Goal: Information Seeking & Learning: Learn about a topic

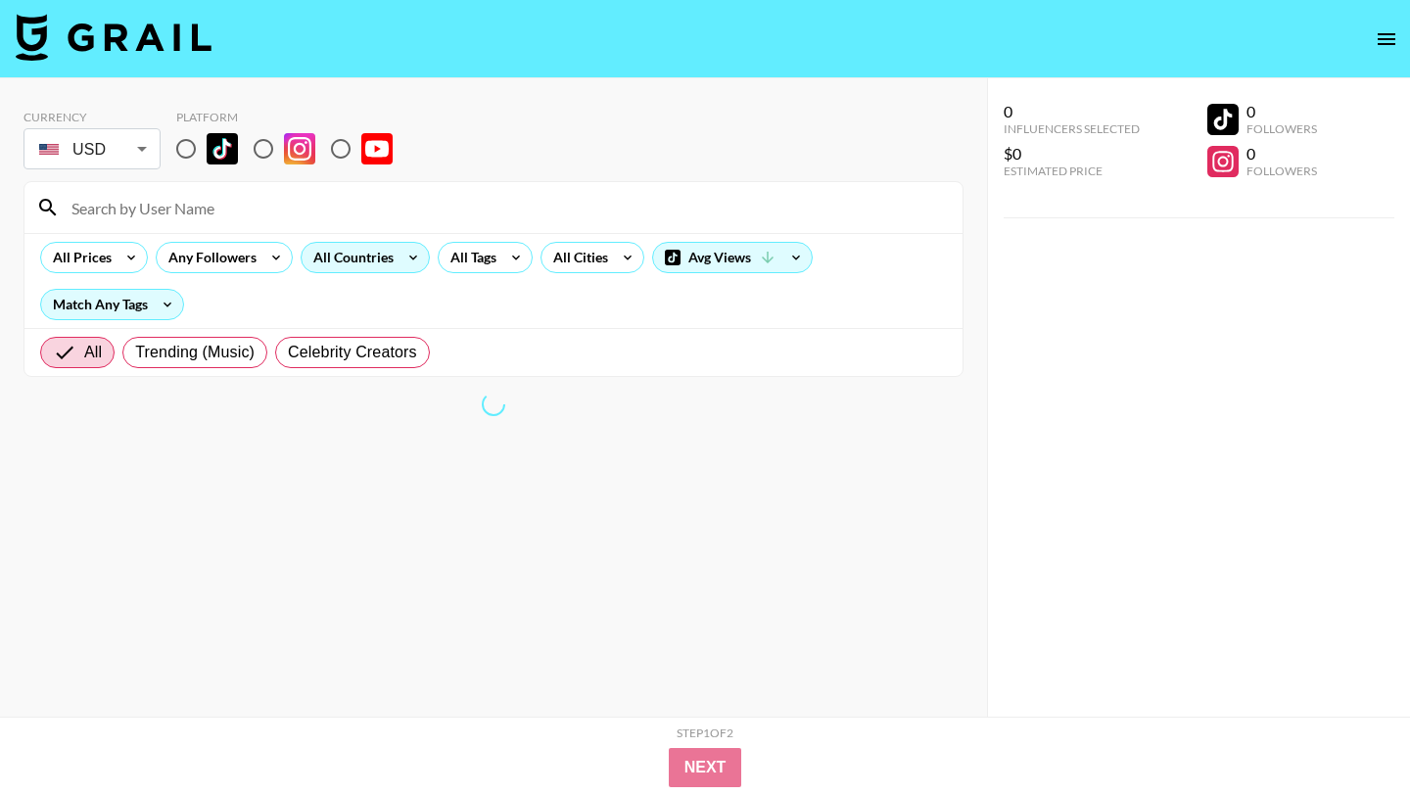
click at [344, 251] on div "All Countries" at bounding box center [350, 257] width 96 height 29
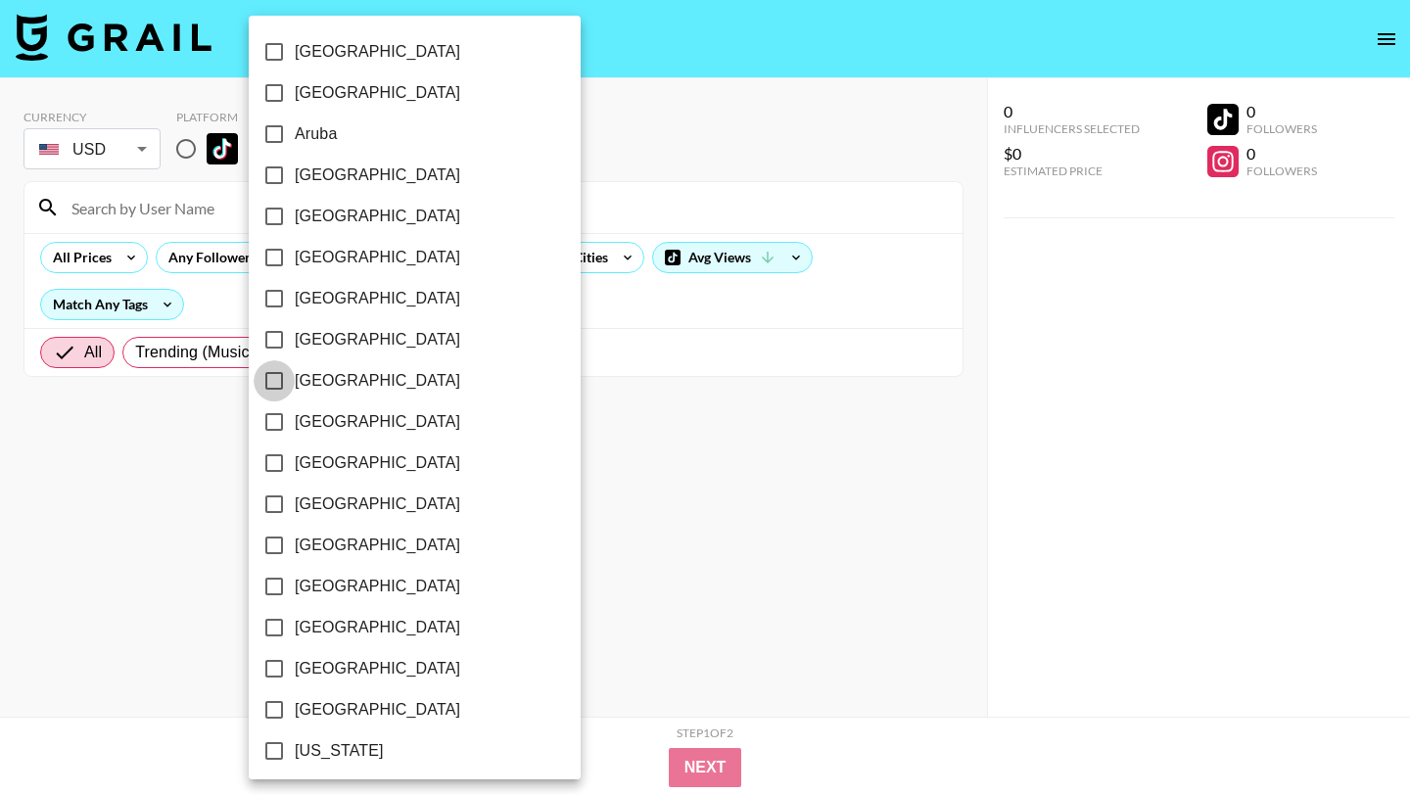
click at [276, 378] on input "[GEOGRAPHIC_DATA]" at bounding box center [274, 380] width 41 height 41
checkbox input "true"
click at [855, 262] on div at bounding box center [705, 397] width 1410 height 795
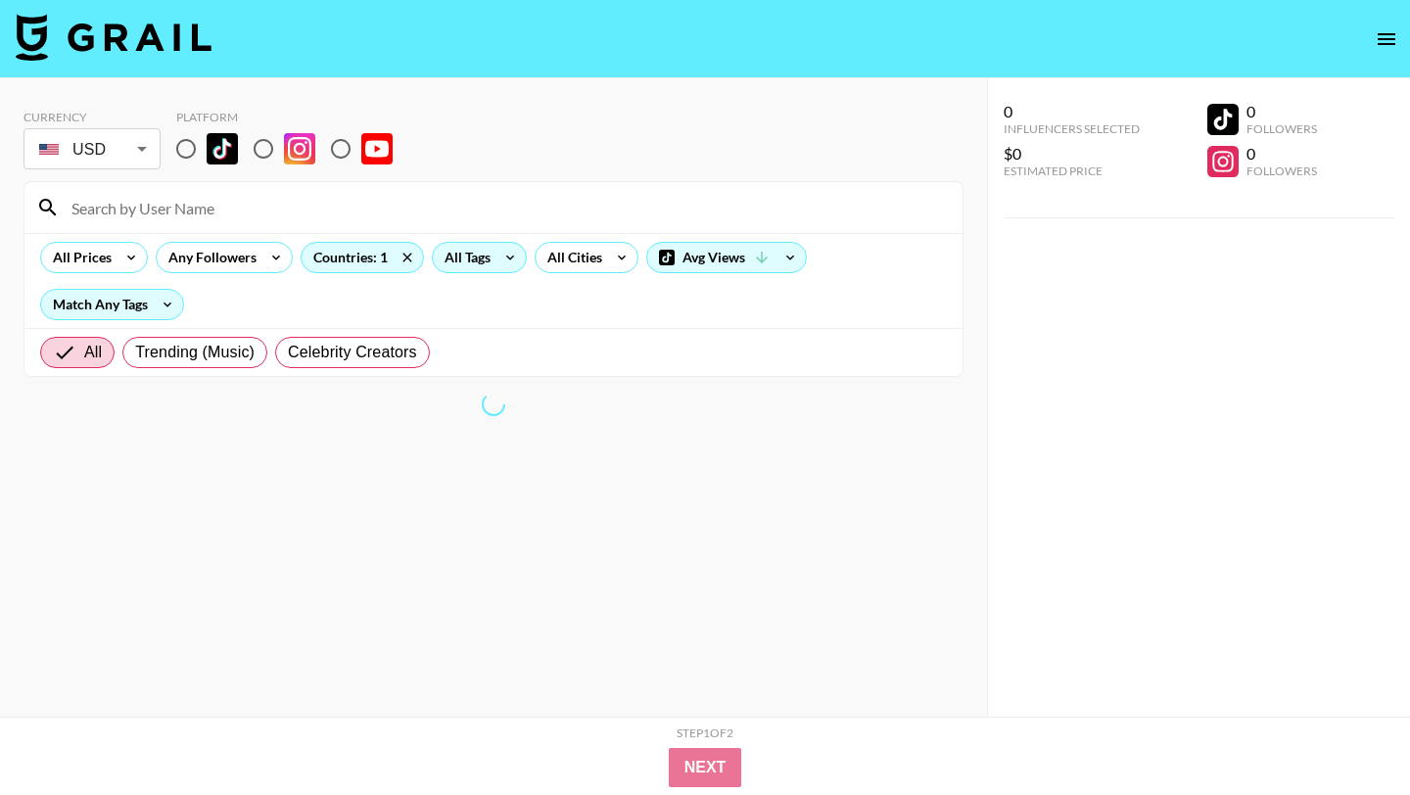
click at [490, 261] on div "All Tags" at bounding box center [464, 257] width 62 height 29
click at [490, 261] on div at bounding box center [705, 397] width 1410 height 795
click at [189, 152] on input "radio" at bounding box center [185, 148] width 41 height 41
radio input "true"
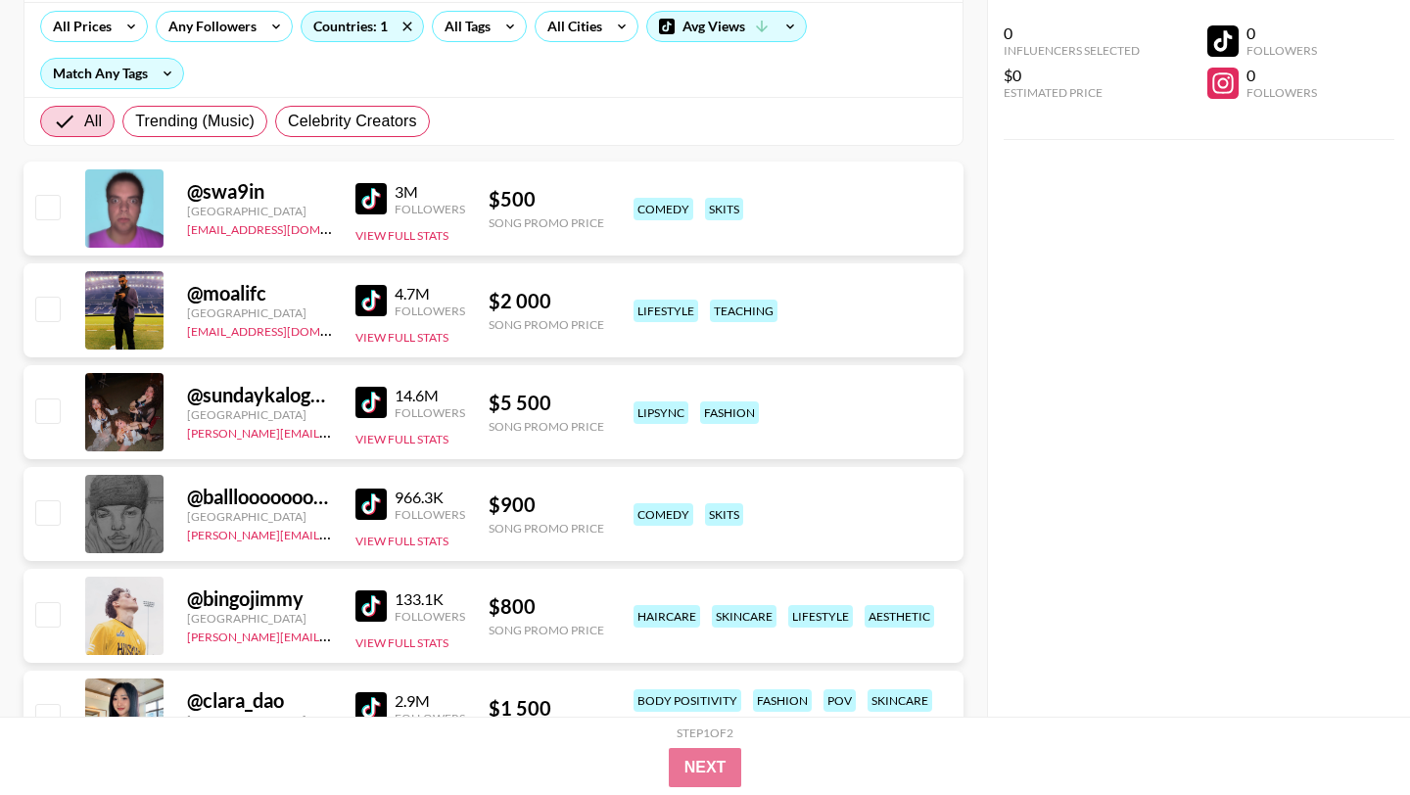
scroll to position [838, 0]
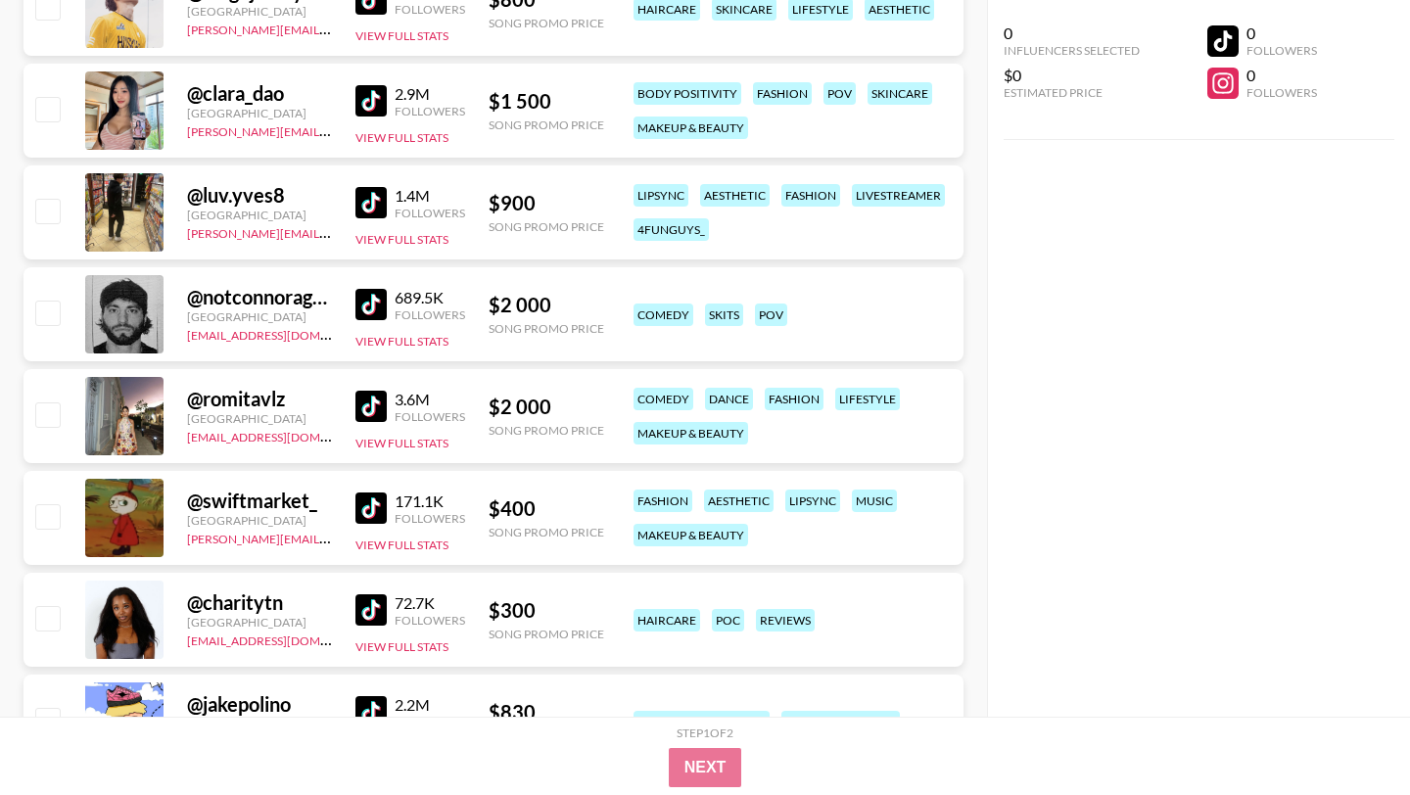
click at [378, 499] on img at bounding box center [370, 507] width 31 height 31
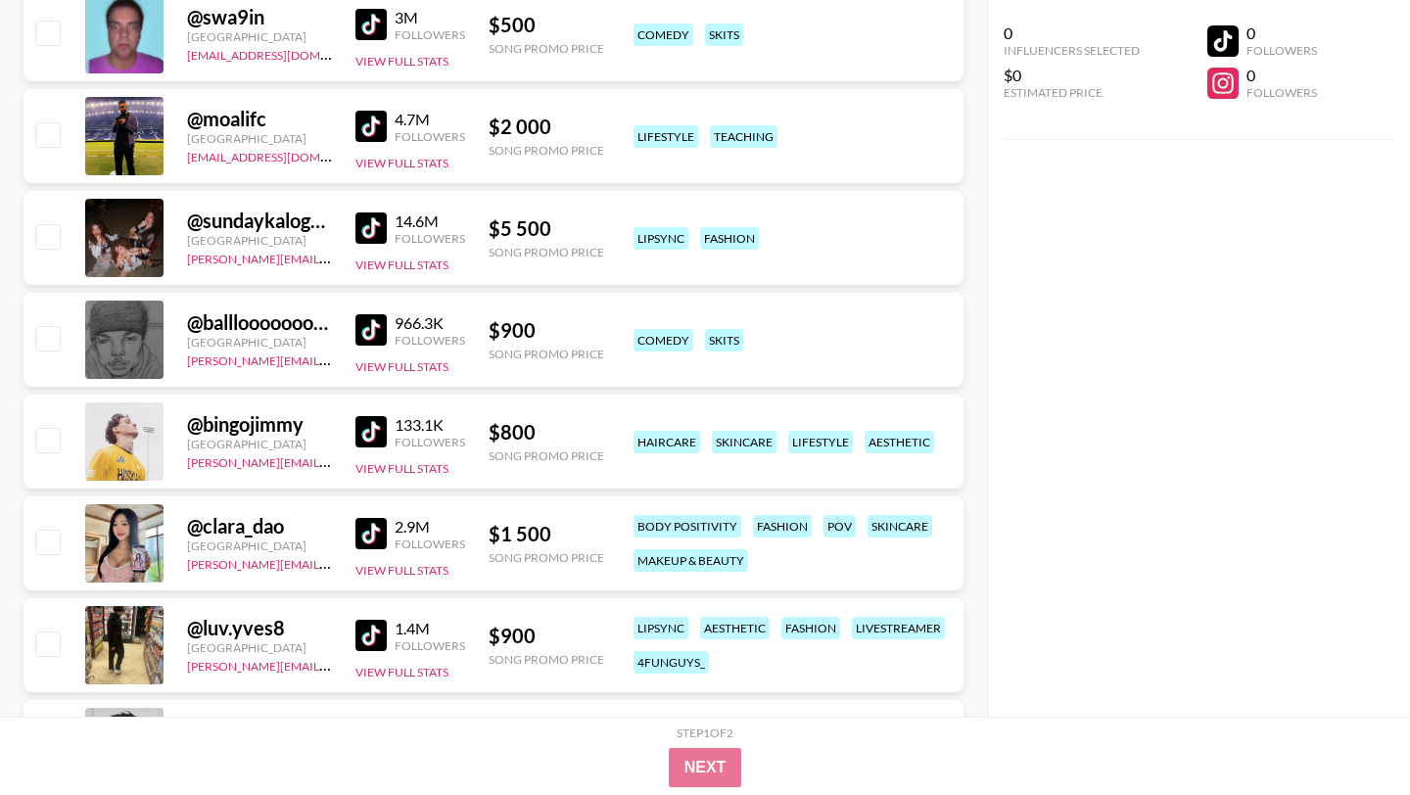
scroll to position [0, 0]
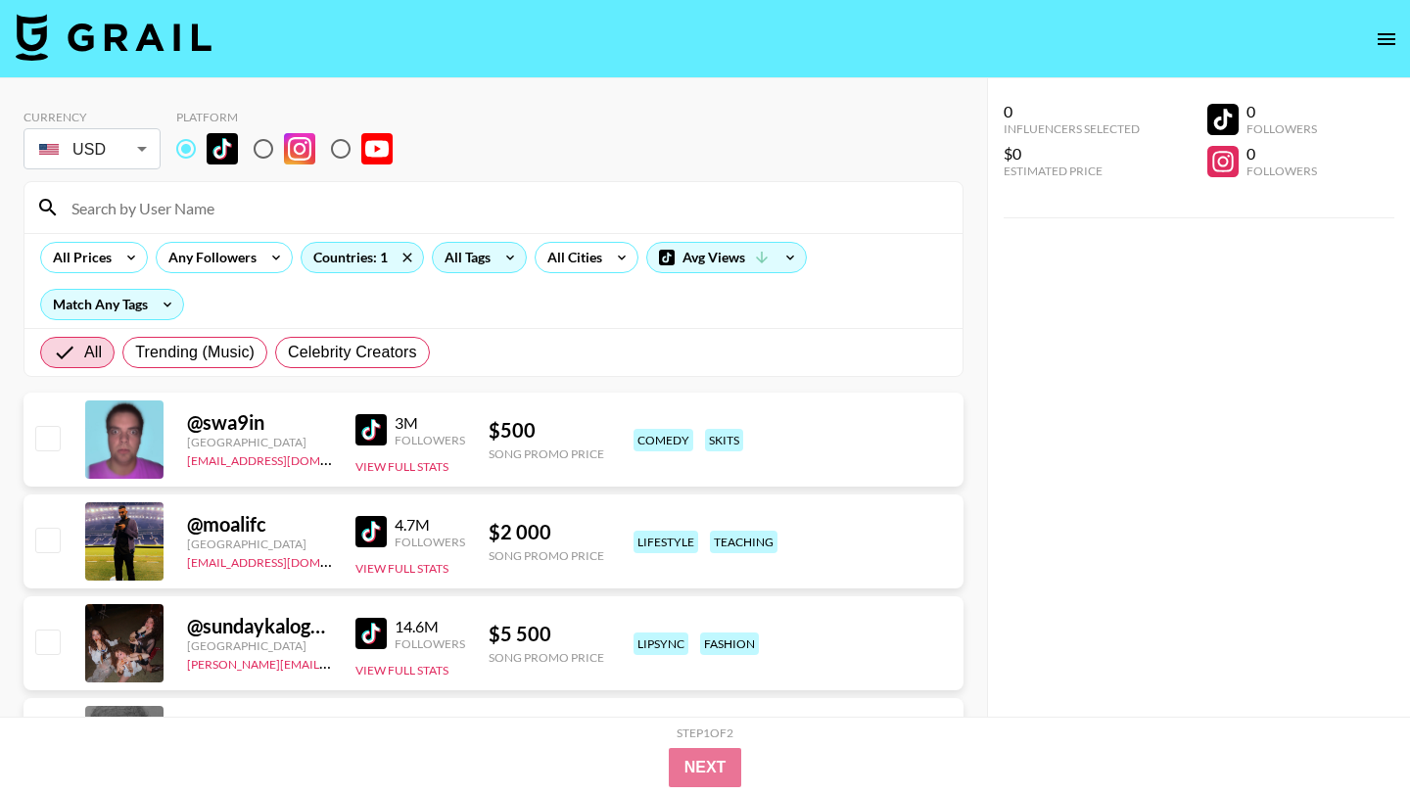
click at [462, 251] on div "All Tags" at bounding box center [464, 257] width 62 height 29
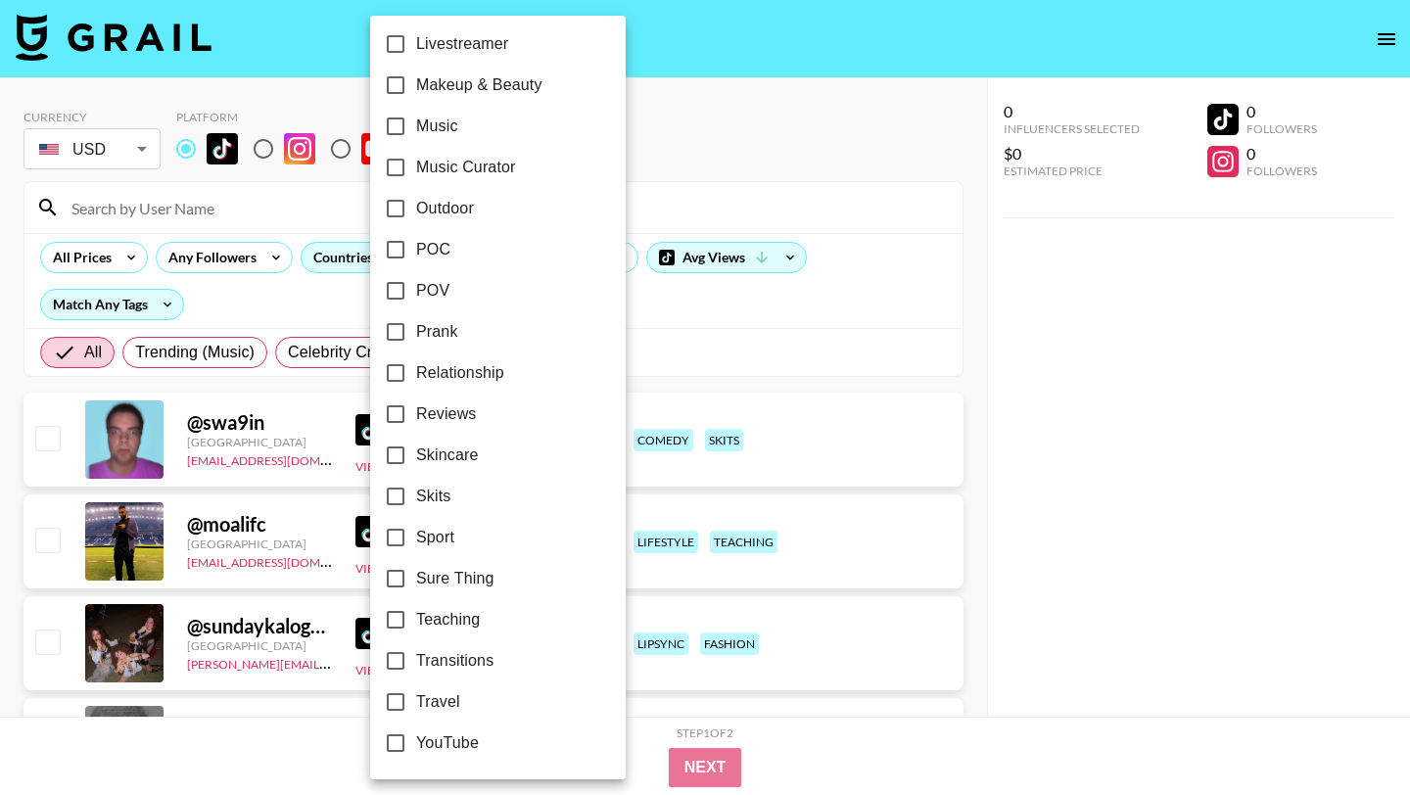
scroll to position [1052, 0]
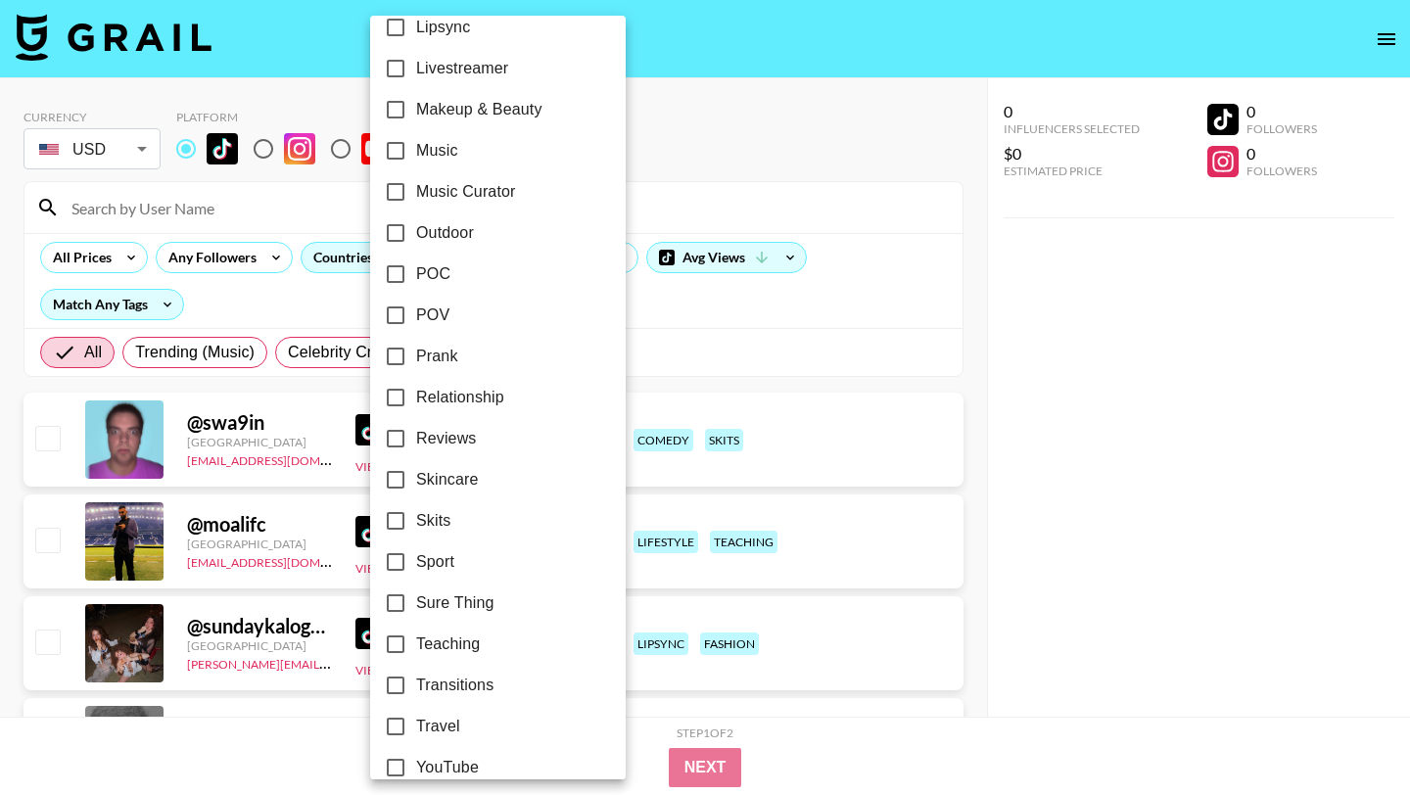
click at [397, 156] on input "Music" at bounding box center [395, 150] width 41 height 41
checkbox input "true"
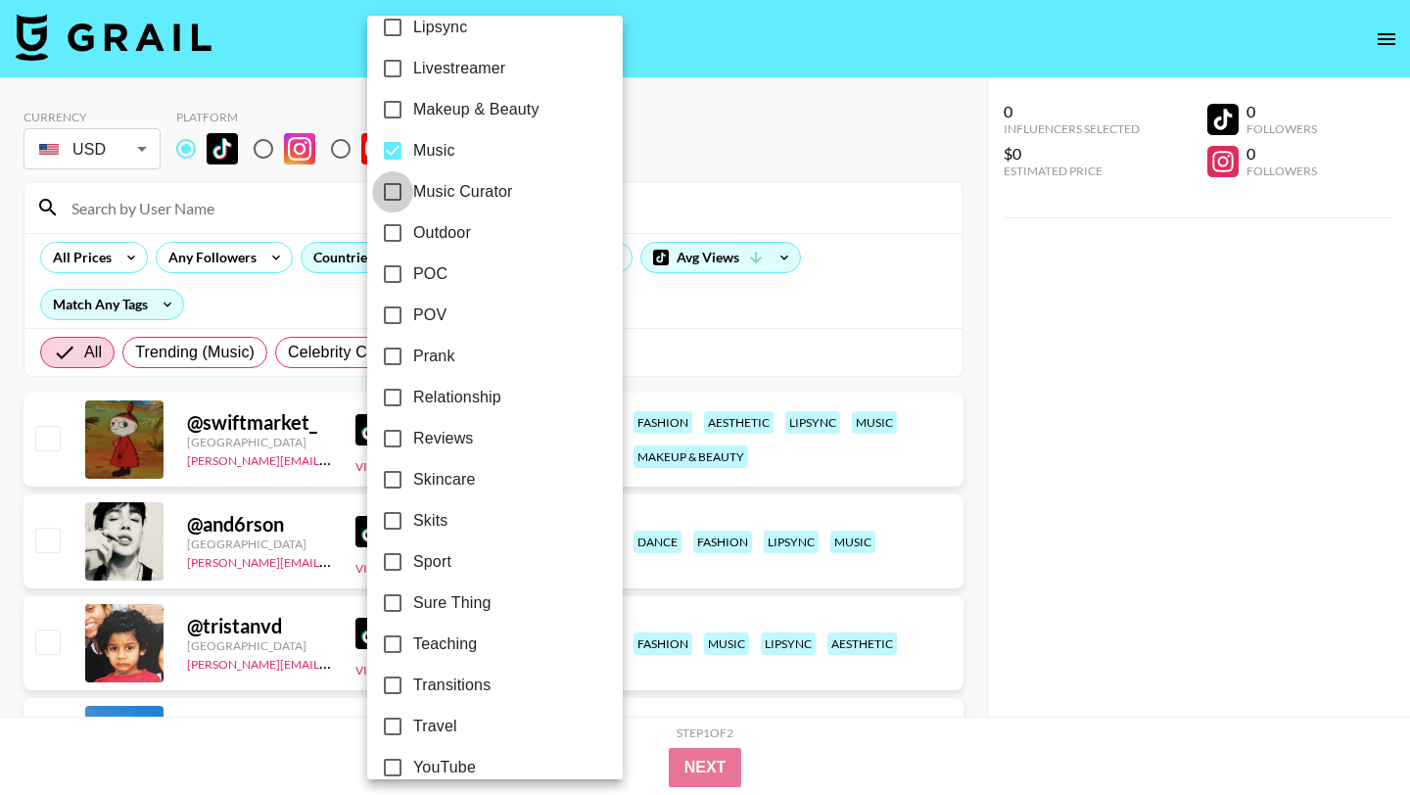
click at [397, 191] on input "Music Curator" at bounding box center [392, 191] width 41 height 41
checkbox input "true"
click at [658, 350] on div at bounding box center [705, 397] width 1410 height 795
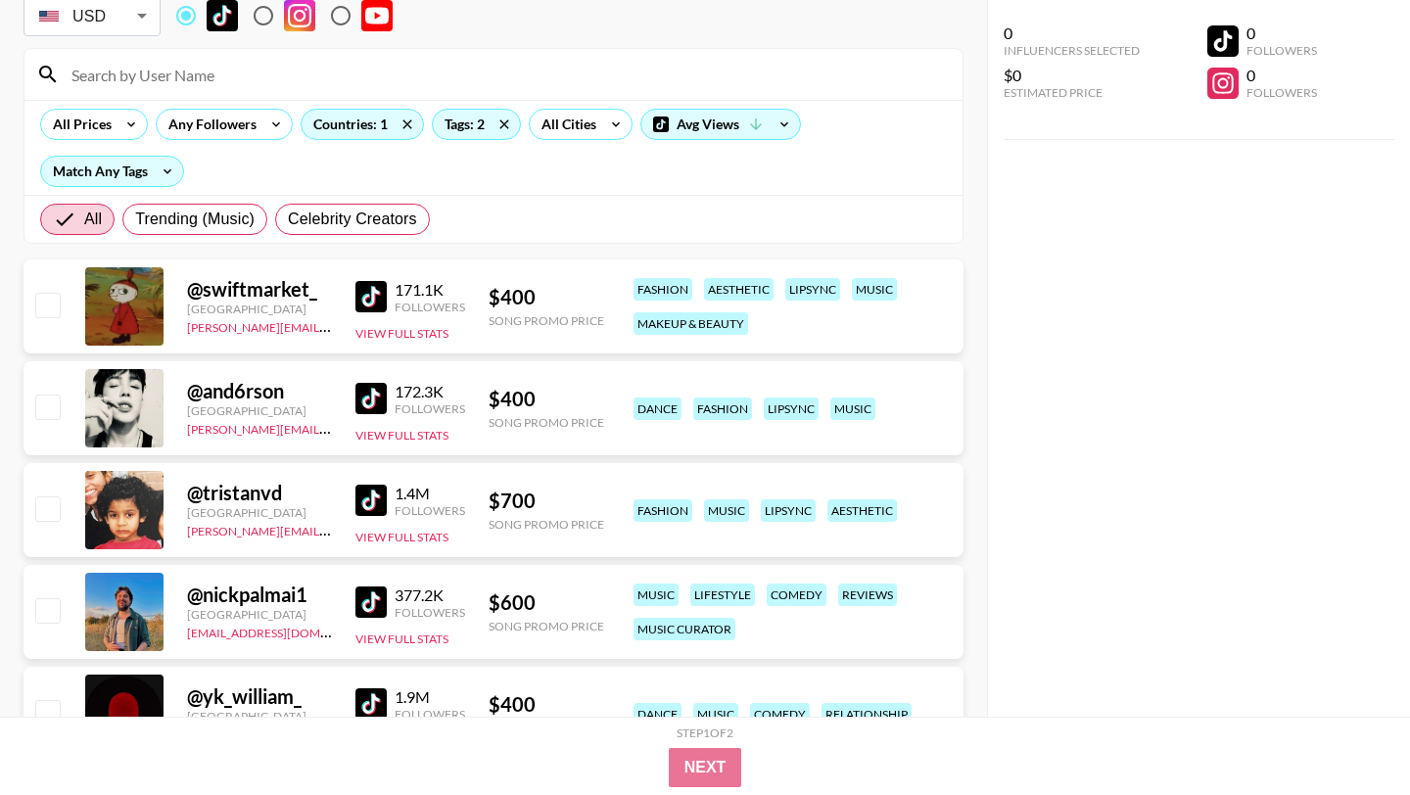
scroll to position [167, 0]
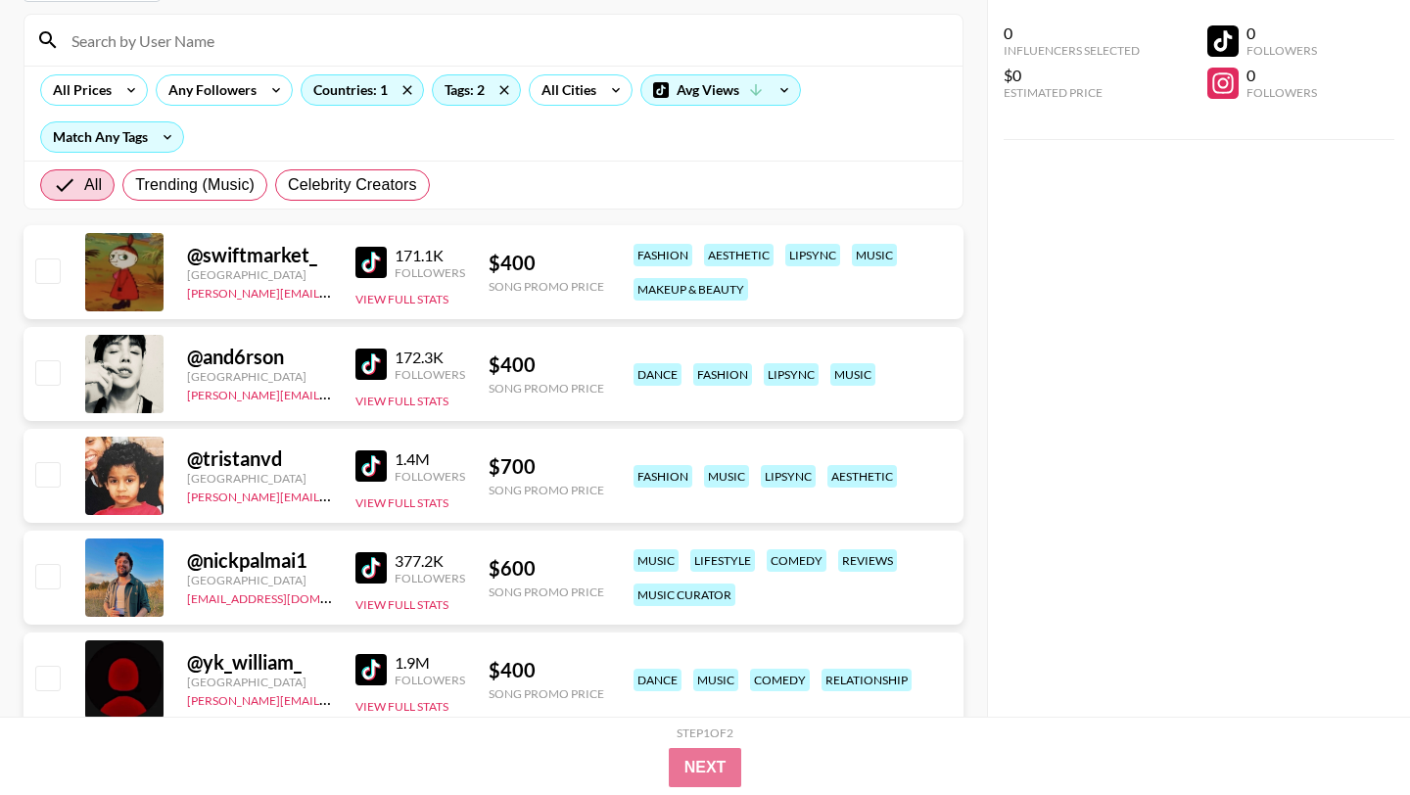
click at [372, 356] on img at bounding box center [370, 364] width 31 height 31
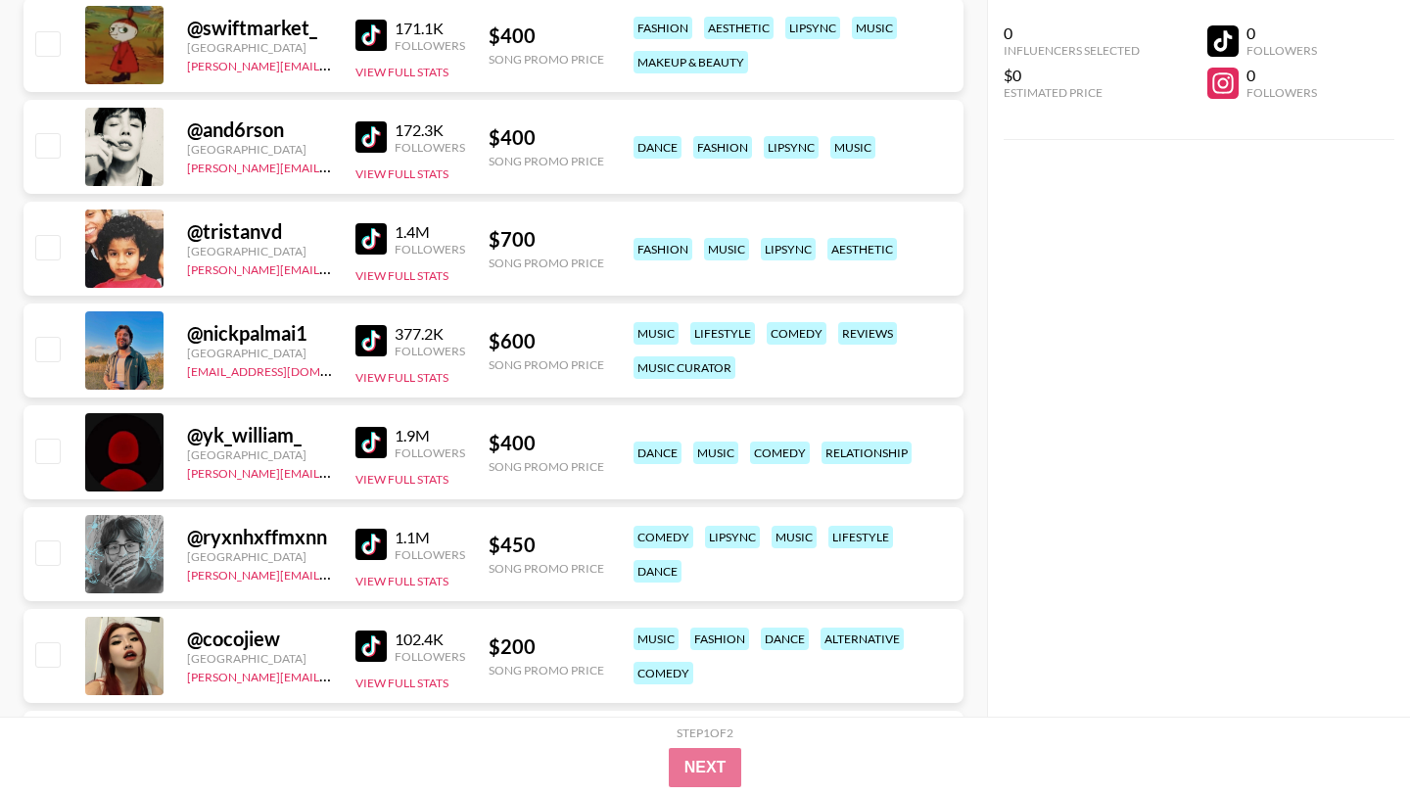
scroll to position [397, 0]
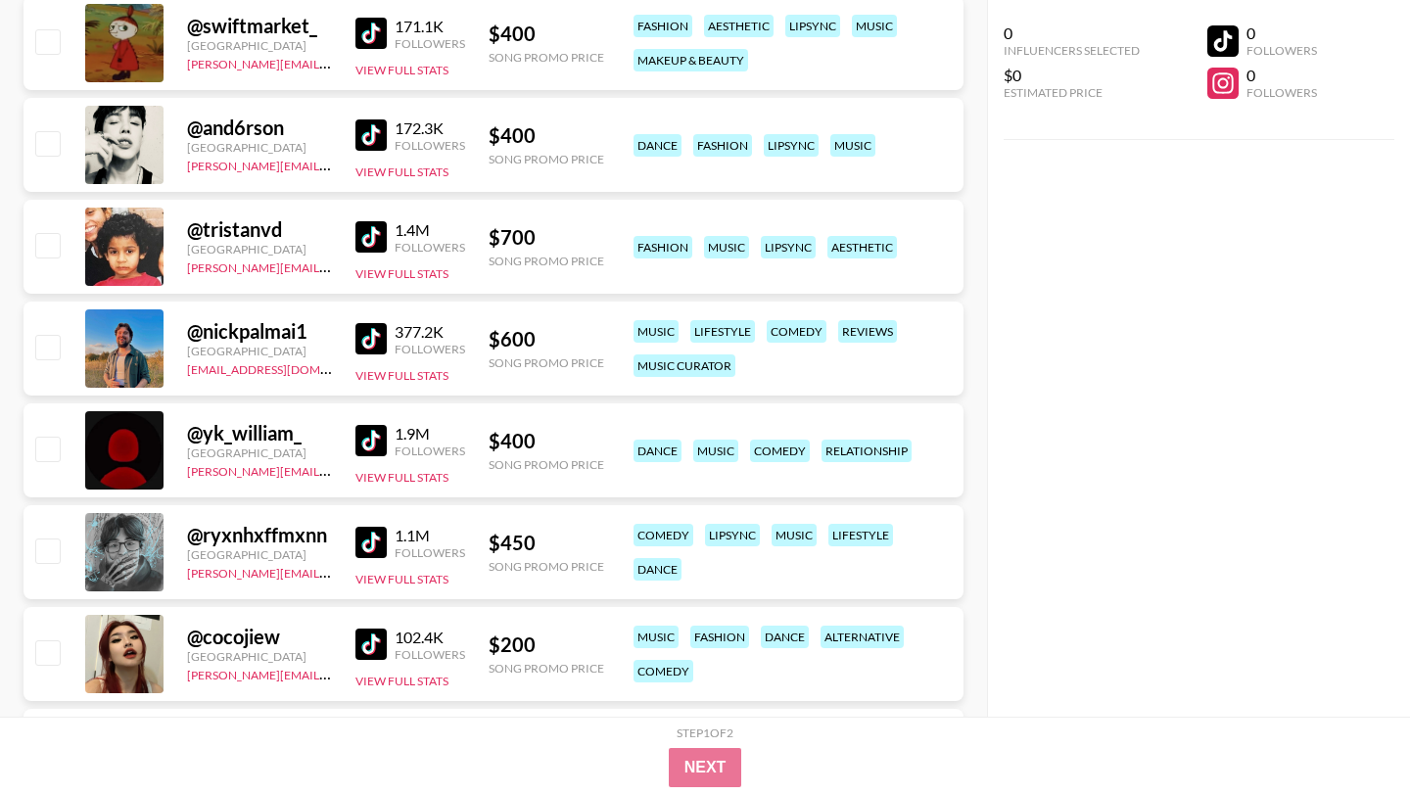
click at [374, 436] on img at bounding box center [370, 440] width 31 height 31
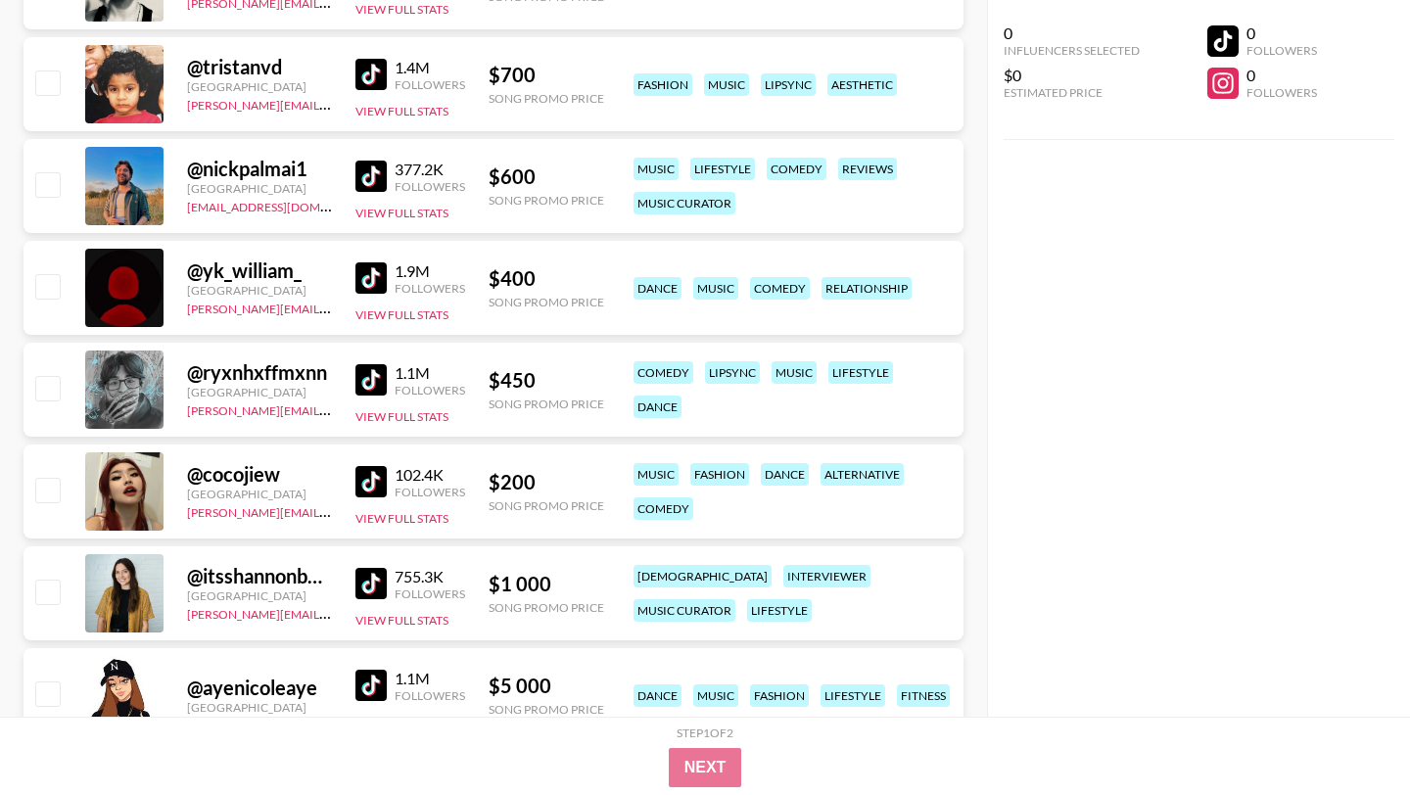
scroll to position [564, 0]
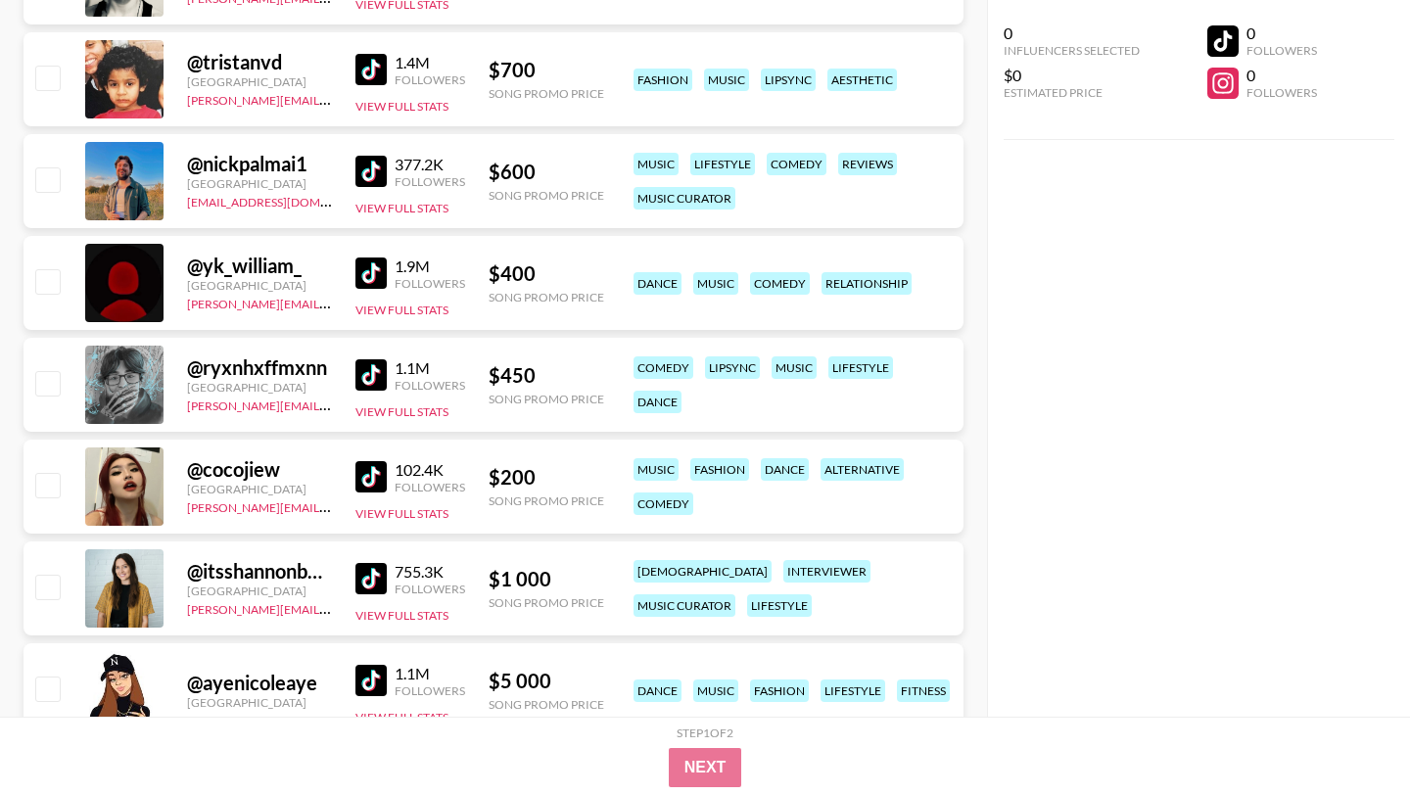
click at [375, 473] on img at bounding box center [370, 476] width 31 height 31
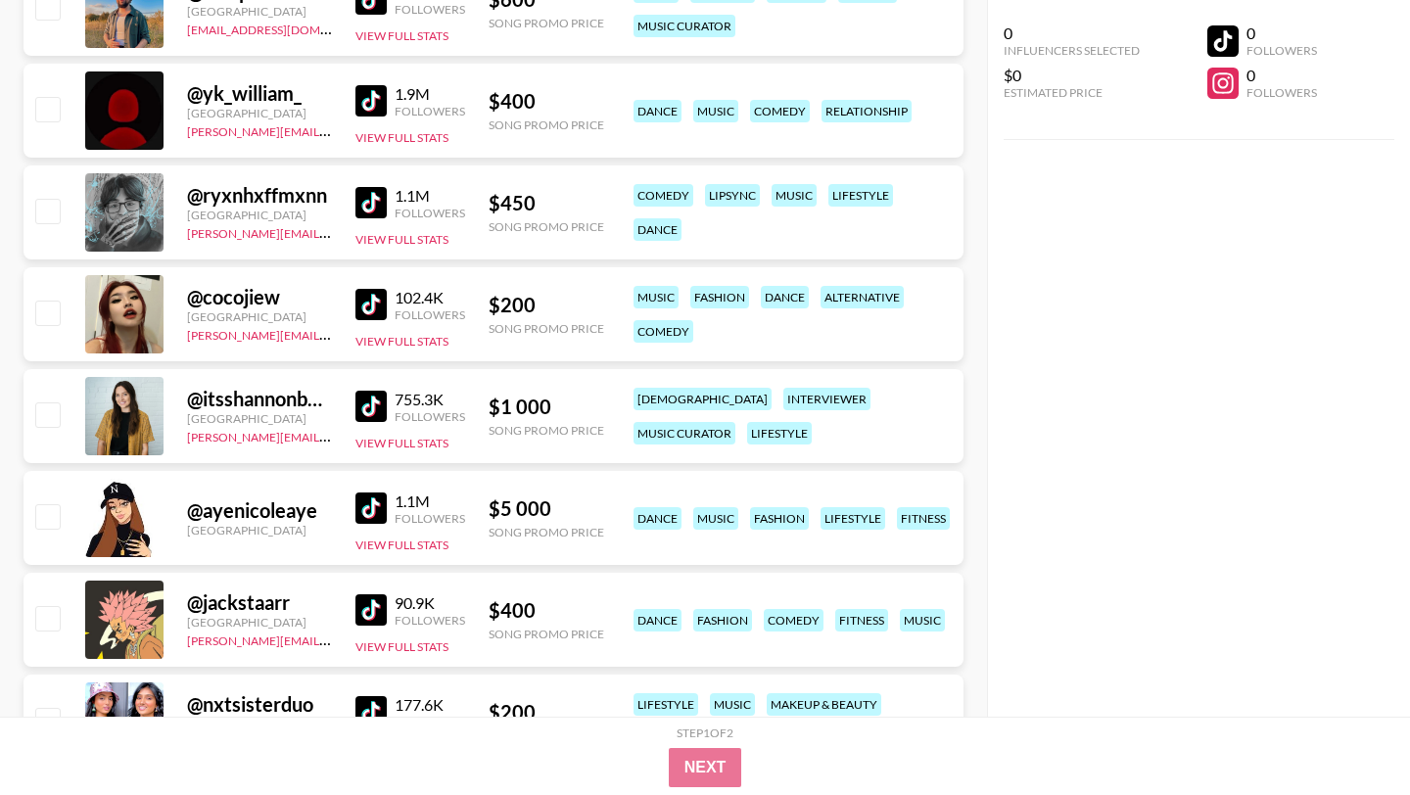
scroll to position [737, 0]
click at [363, 302] on img at bounding box center [370, 303] width 31 height 31
click at [380, 208] on img at bounding box center [370, 201] width 31 height 31
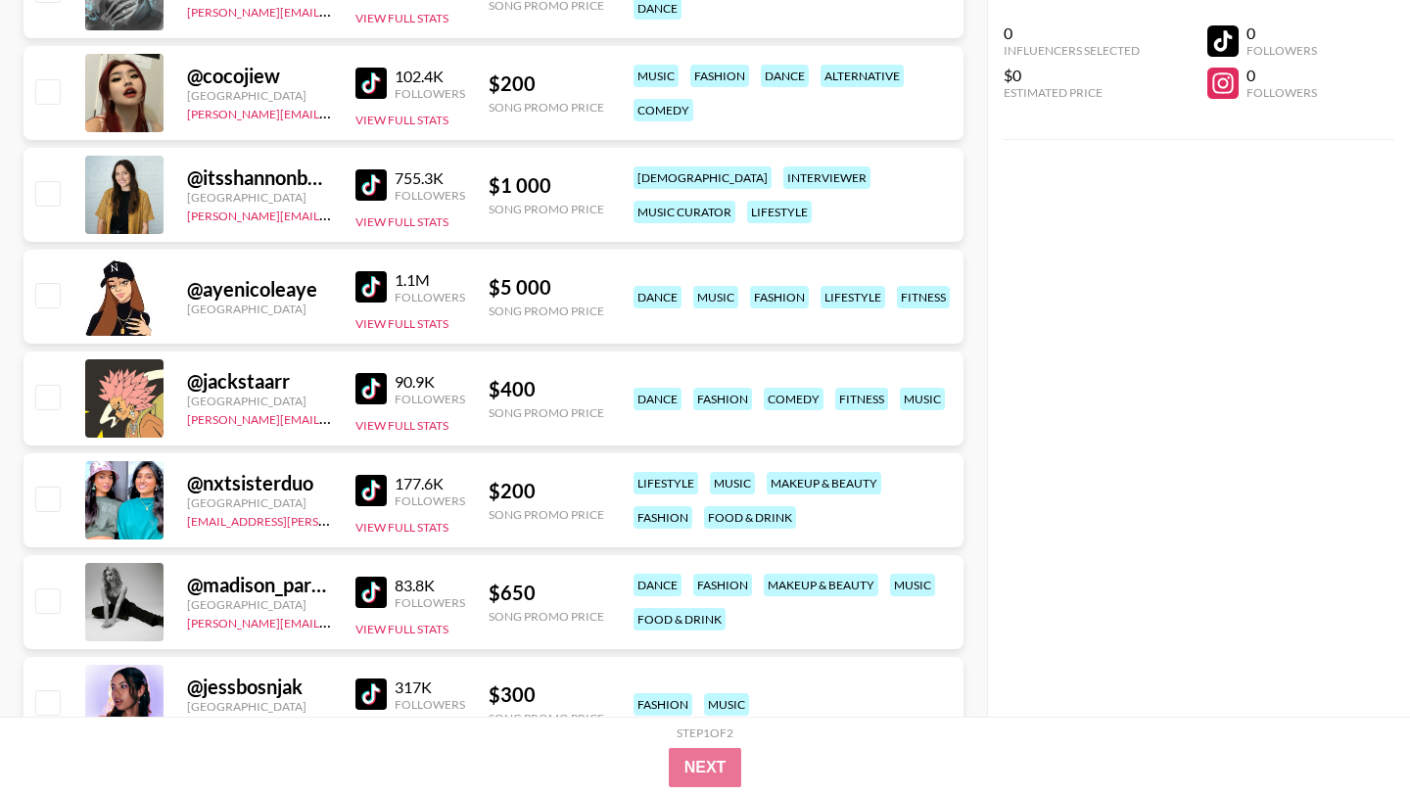
scroll to position [965, 0]
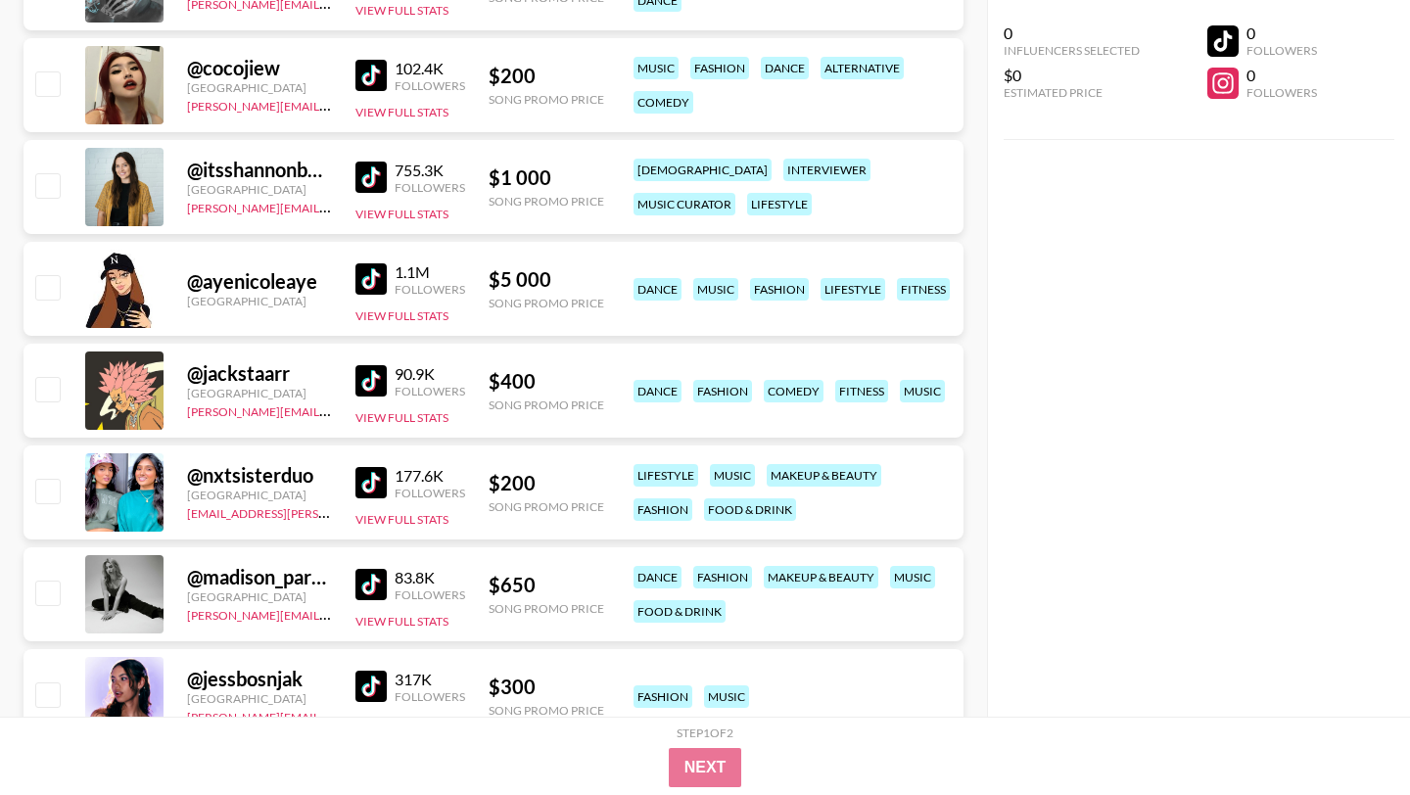
click at [368, 275] on img at bounding box center [370, 278] width 31 height 31
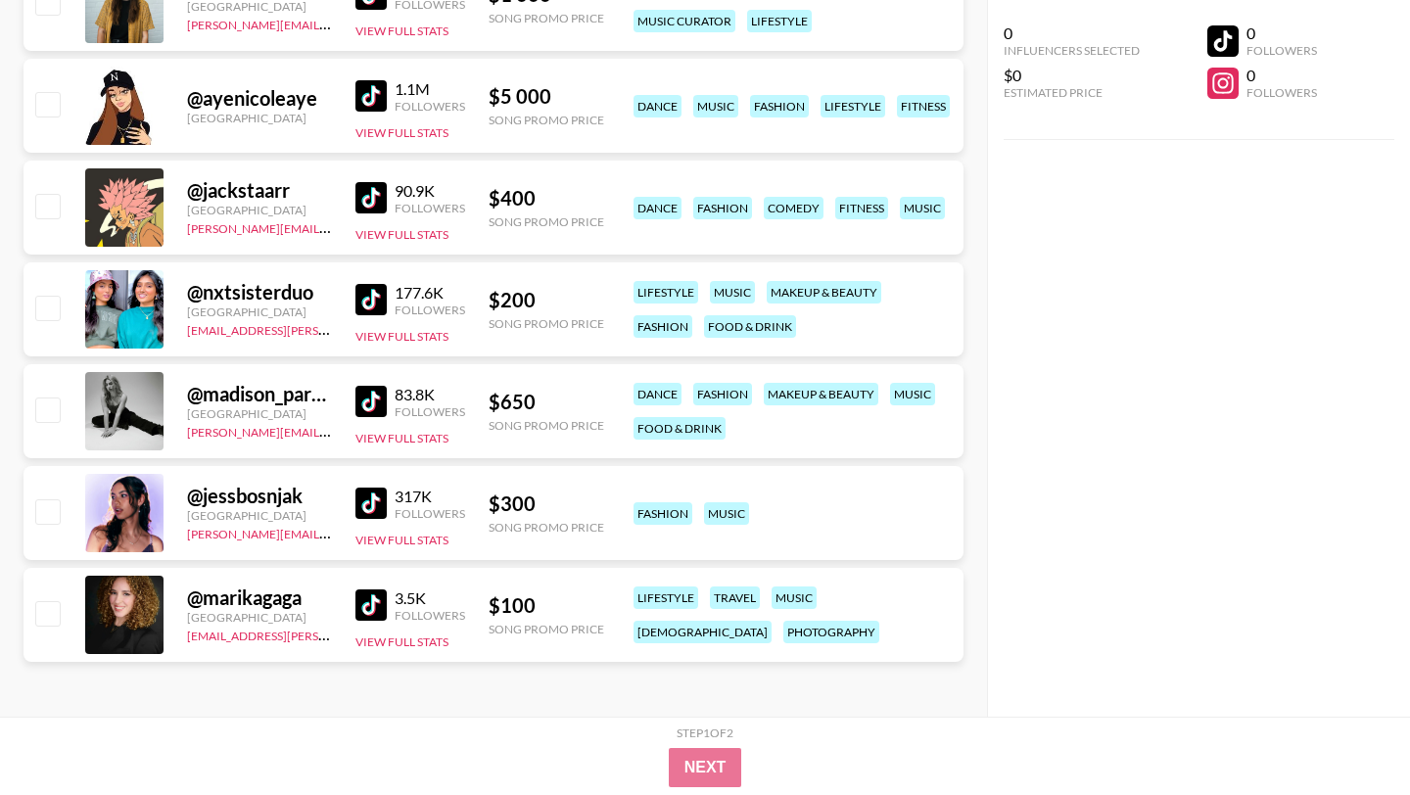
click at [366, 403] on img at bounding box center [370, 401] width 31 height 31
click at [371, 608] on img at bounding box center [370, 604] width 31 height 31
click at [370, 191] on img at bounding box center [370, 197] width 31 height 31
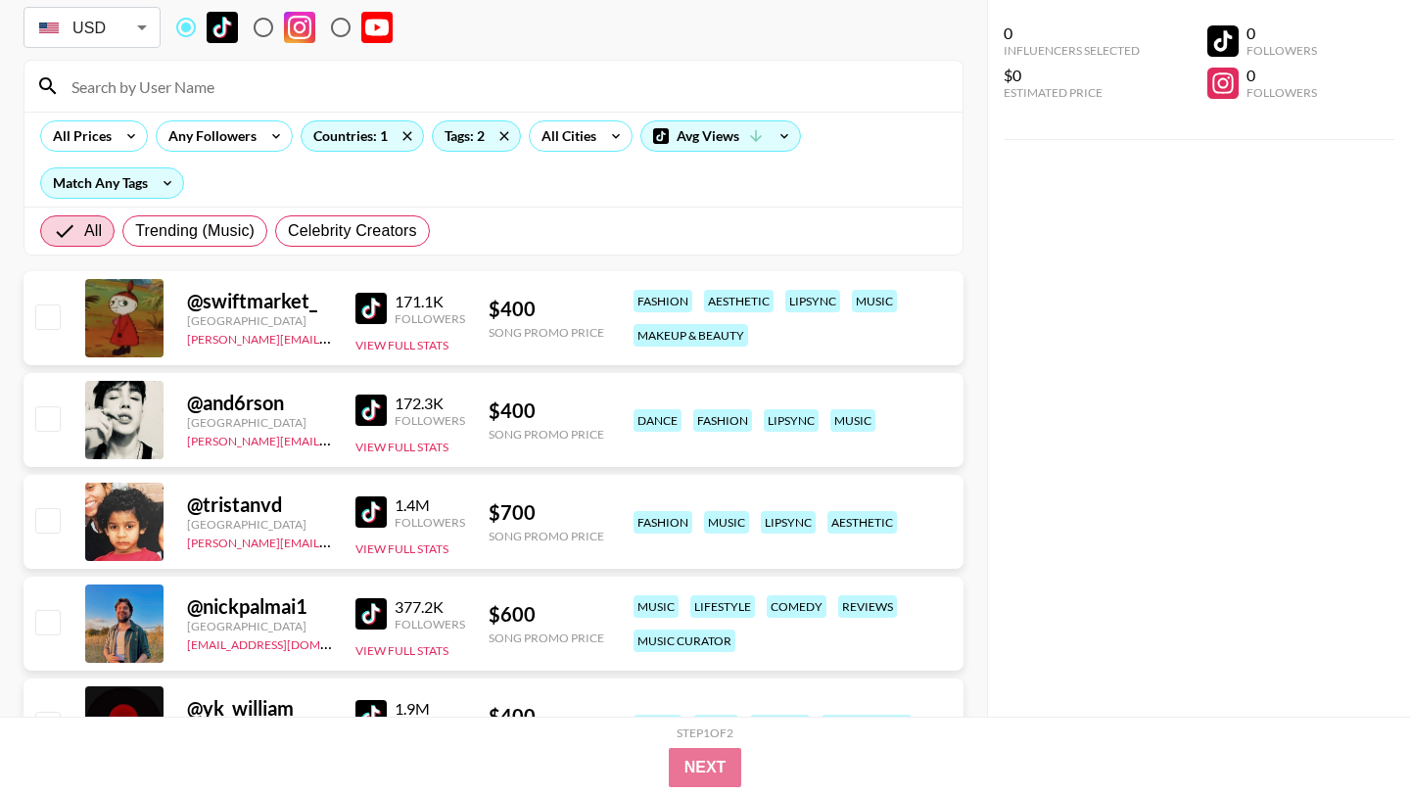
scroll to position [77, 0]
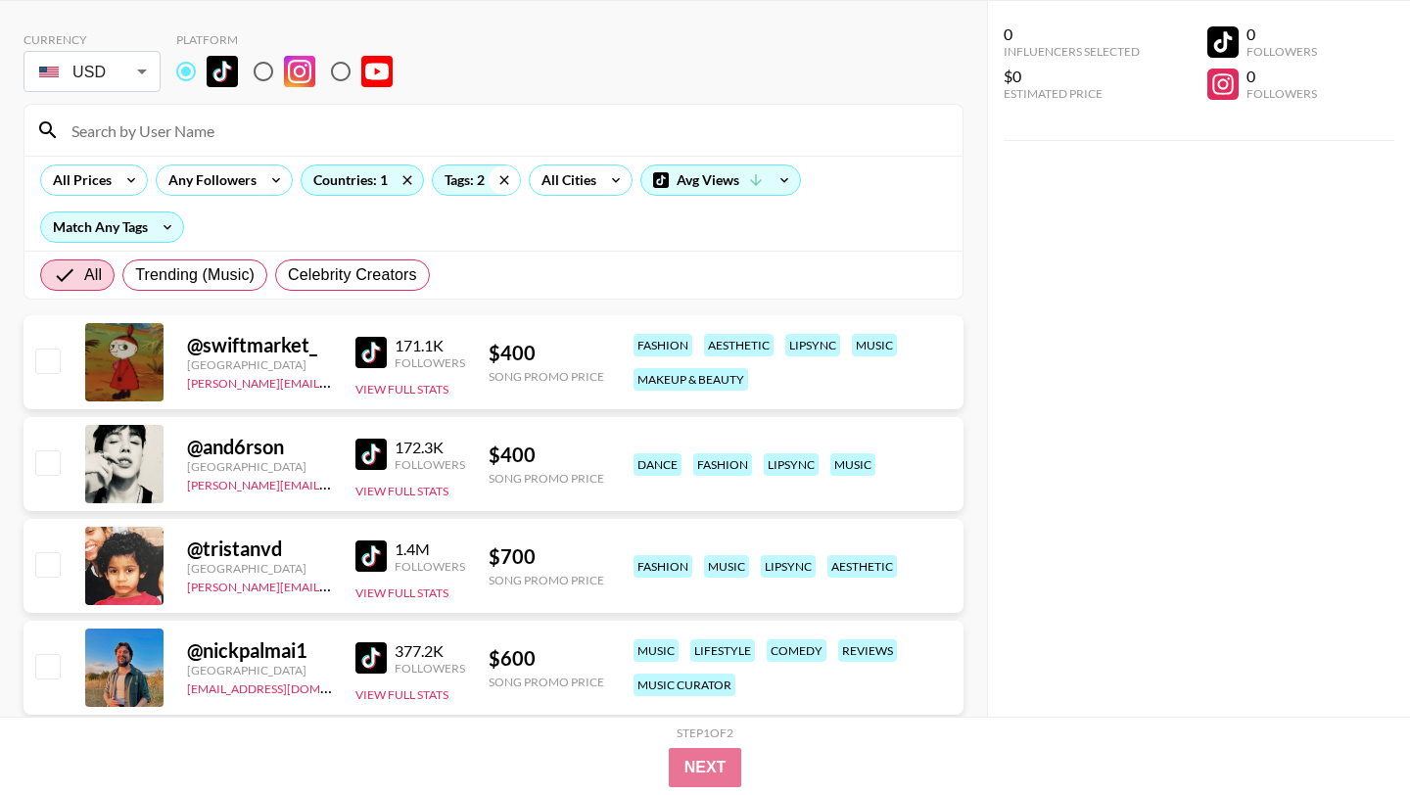
click at [501, 177] on icon at bounding box center [504, 179] width 31 height 29
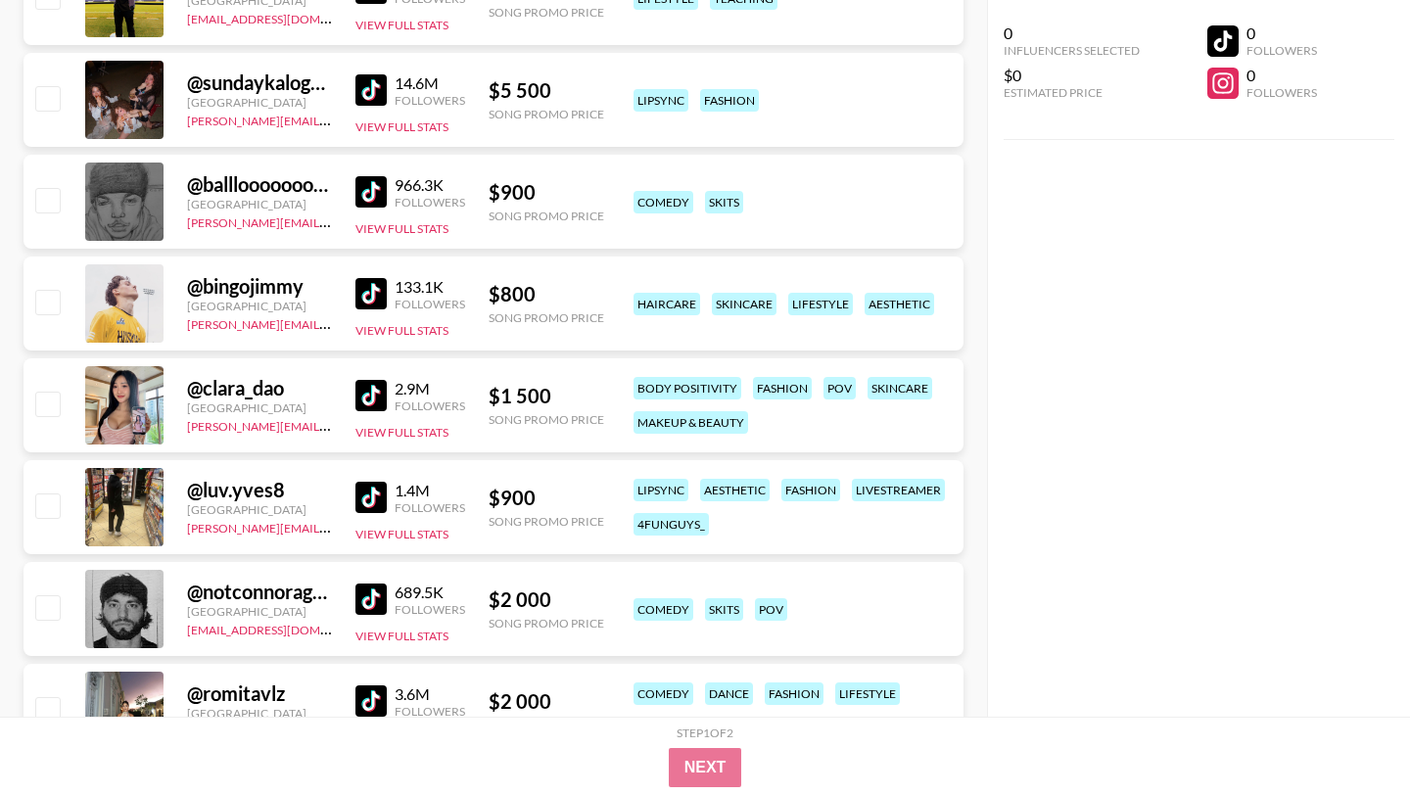
scroll to position [0, 0]
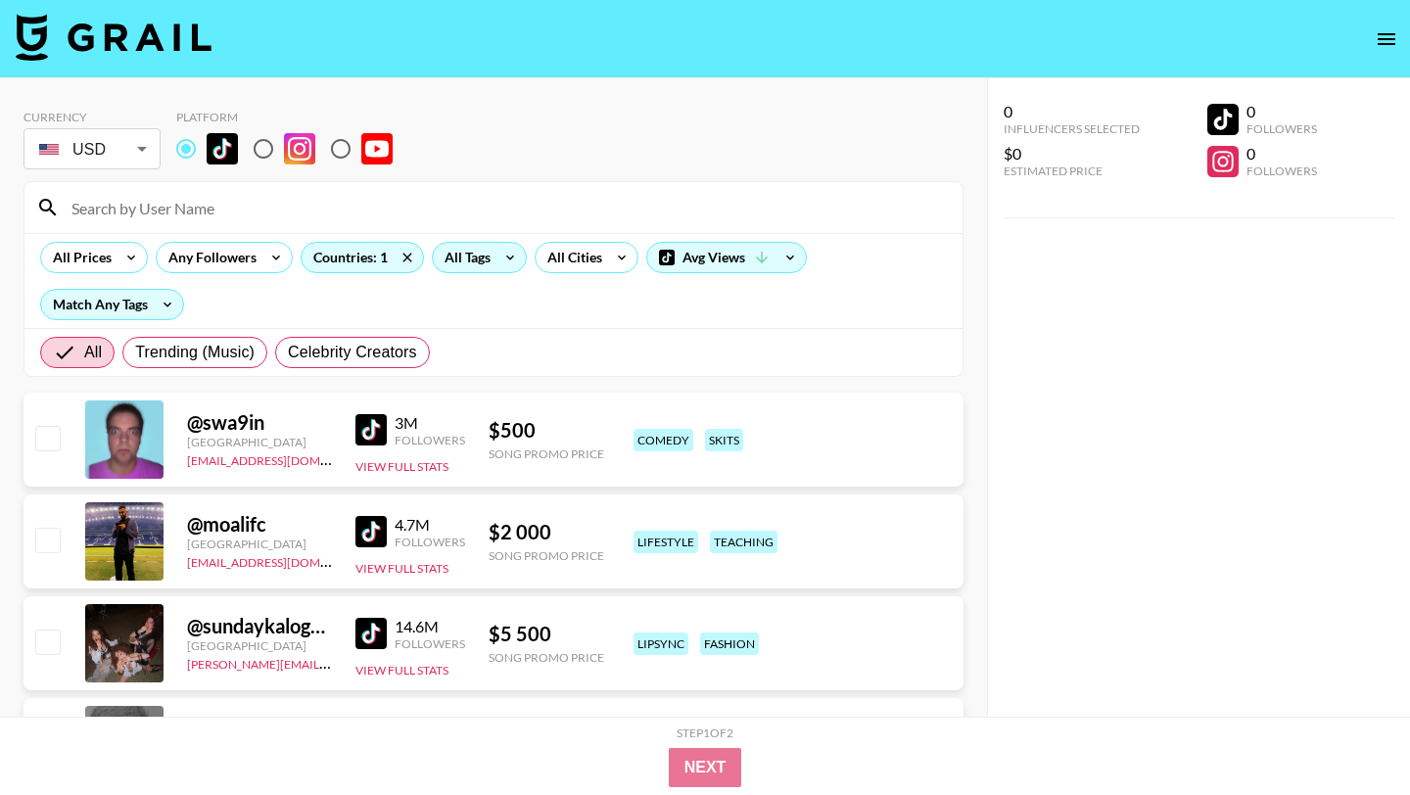
click at [482, 263] on div "All Tags" at bounding box center [464, 257] width 62 height 29
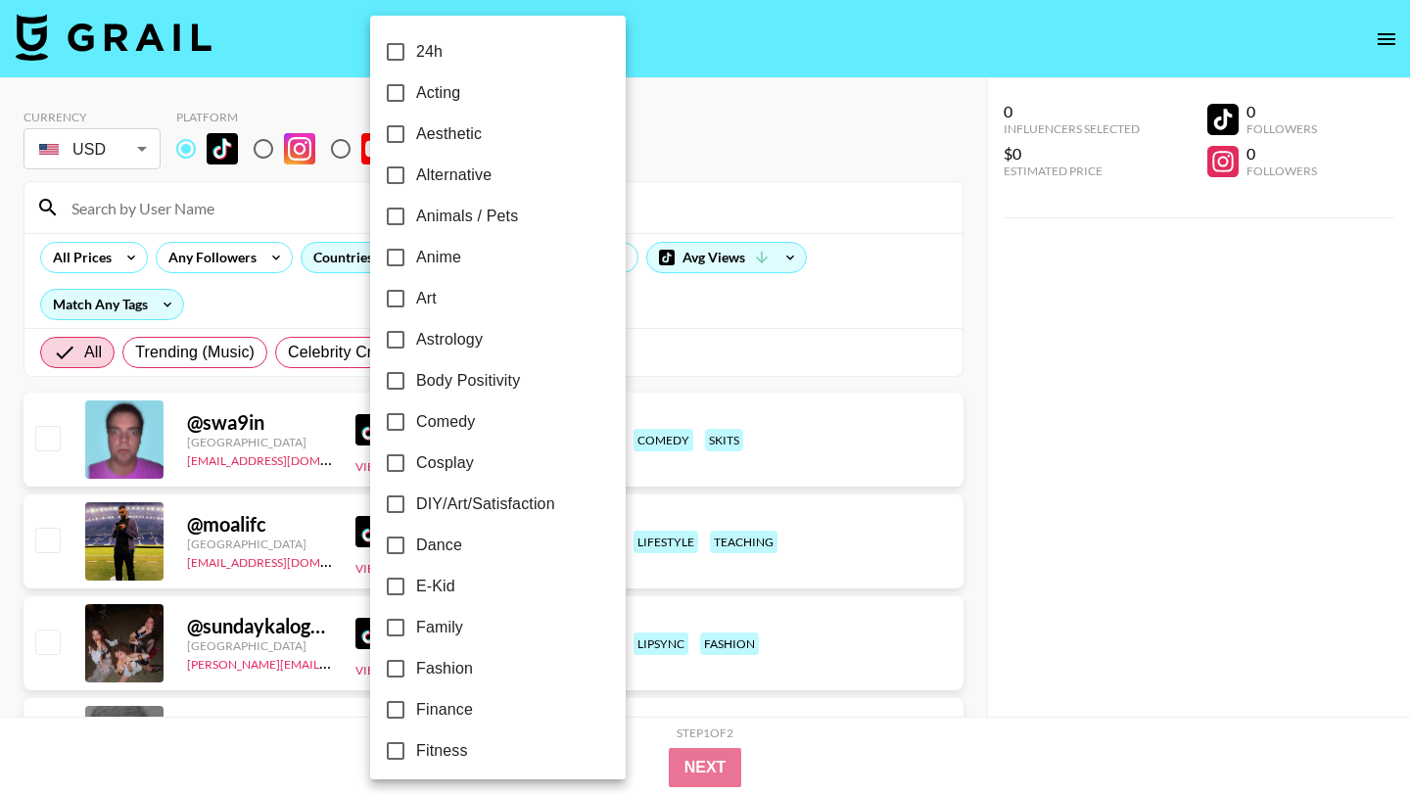
click at [393, 179] on input "Alternative" at bounding box center [395, 175] width 41 height 41
checkbox input "true"
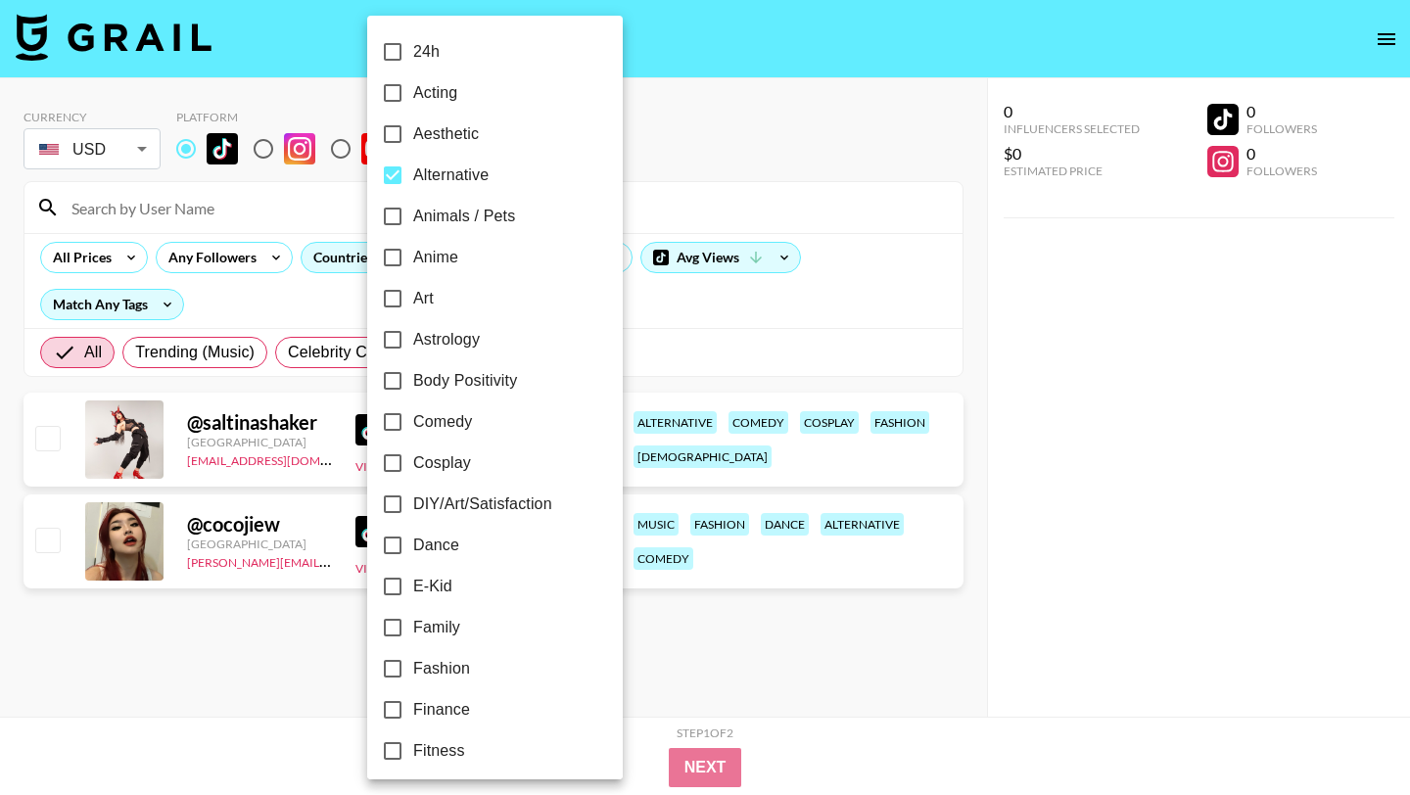
click at [688, 350] on div at bounding box center [705, 397] width 1410 height 795
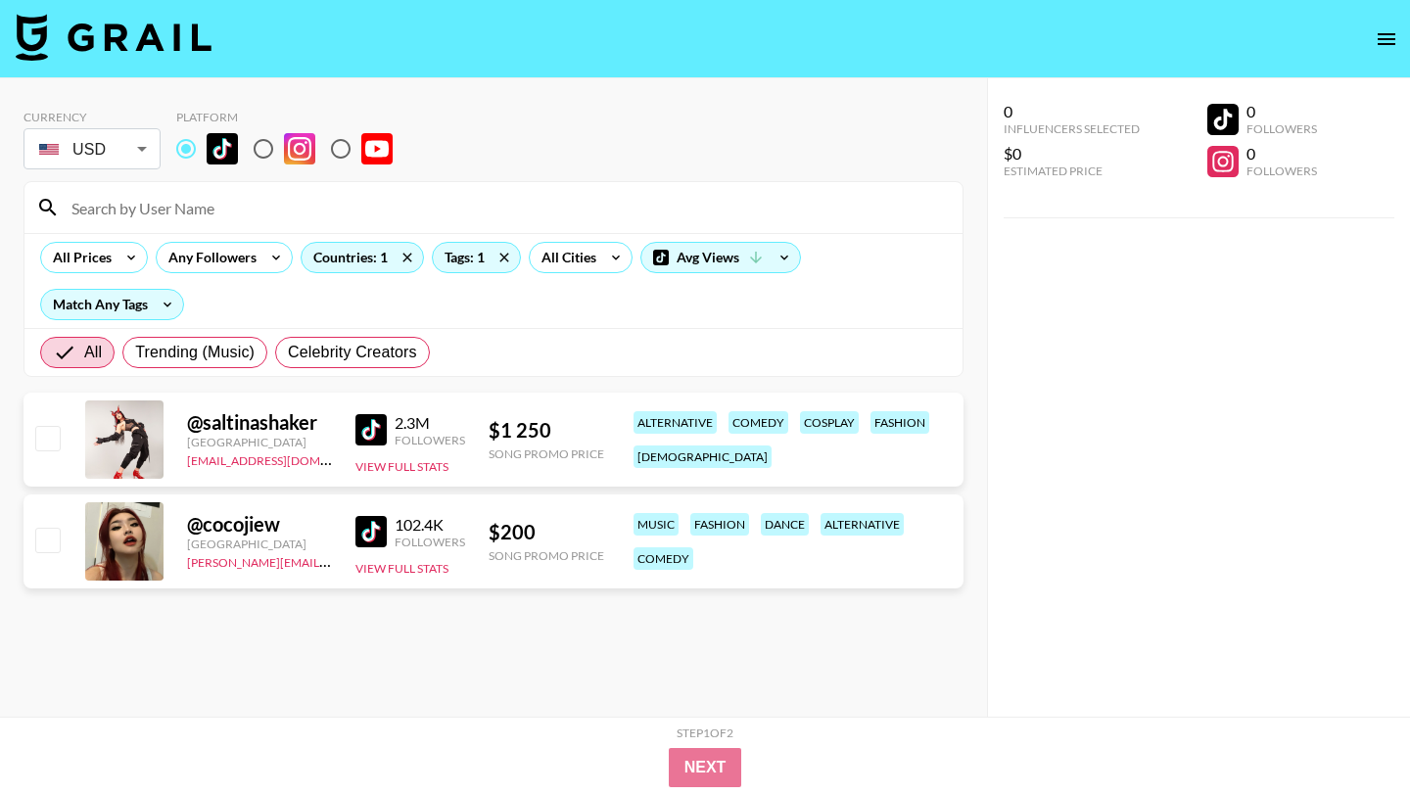
click at [381, 431] on img at bounding box center [370, 429] width 31 height 31
click at [479, 259] on div "Tags: 1" at bounding box center [476, 257] width 87 height 29
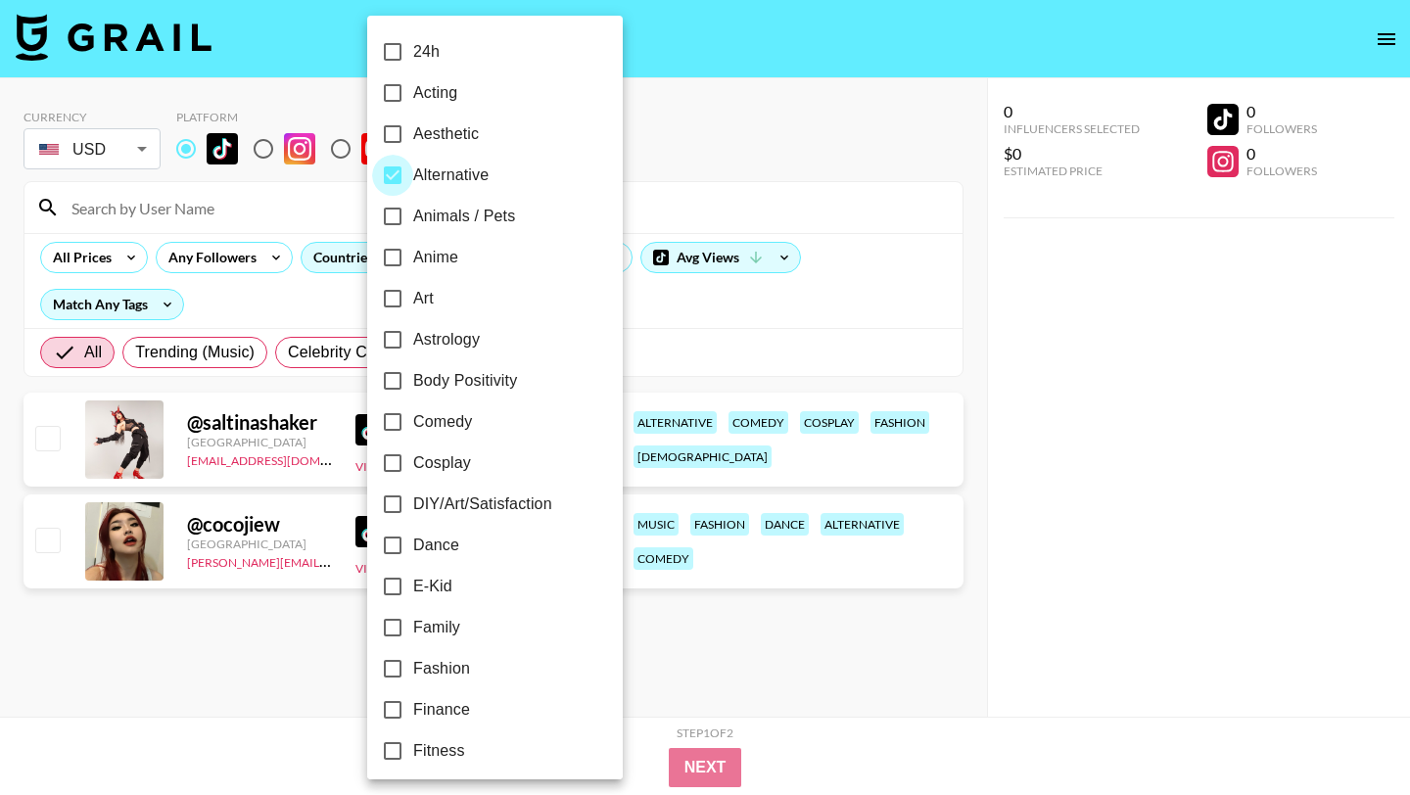
click at [395, 176] on input "Alternative" at bounding box center [392, 175] width 41 height 41
checkbox input "false"
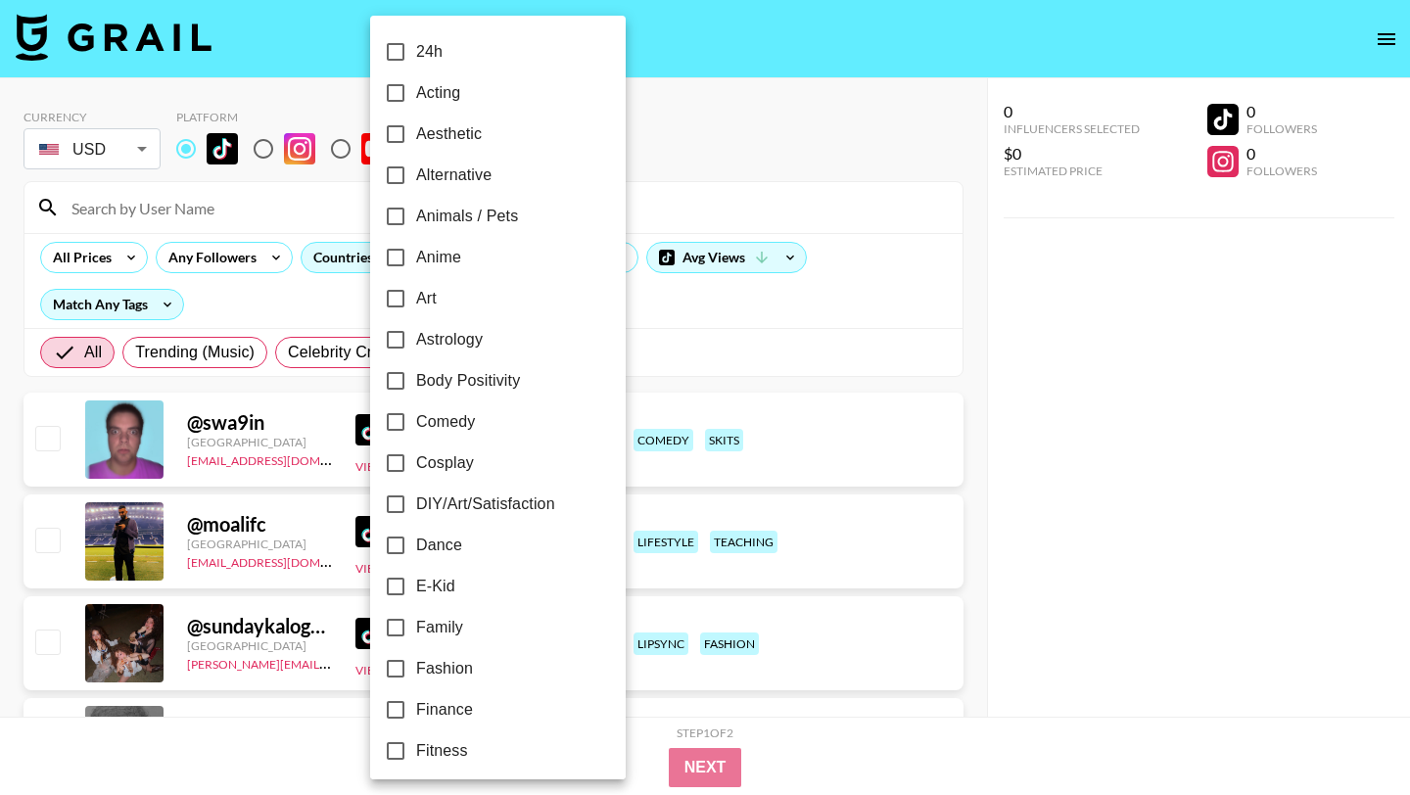
click at [629, 130] on div at bounding box center [705, 397] width 1410 height 795
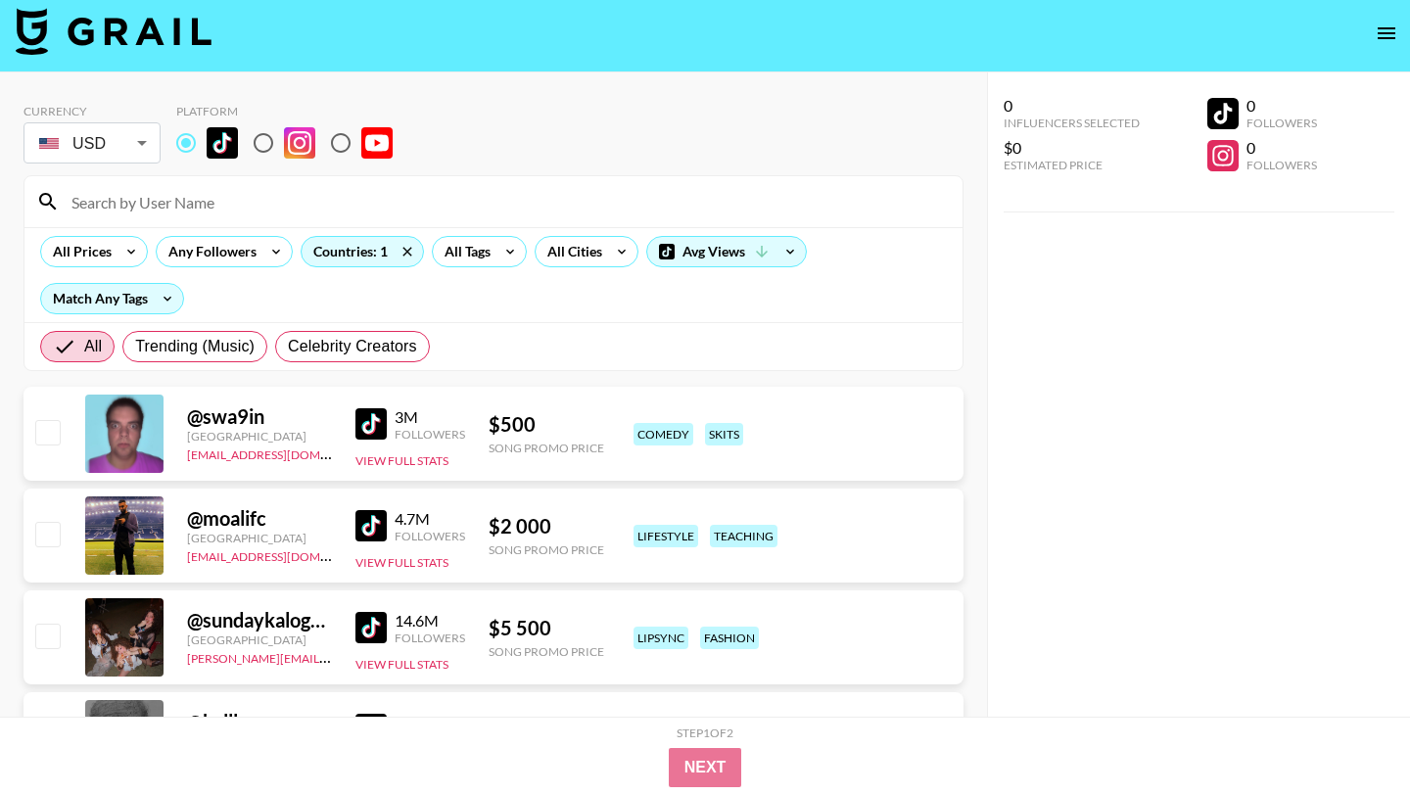
scroll to position [5, 0]
click at [111, 261] on div "All Prices" at bounding box center [94, 252] width 108 height 31
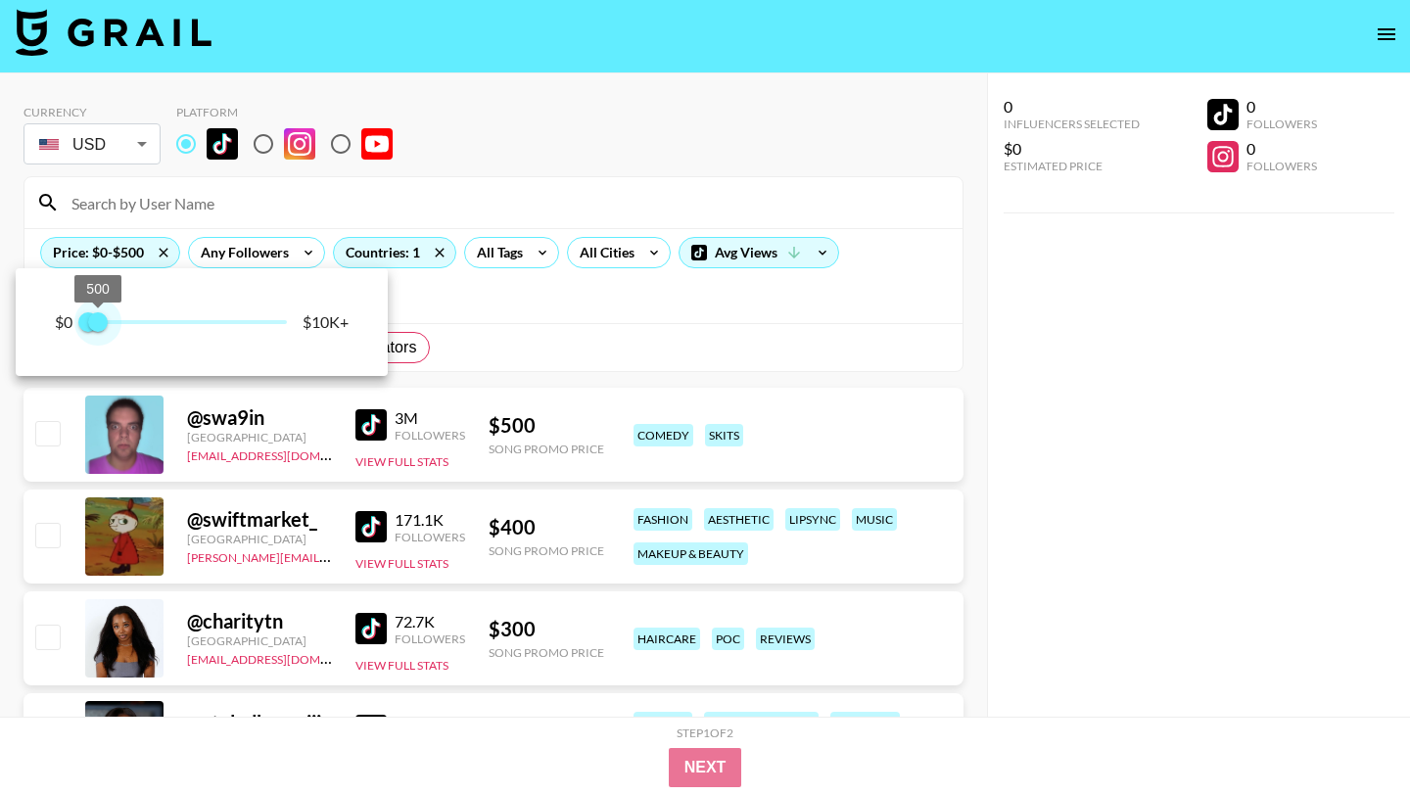
type input "750"
drag, startPoint x: 280, startPoint y: 319, endPoint x: 102, endPoint y: 321, distance: 178.2
click at [102, 321] on span "750" at bounding box center [103, 322] width 20 height 20
click at [586, 354] on div at bounding box center [705, 397] width 1410 height 795
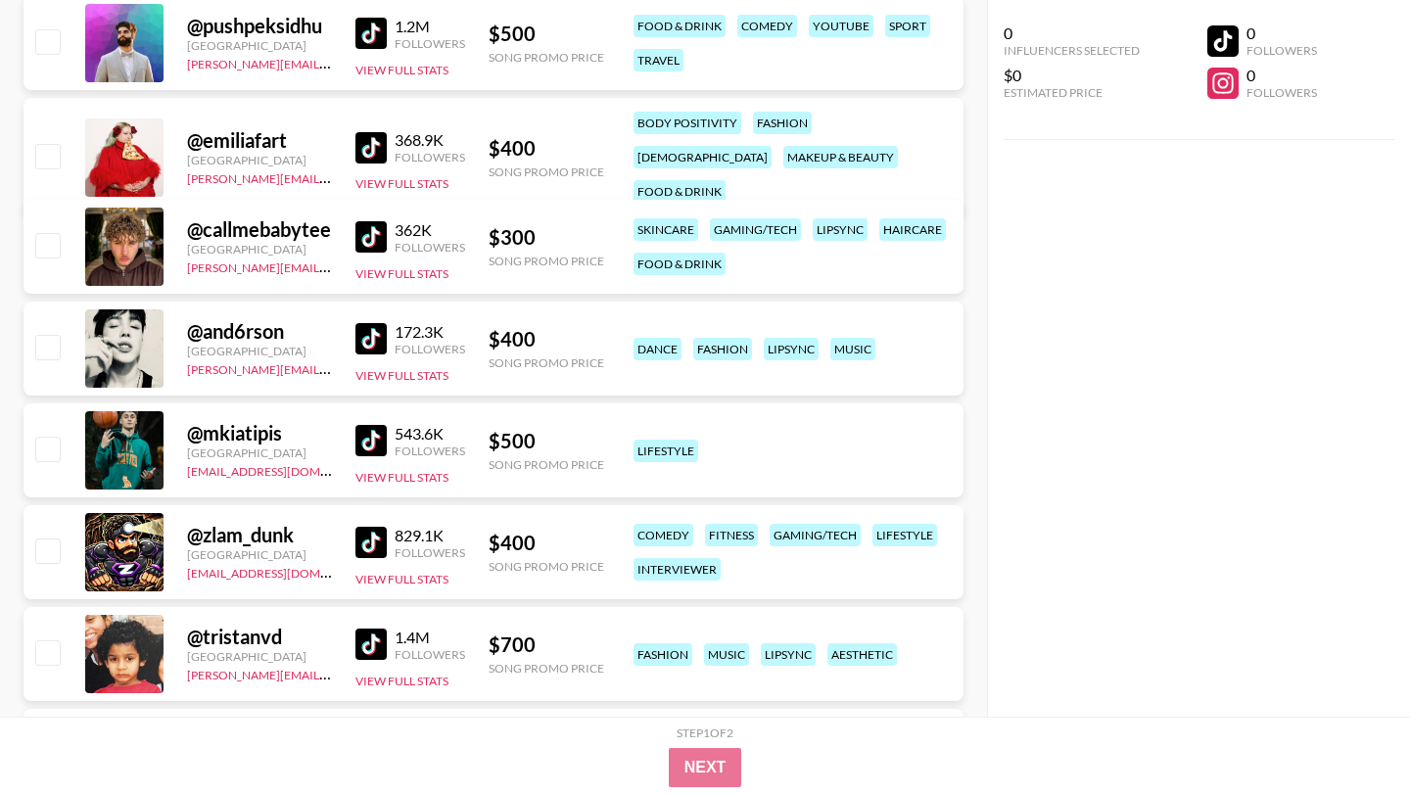
scroll to position [1110, 0]
click at [387, 249] on link at bounding box center [374, 235] width 39 height 31
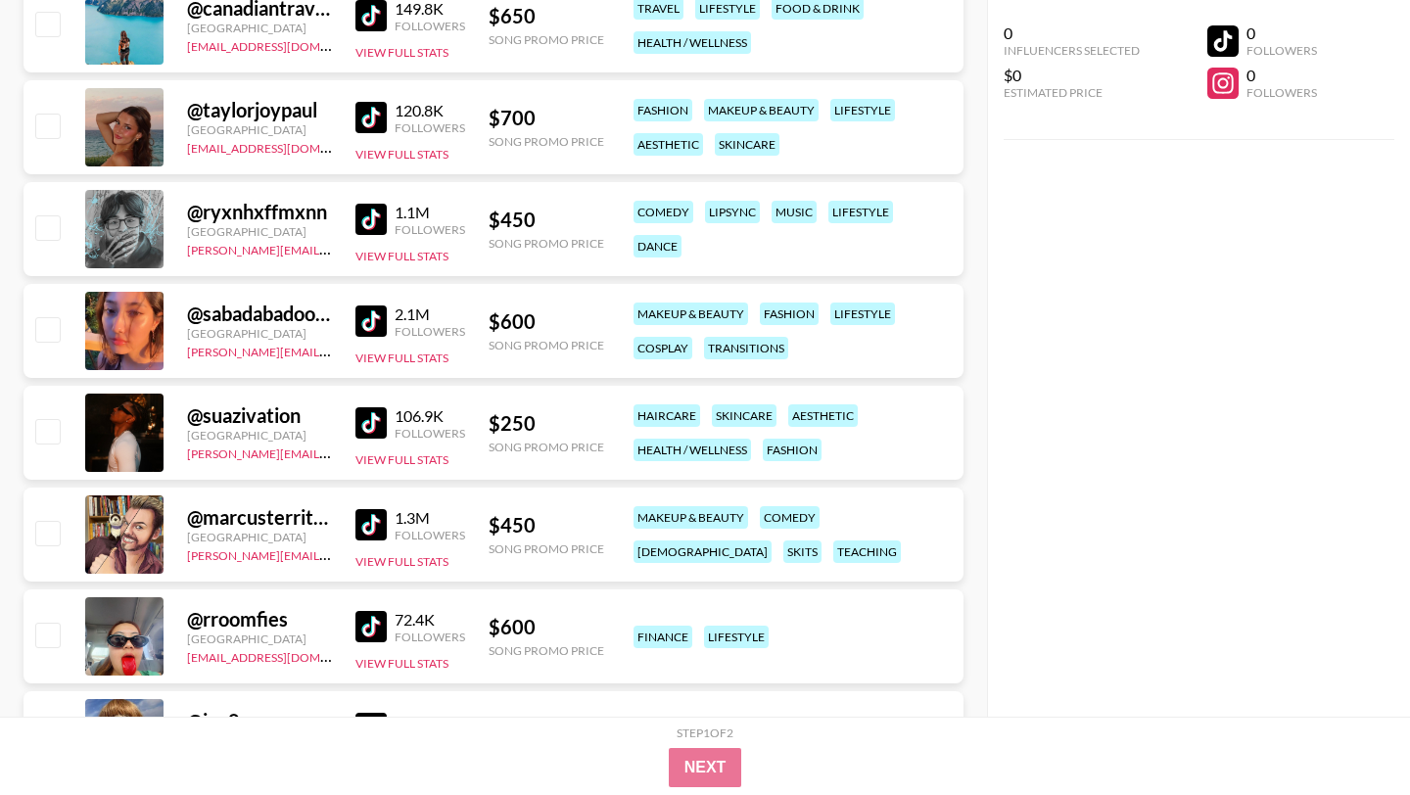
scroll to position [2603, 0]
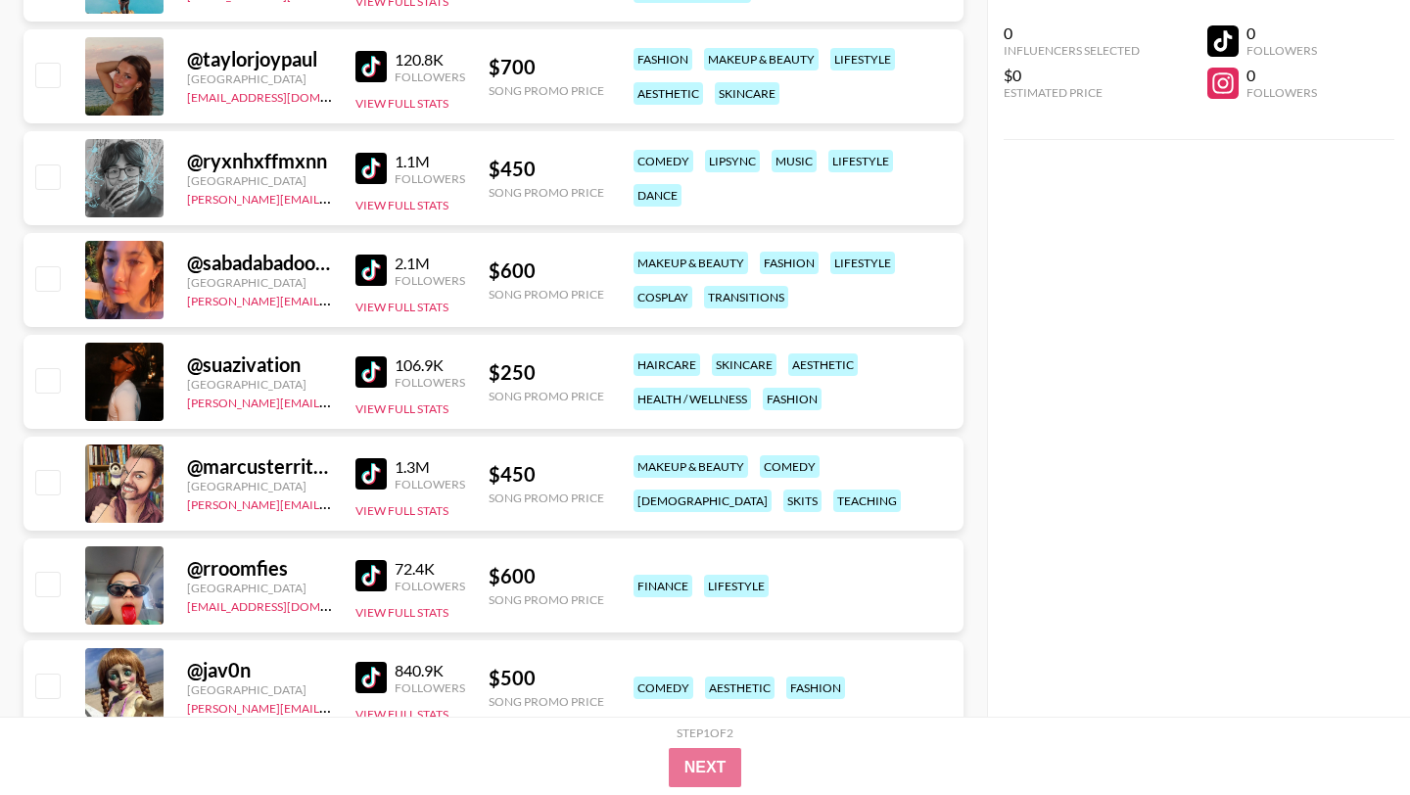
click at [378, 265] on img at bounding box center [370, 270] width 31 height 31
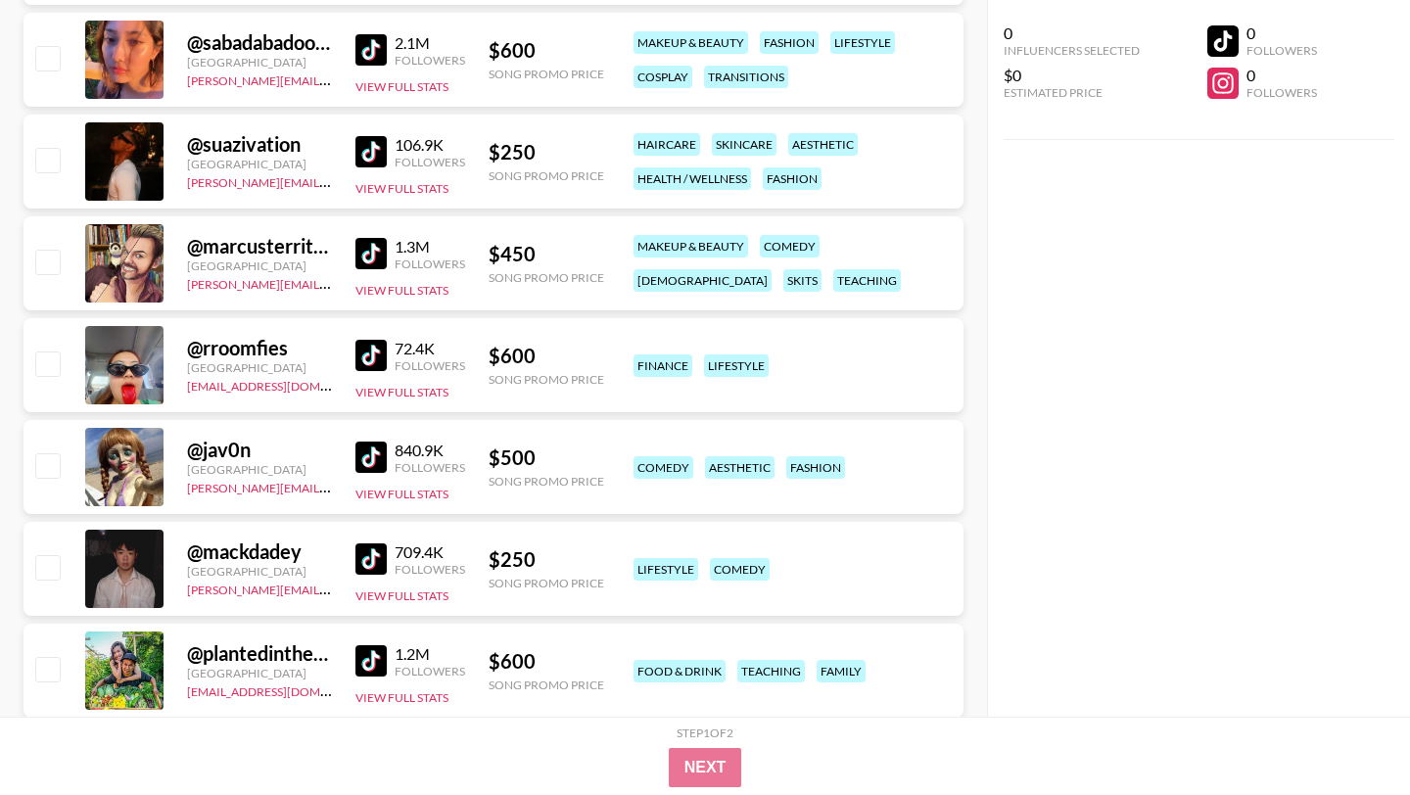
click at [369, 357] on img at bounding box center [370, 355] width 31 height 31
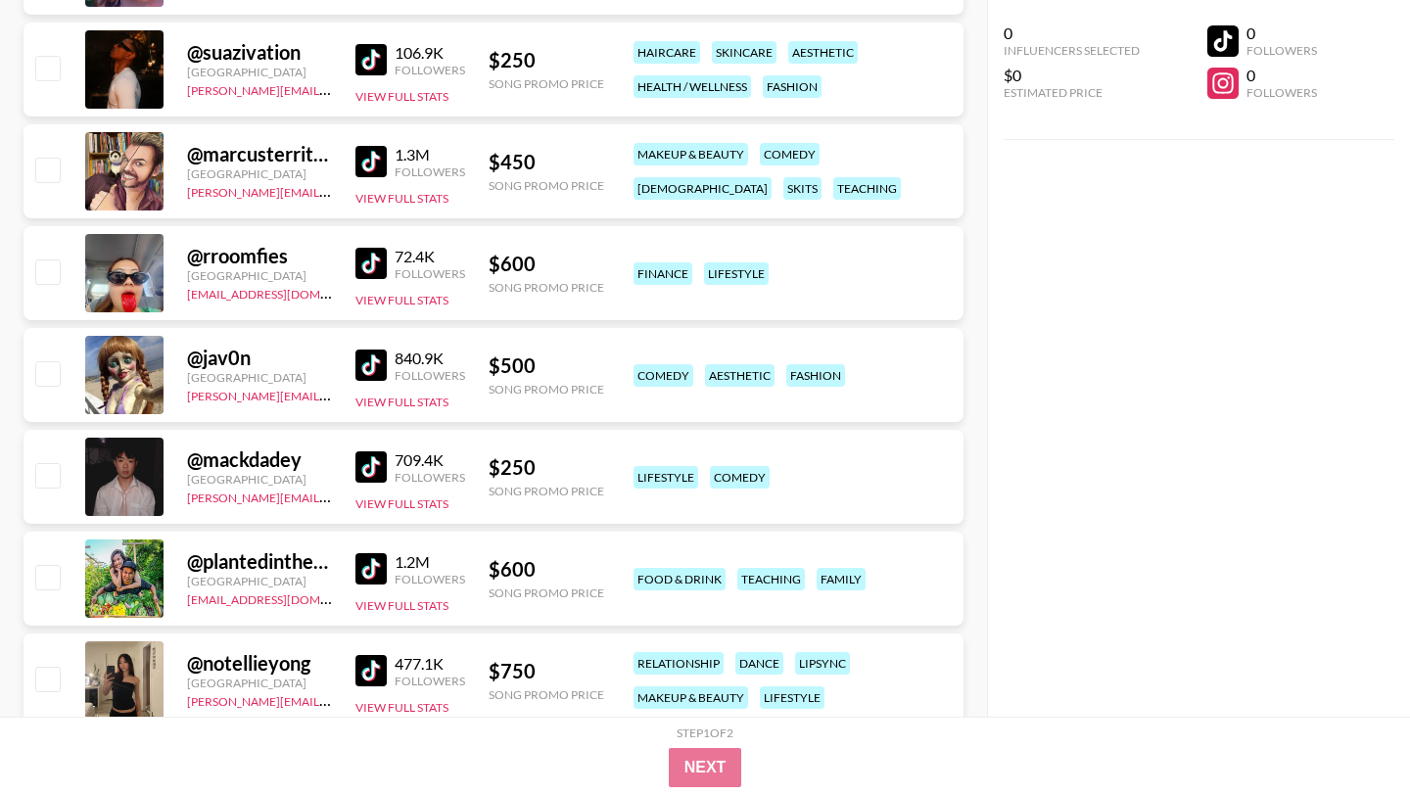
scroll to position [3201, 0]
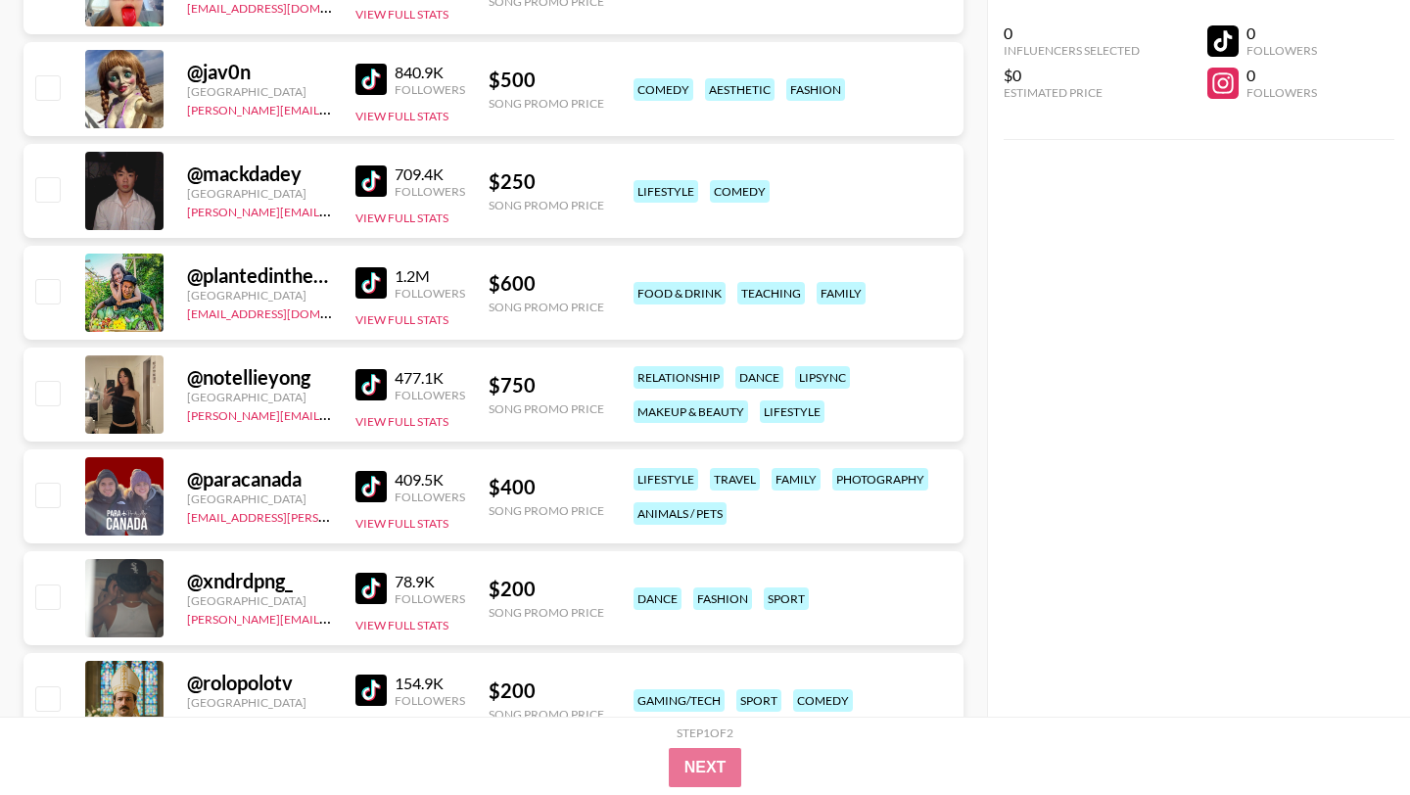
click at [366, 180] on img at bounding box center [370, 180] width 31 height 31
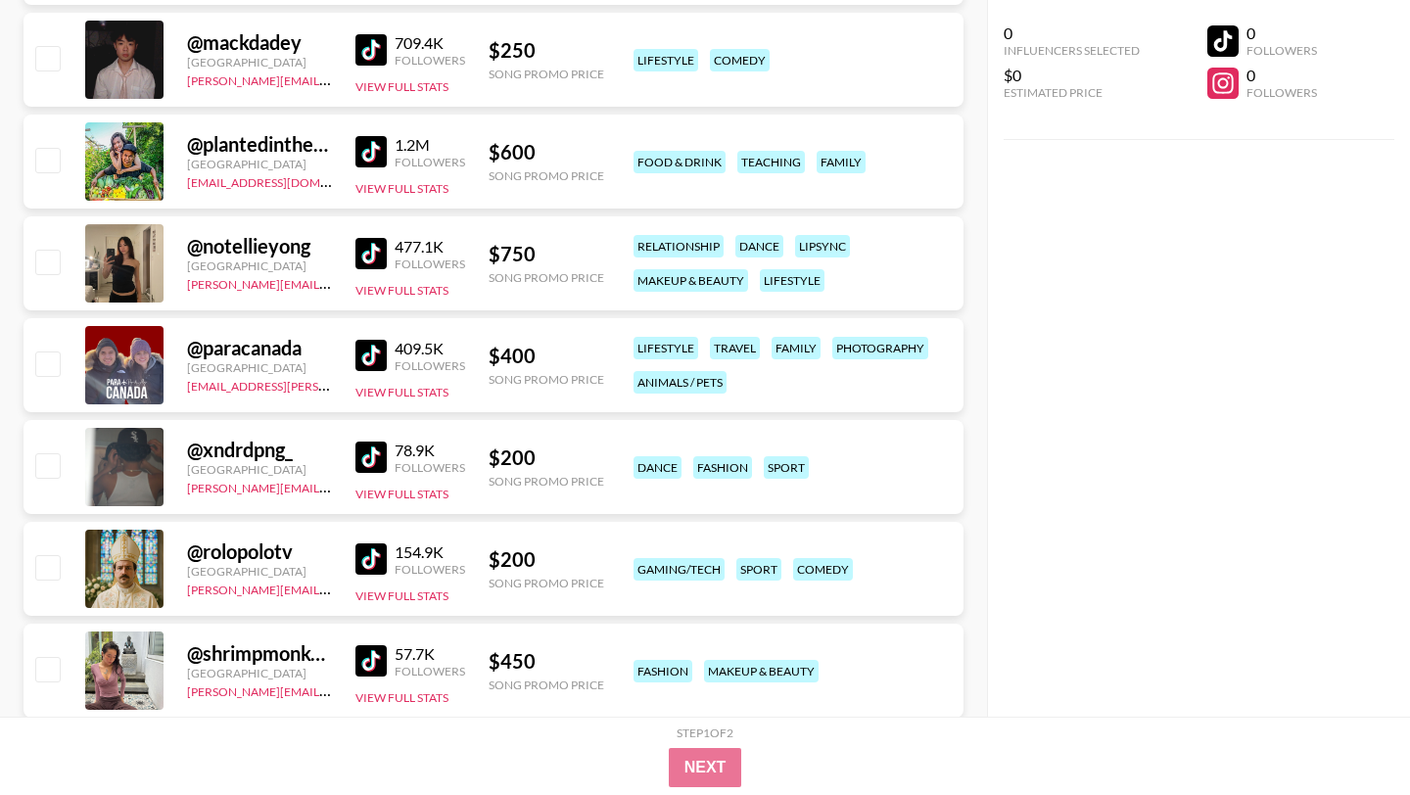
scroll to position [3348, 0]
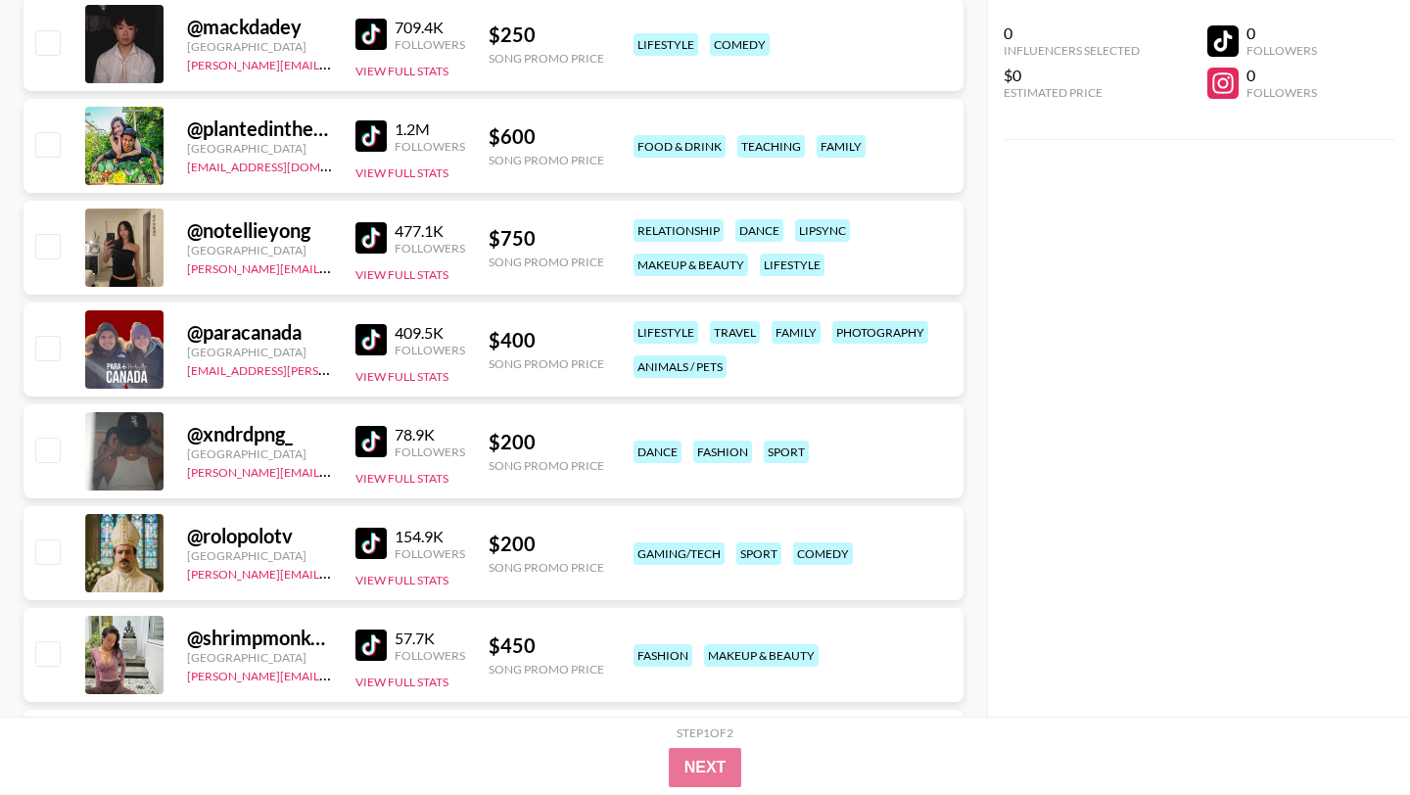
click at [367, 231] on img at bounding box center [370, 237] width 31 height 31
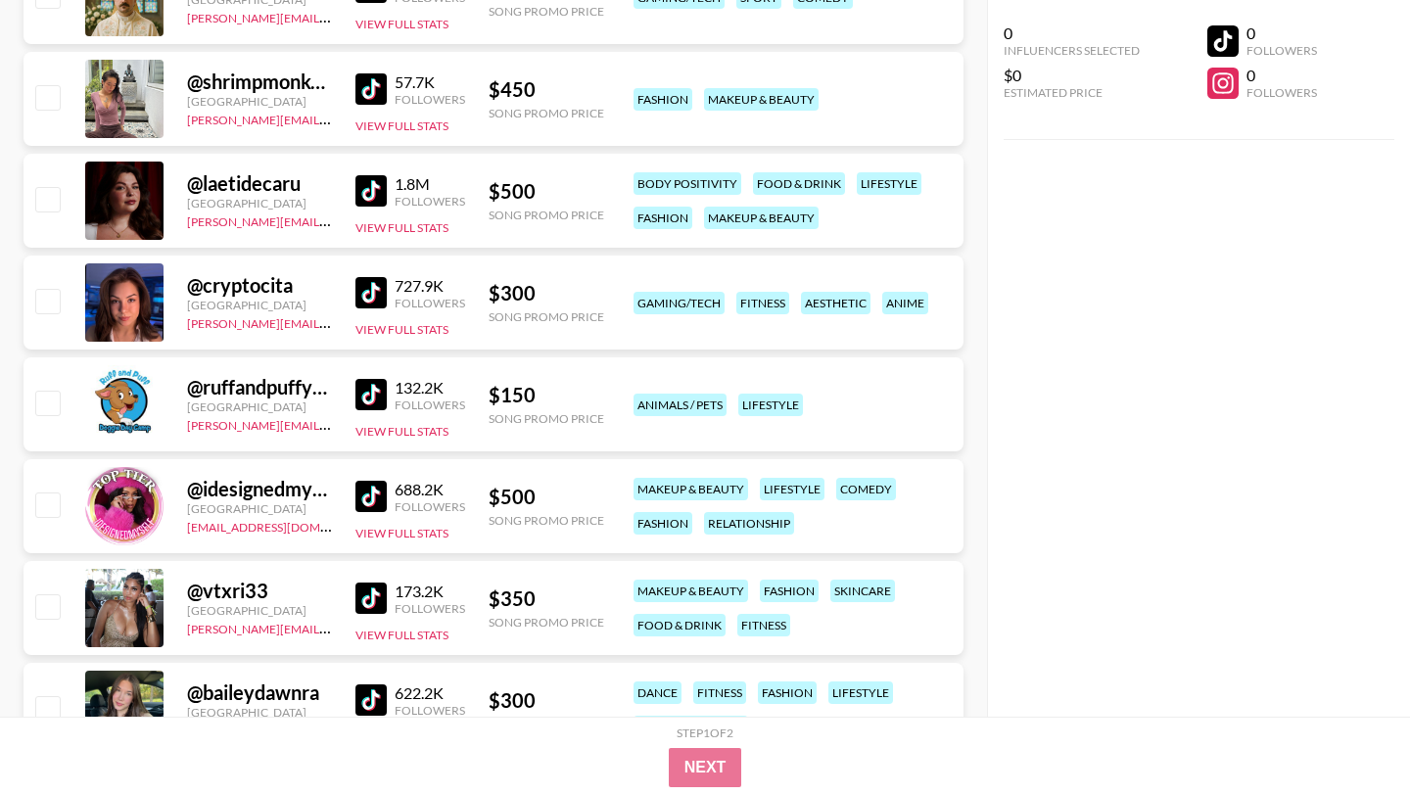
scroll to position [3921, 0]
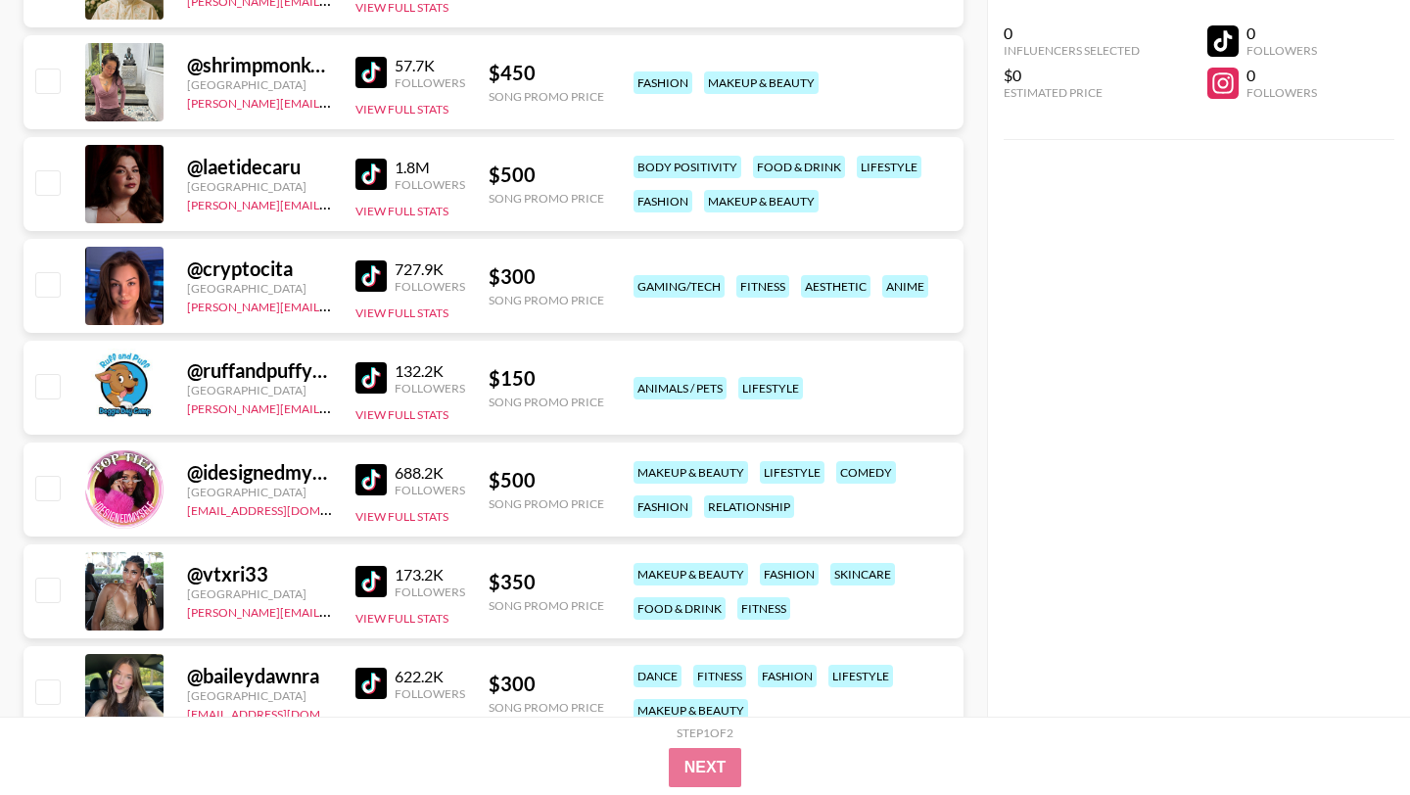
click at [371, 273] on img at bounding box center [370, 275] width 31 height 31
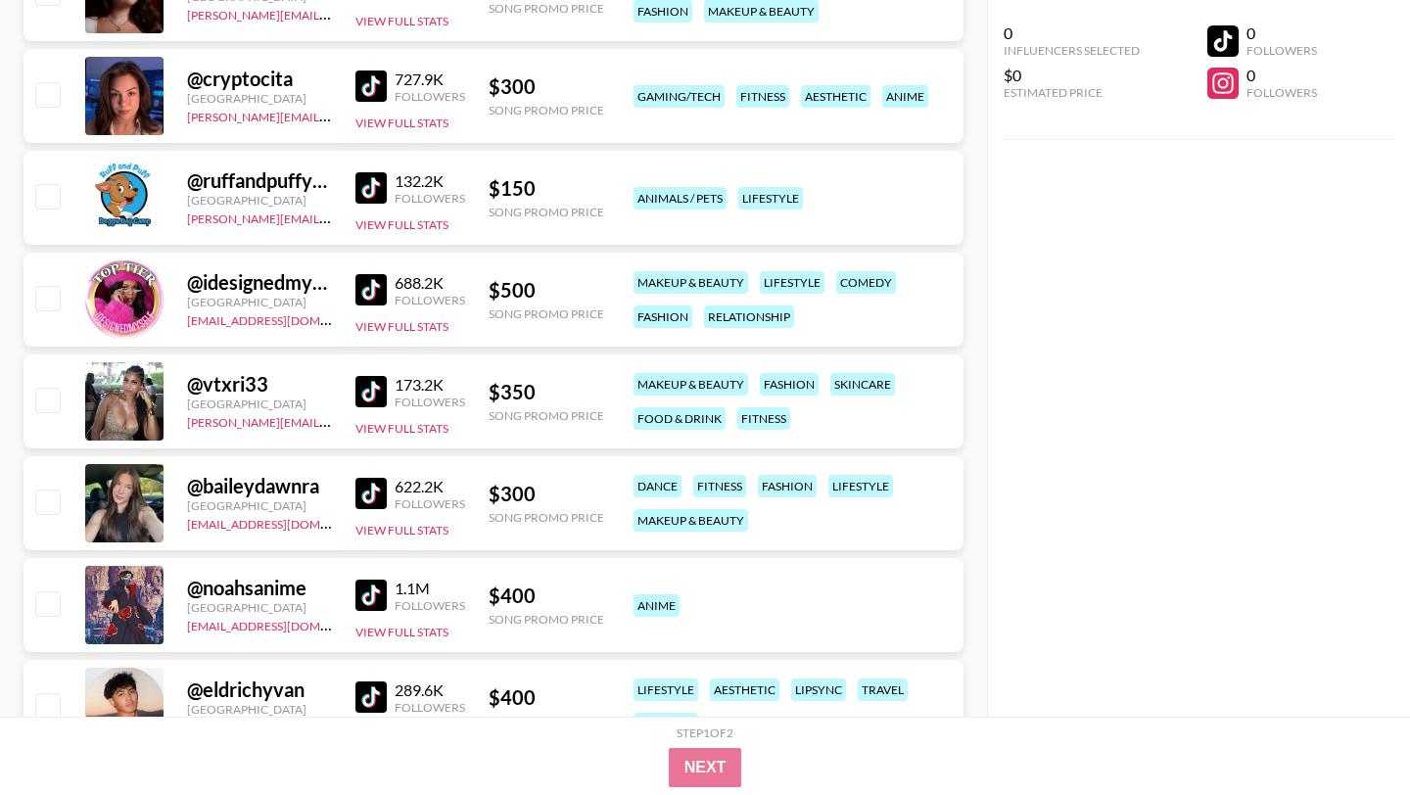
scroll to position [4480, 0]
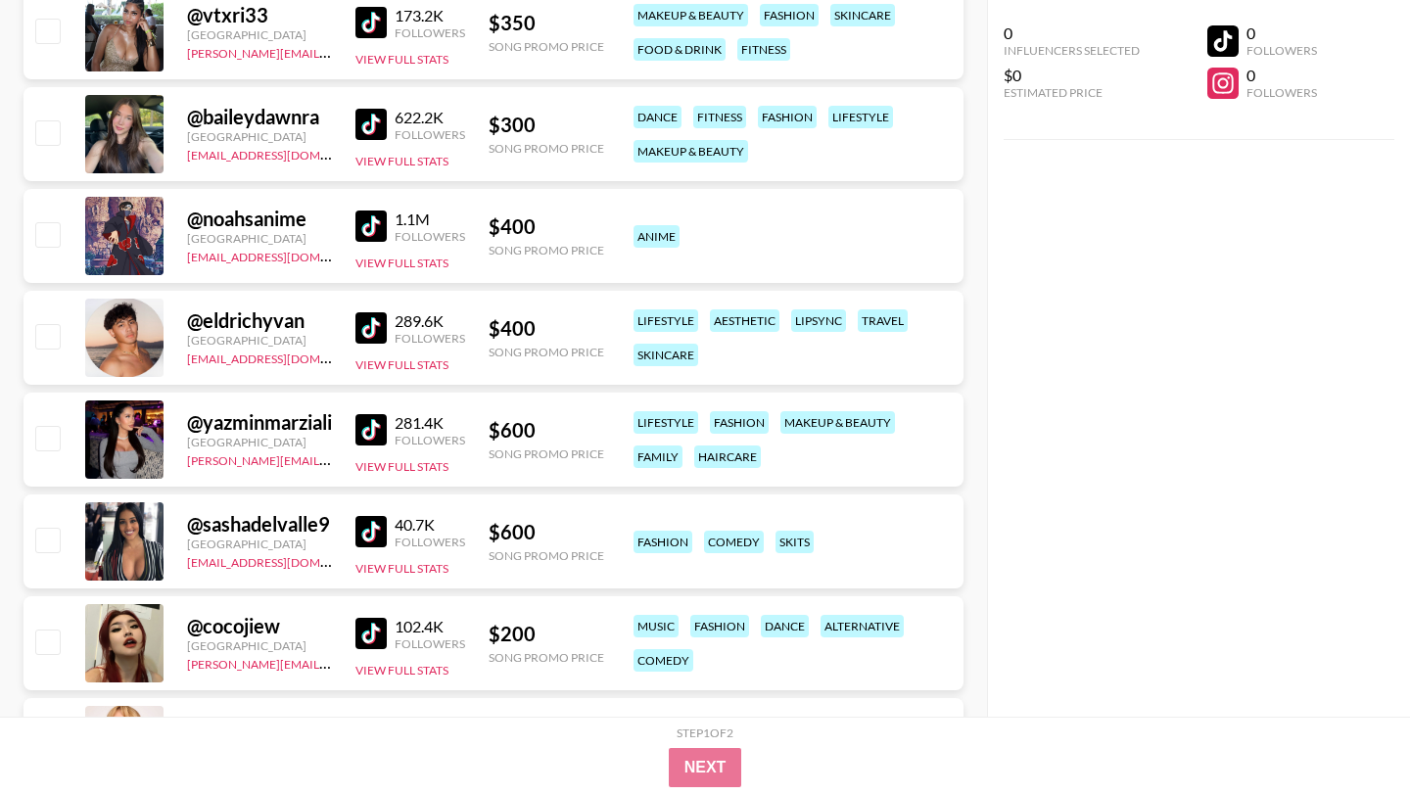
click at [369, 234] on img at bounding box center [370, 225] width 31 height 31
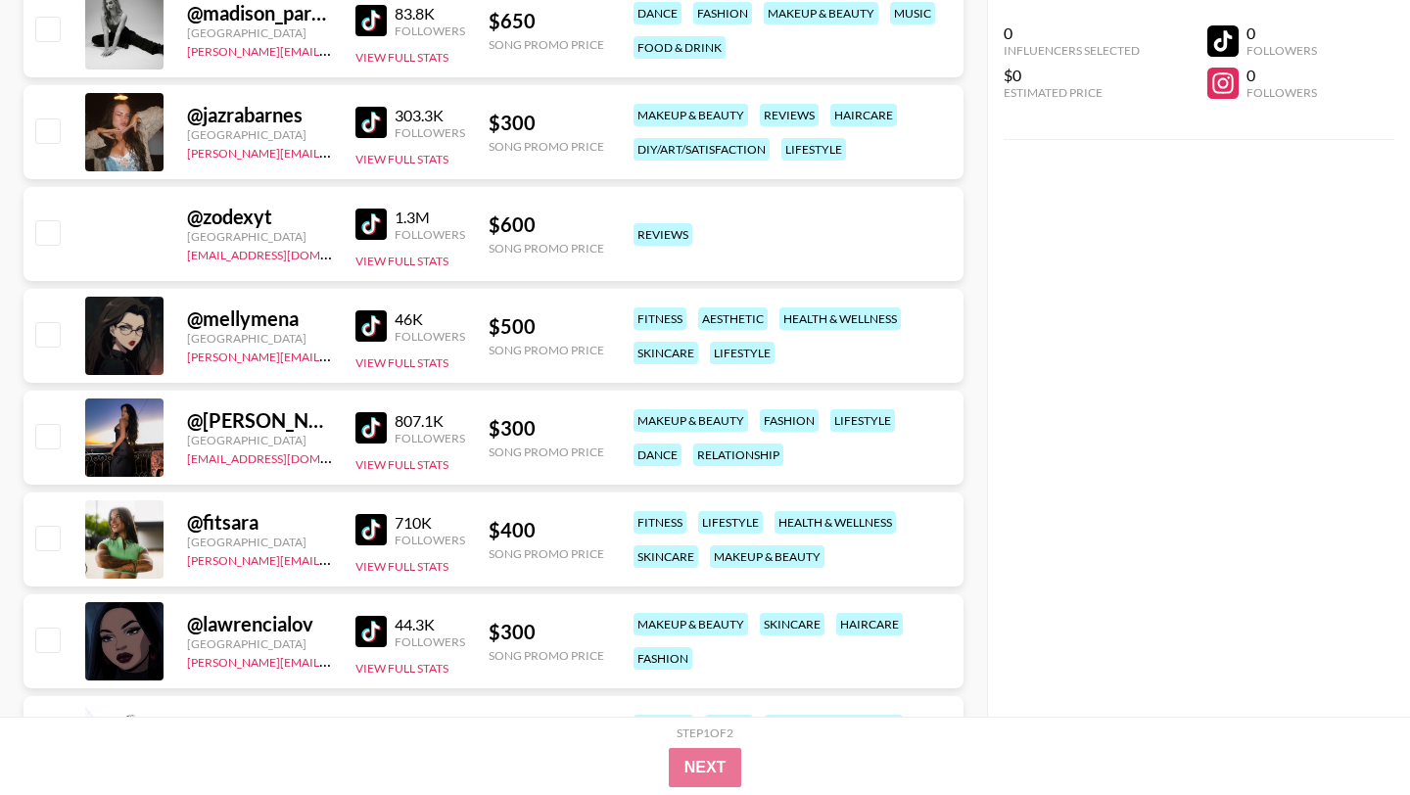
scroll to position [6726, 0]
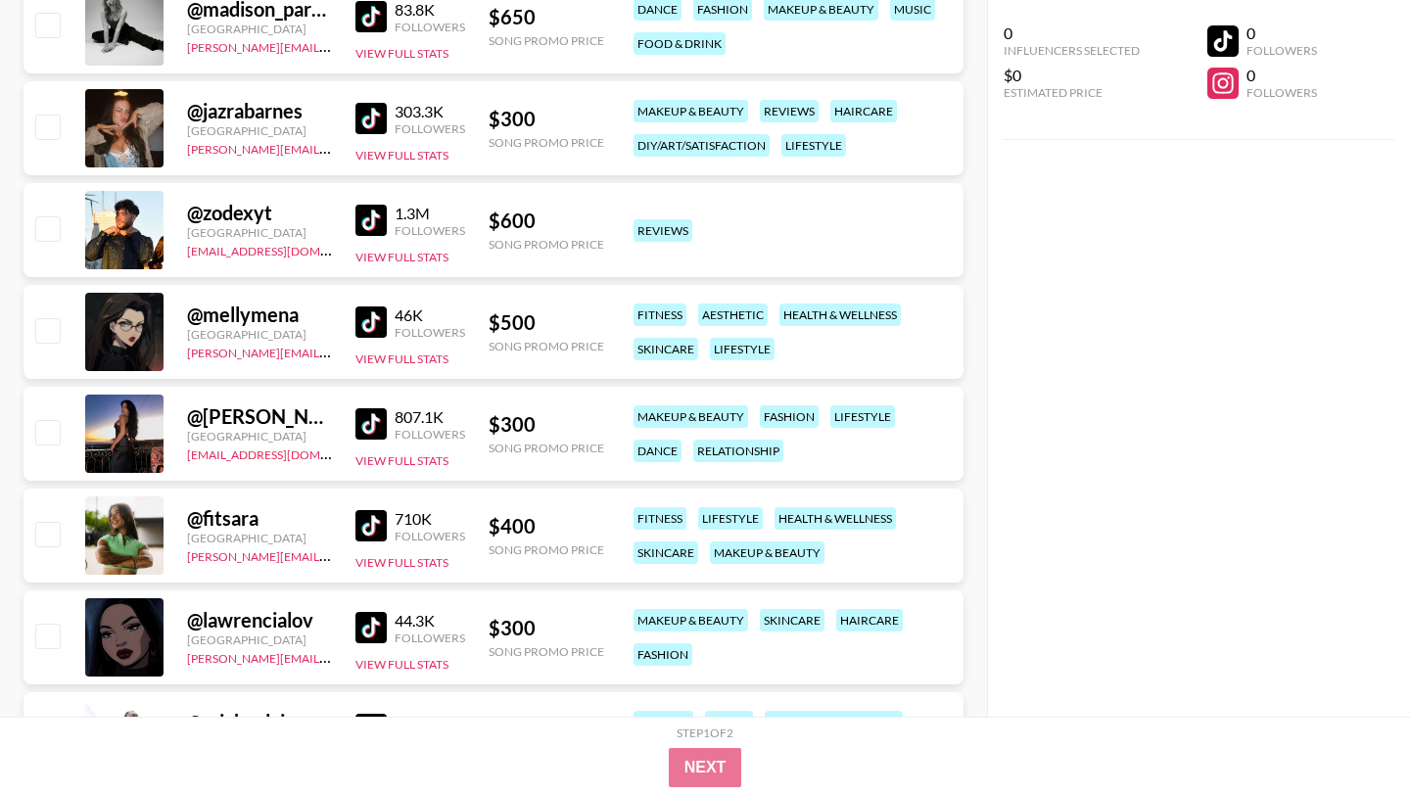
click at [374, 324] on img at bounding box center [370, 321] width 31 height 31
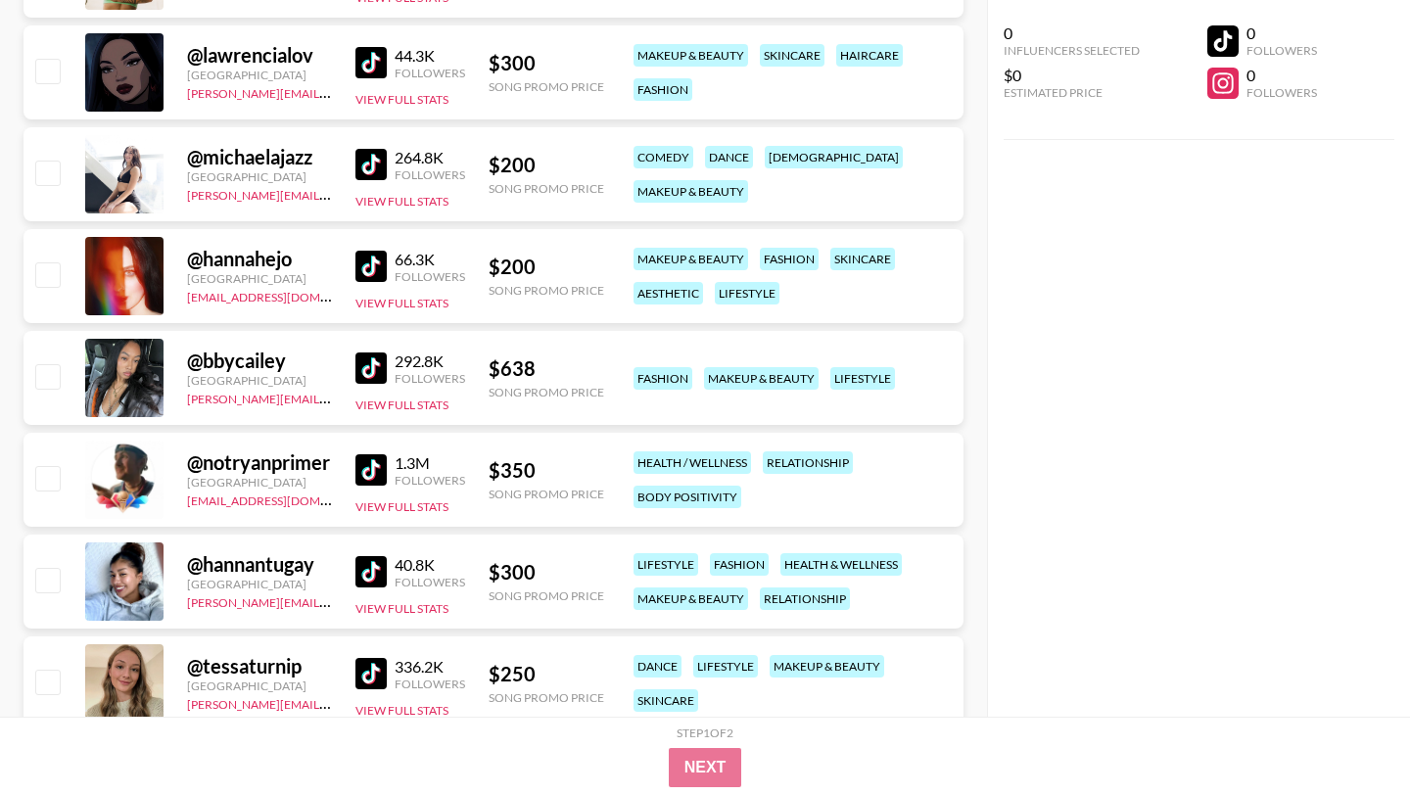
scroll to position [7287, 0]
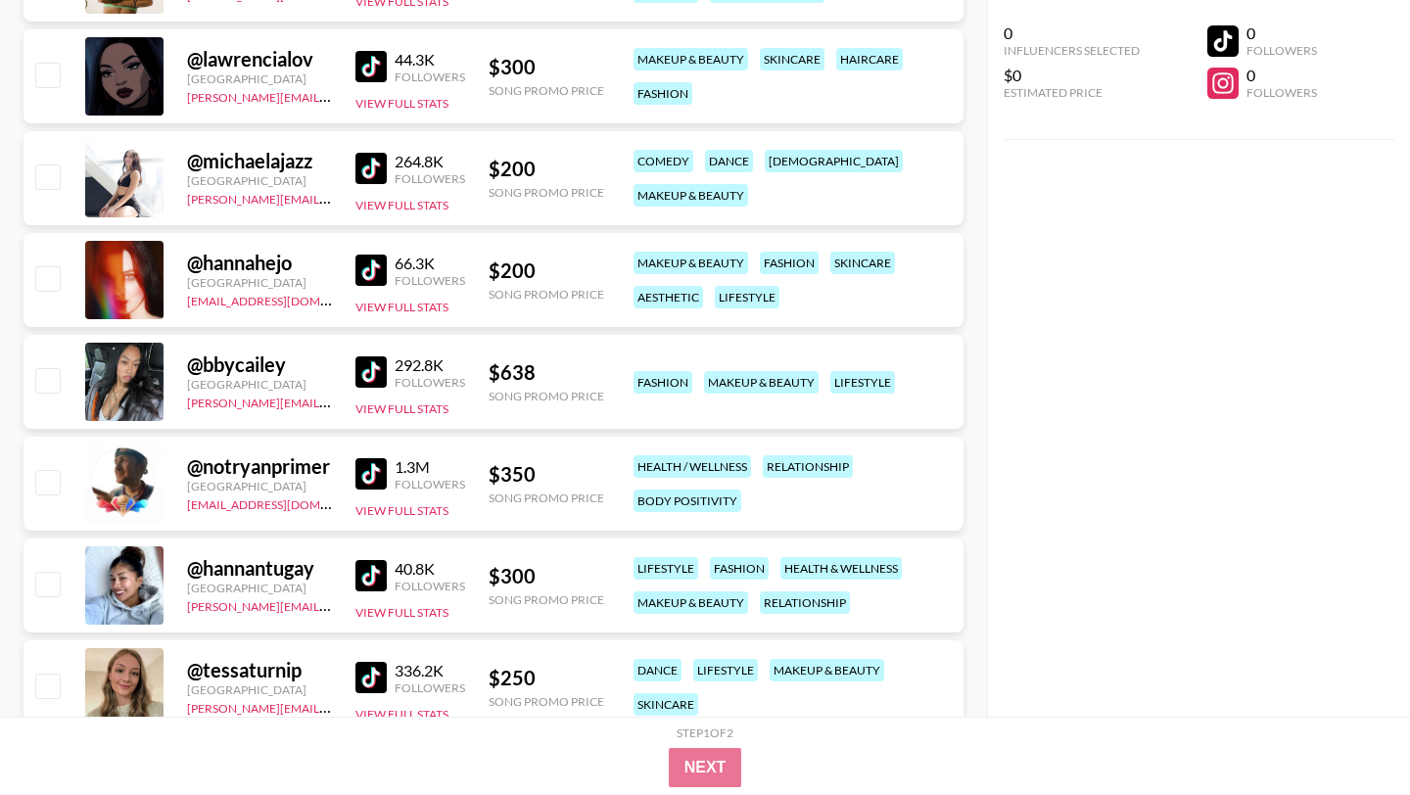
click at [357, 63] on img at bounding box center [370, 66] width 31 height 31
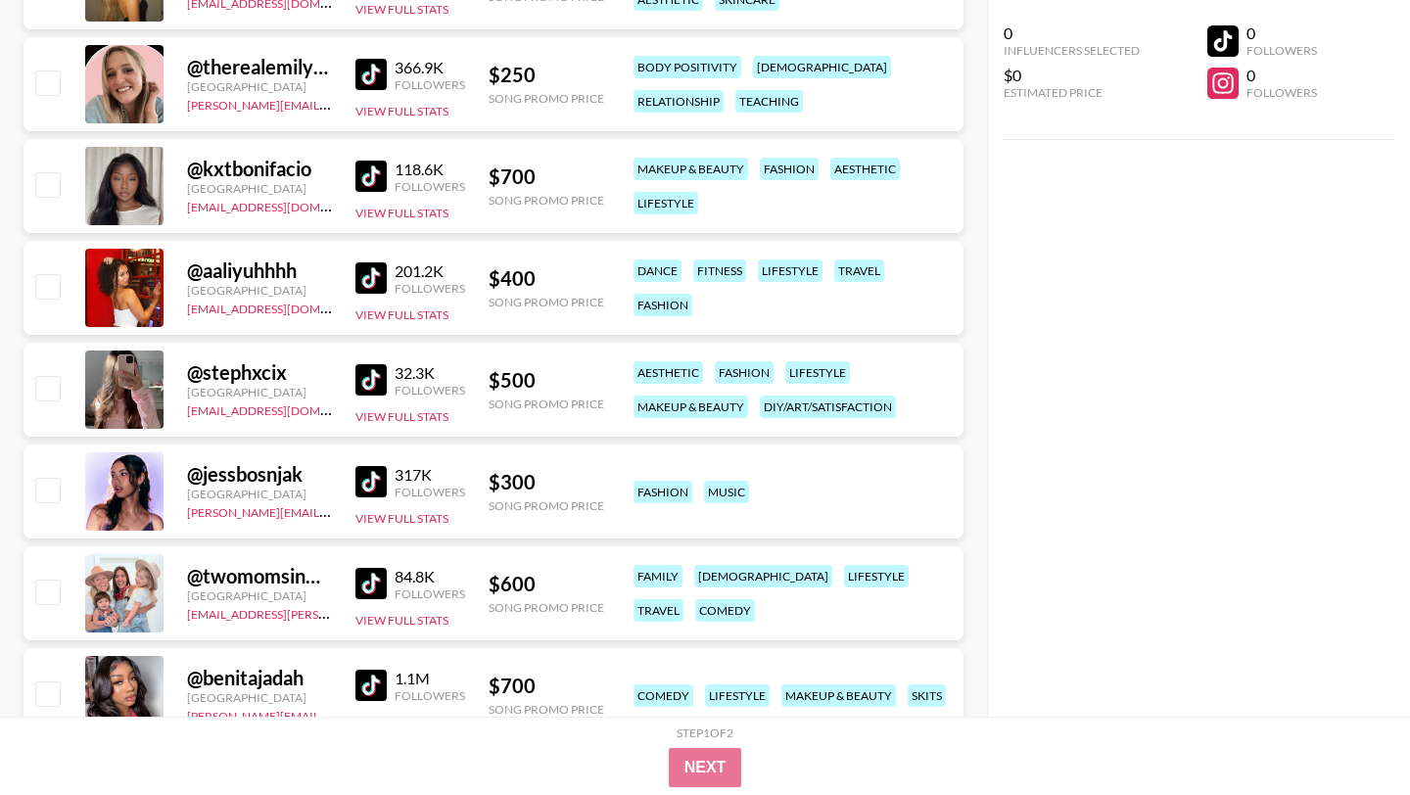
scroll to position [8196, 0]
click at [369, 265] on img at bounding box center [370, 276] width 31 height 31
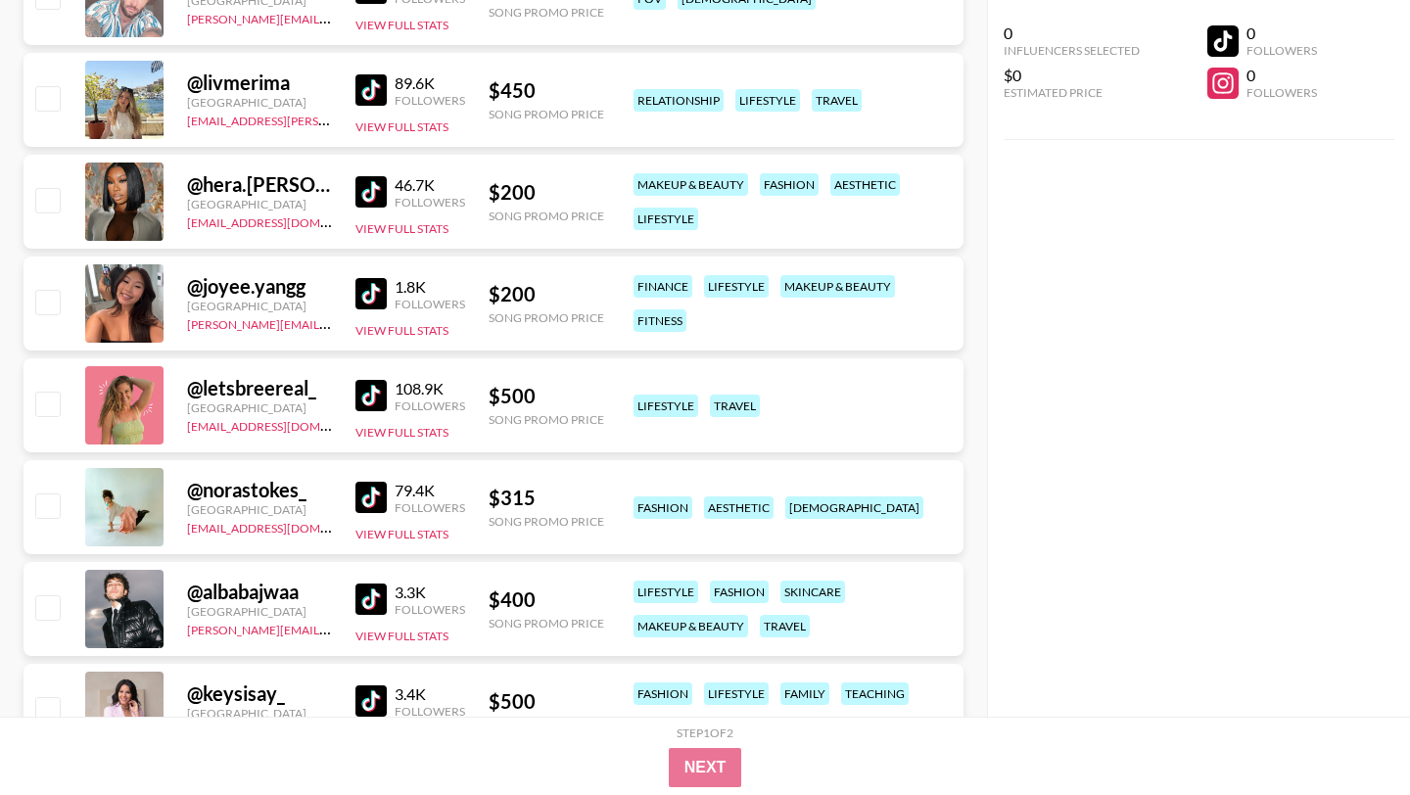
scroll to position [8996, 0]
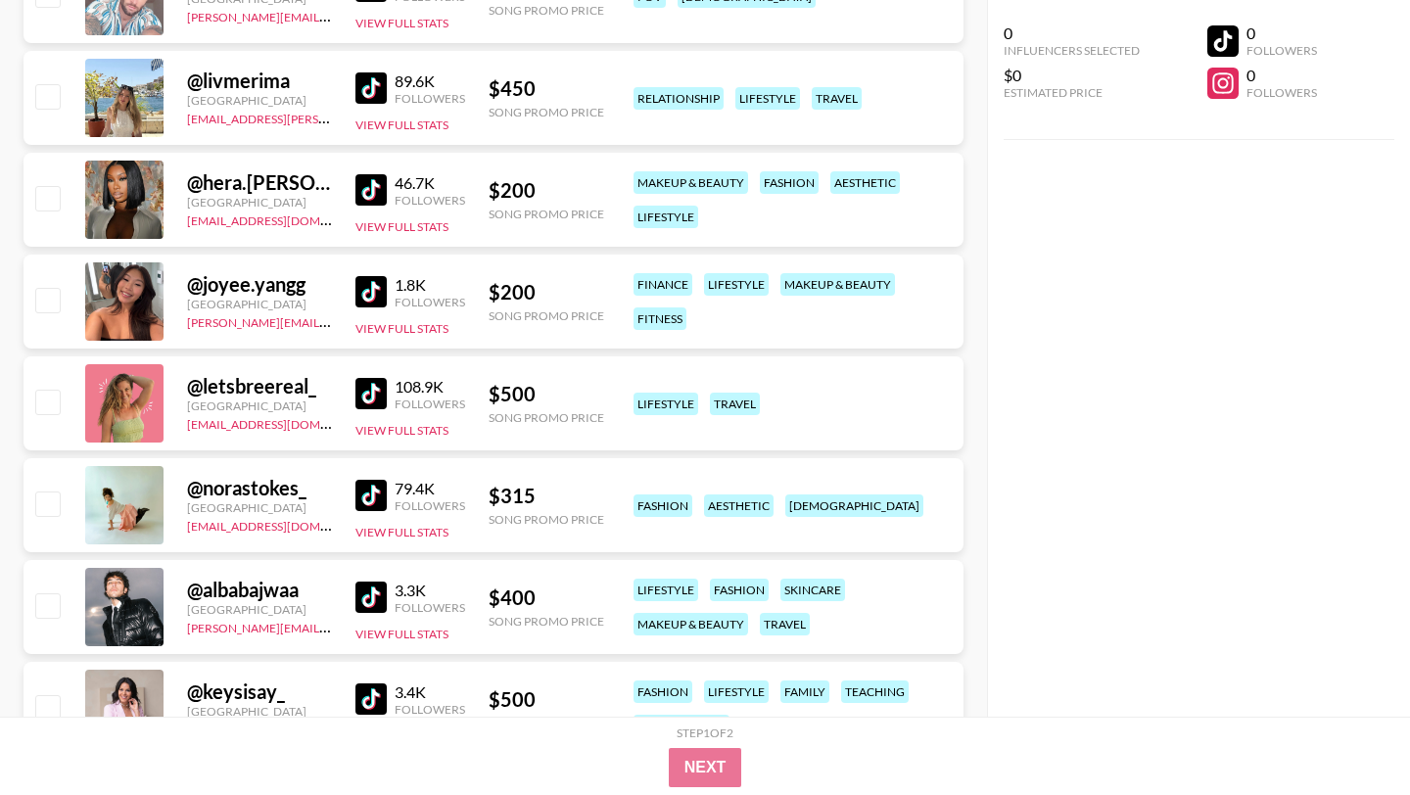
click at [377, 396] on img at bounding box center [370, 393] width 31 height 31
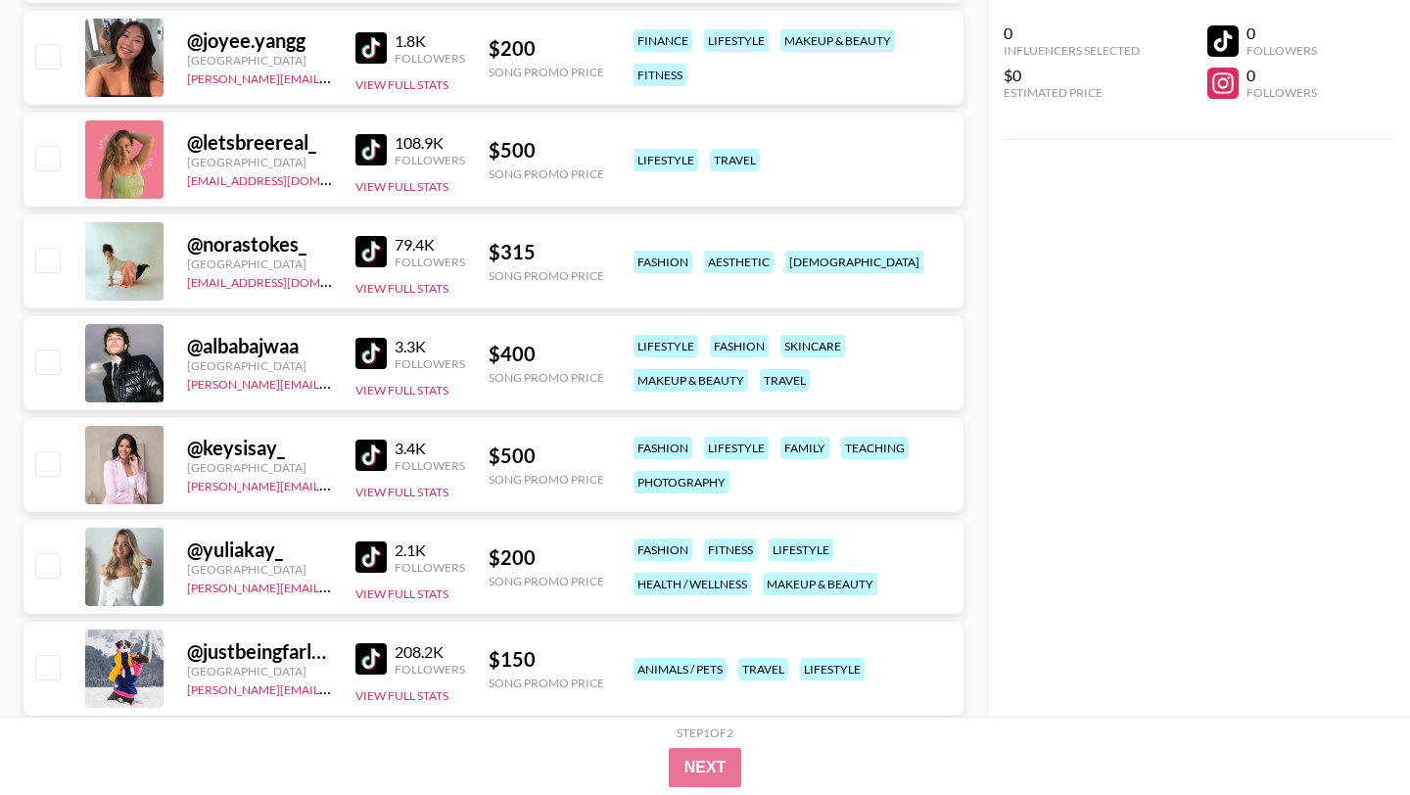
scroll to position [9241, 0]
click at [370, 353] on img at bounding box center [370, 352] width 31 height 31
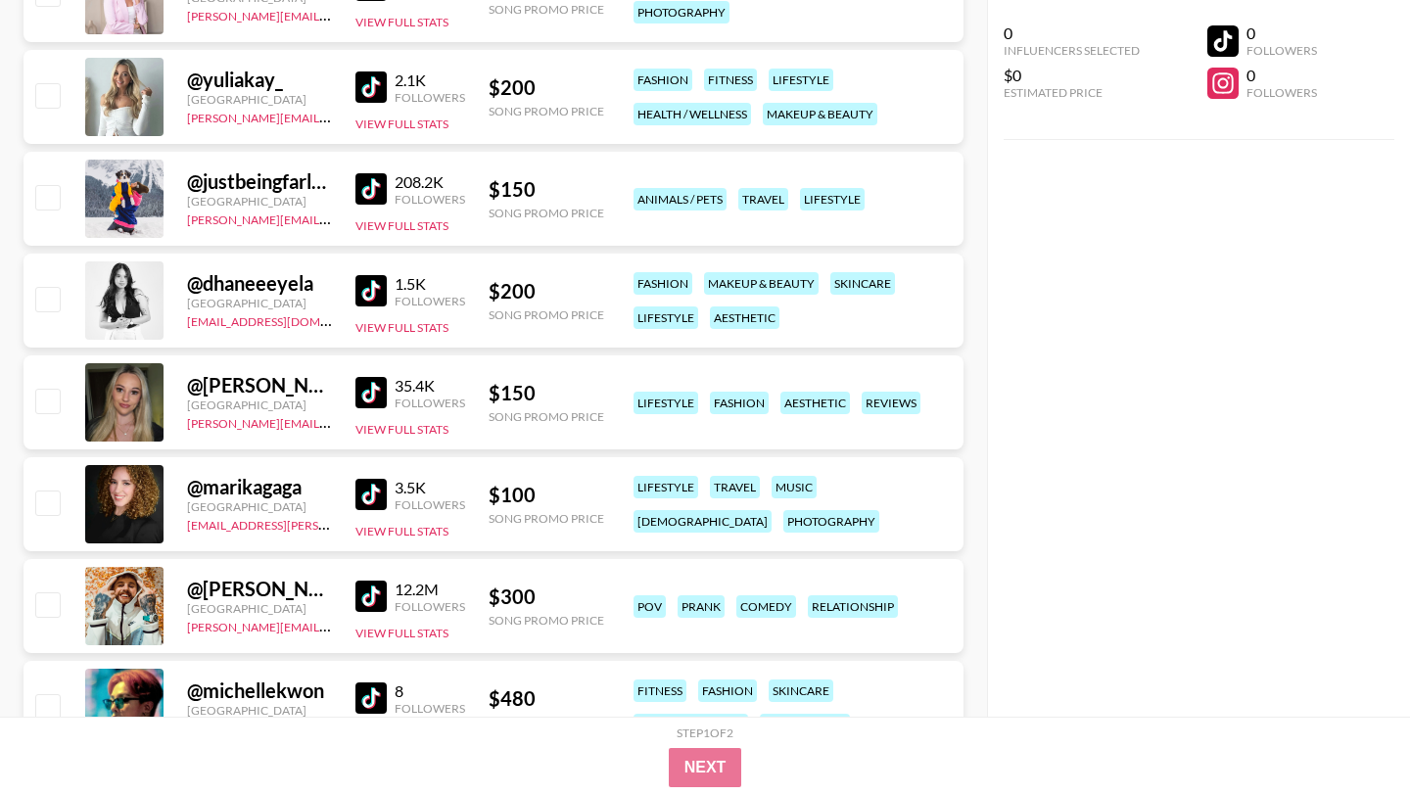
scroll to position [9803, 0]
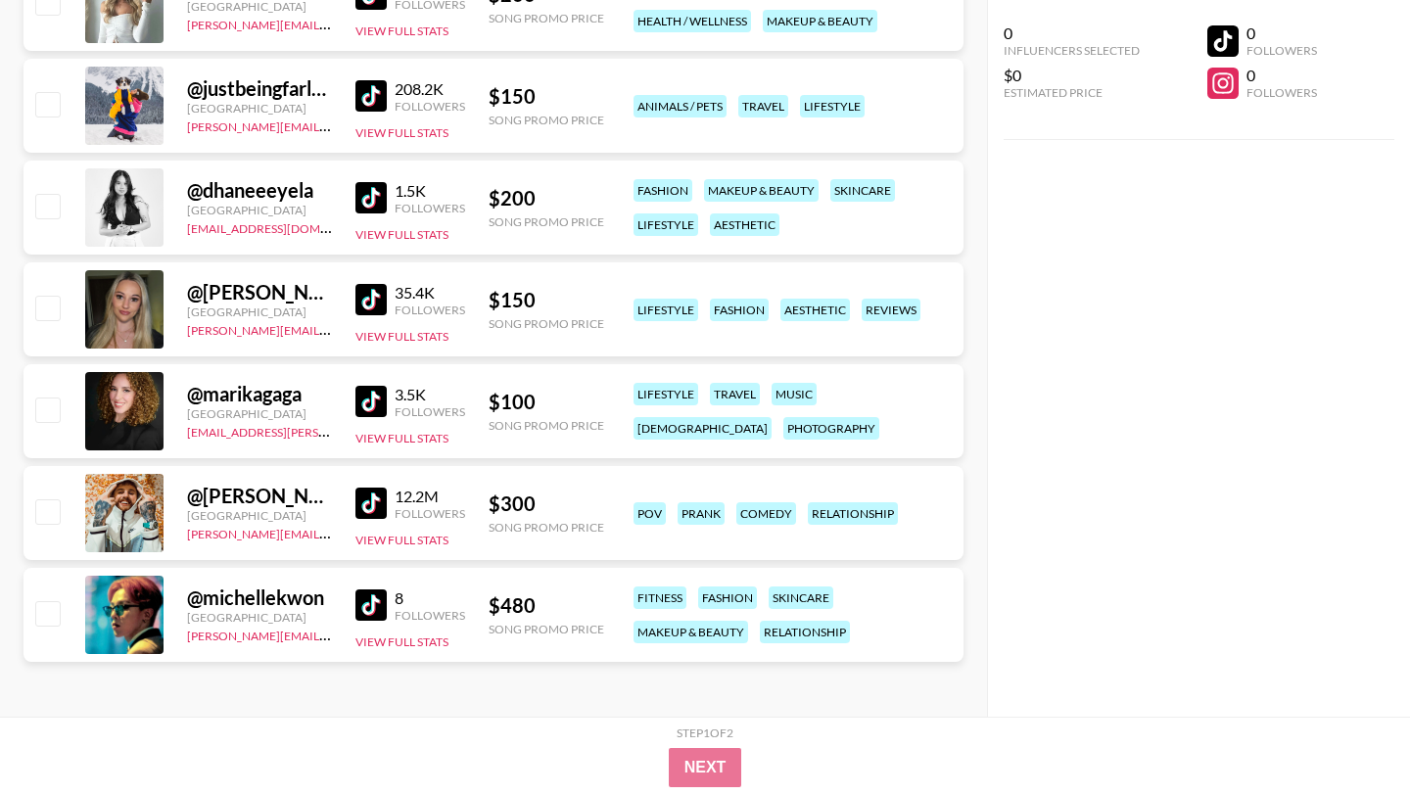
click at [385, 611] on img at bounding box center [370, 604] width 31 height 31
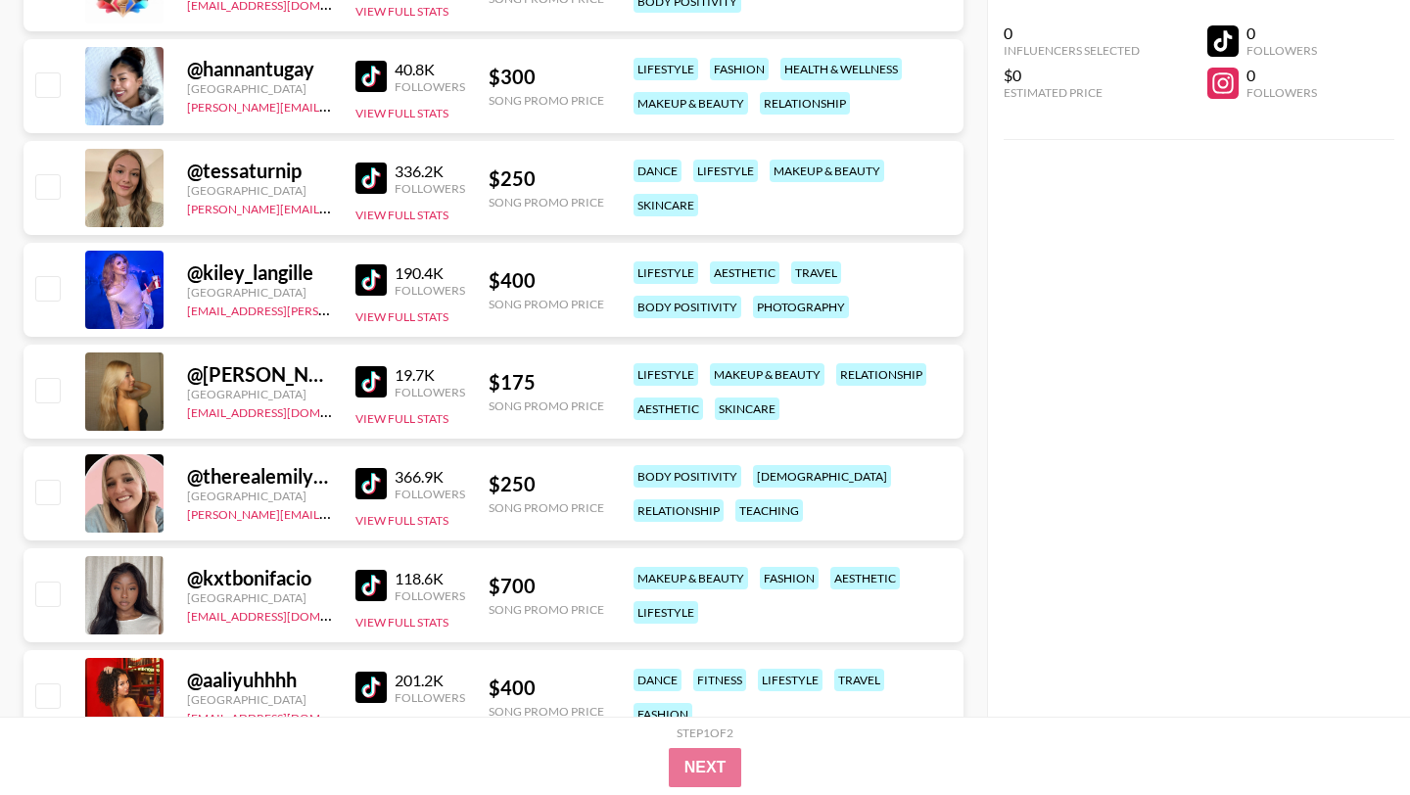
scroll to position [7434, 0]
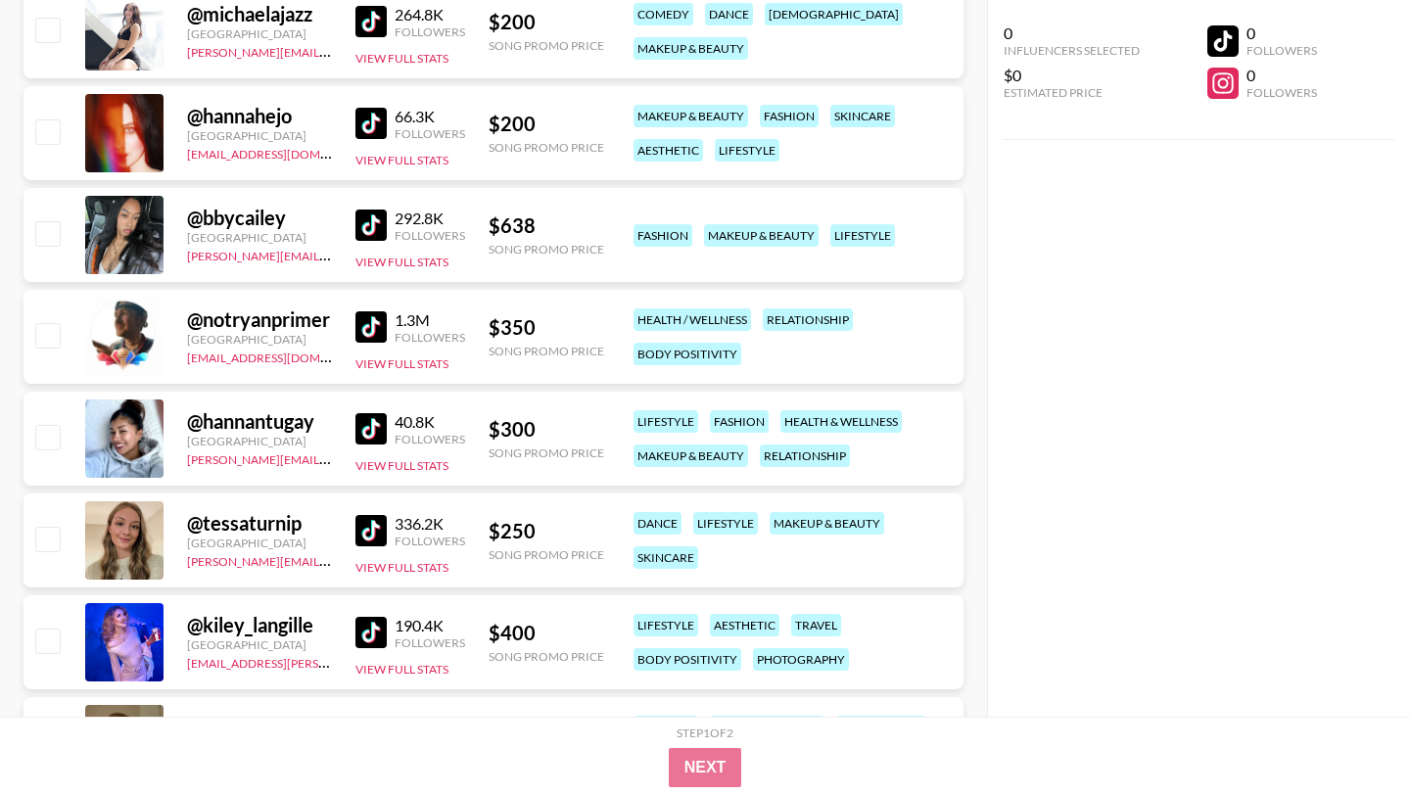
click at [377, 228] on img at bounding box center [370, 225] width 31 height 31
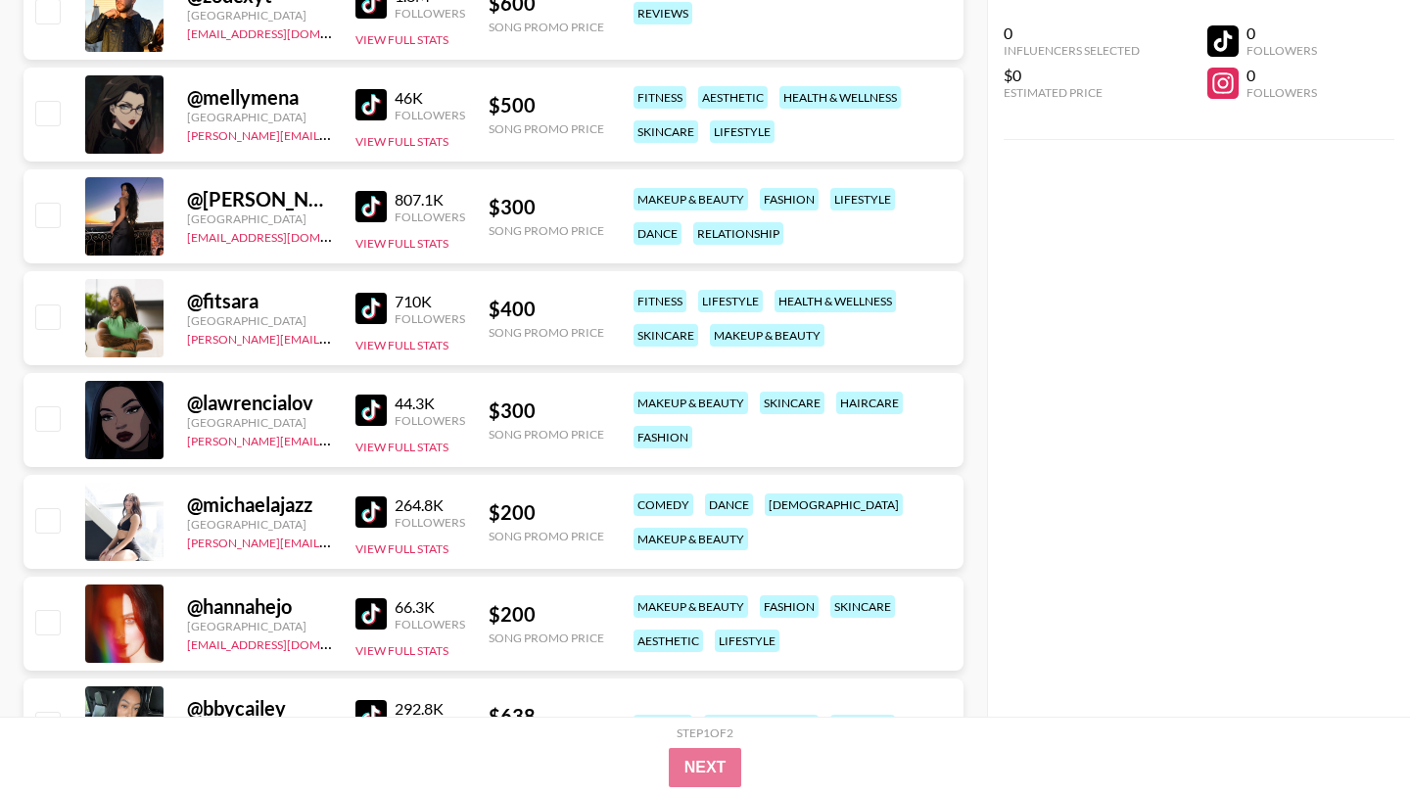
scroll to position [6888, 0]
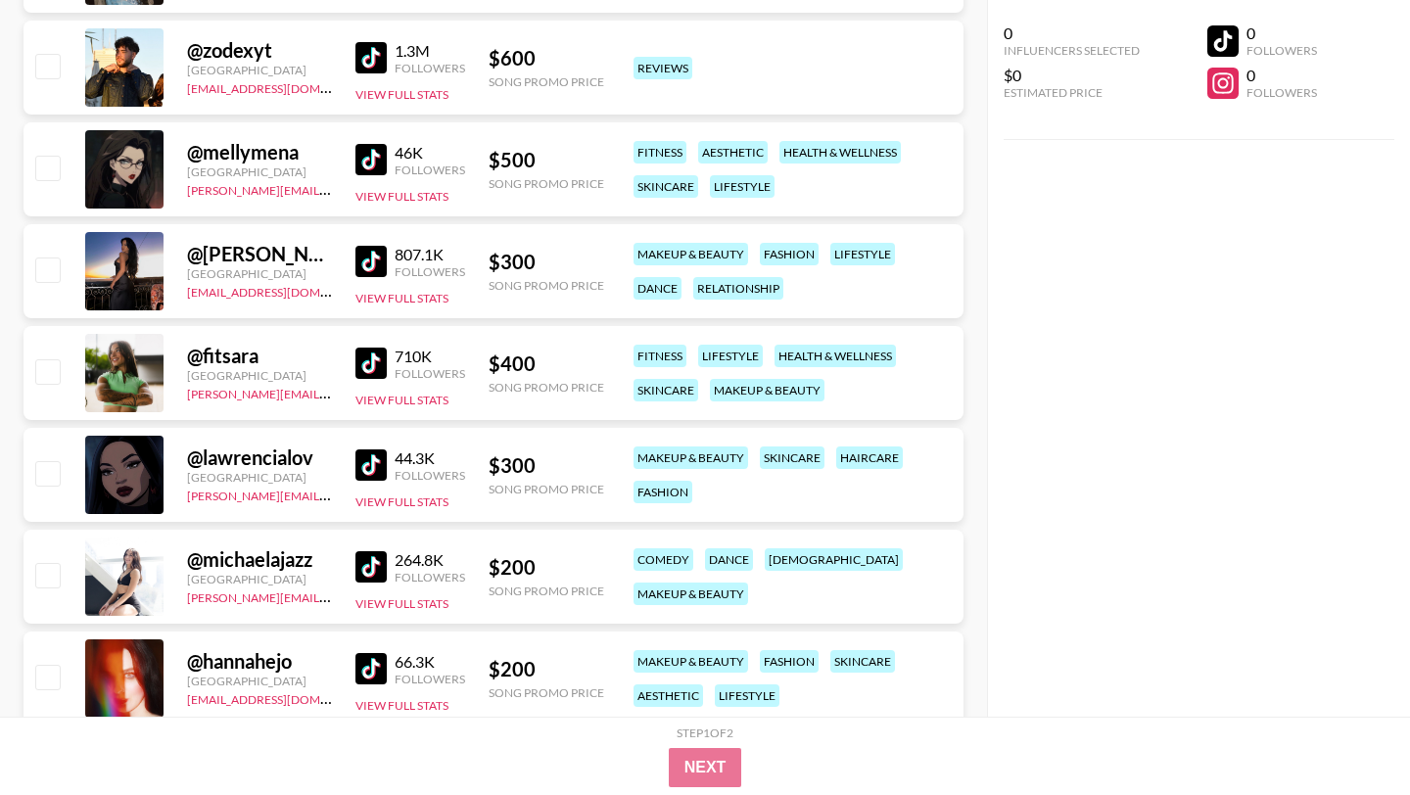
click at [378, 277] on div "807.1K Followers" at bounding box center [410, 262] width 110 height 34
click at [376, 264] on img at bounding box center [370, 261] width 31 height 31
click at [379, 471] on img at bounding box center [370, 464] width 31 height 31
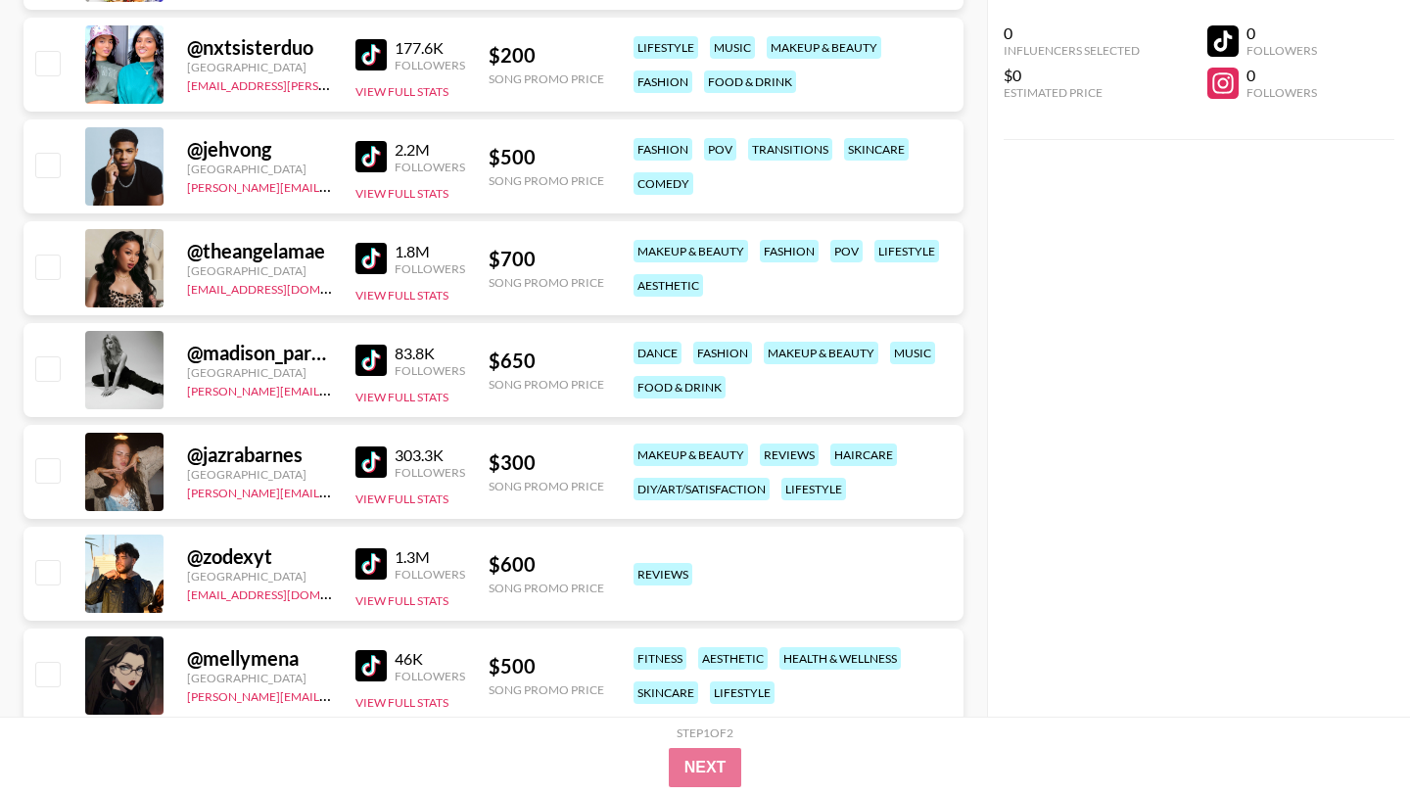
click at [378, 653] on img at bounding box center [370, 665] width 31 height 31
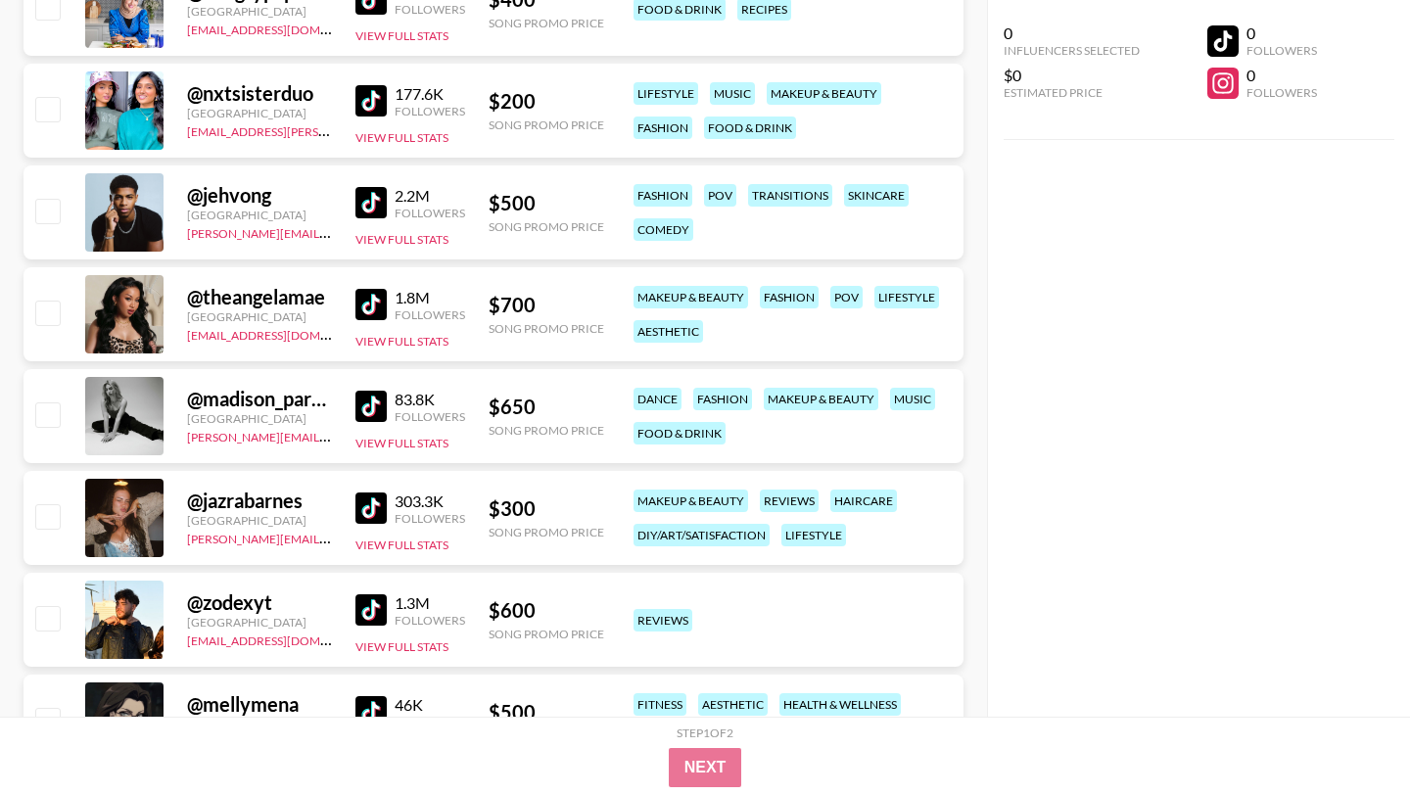
scroll to position [6334, 0]
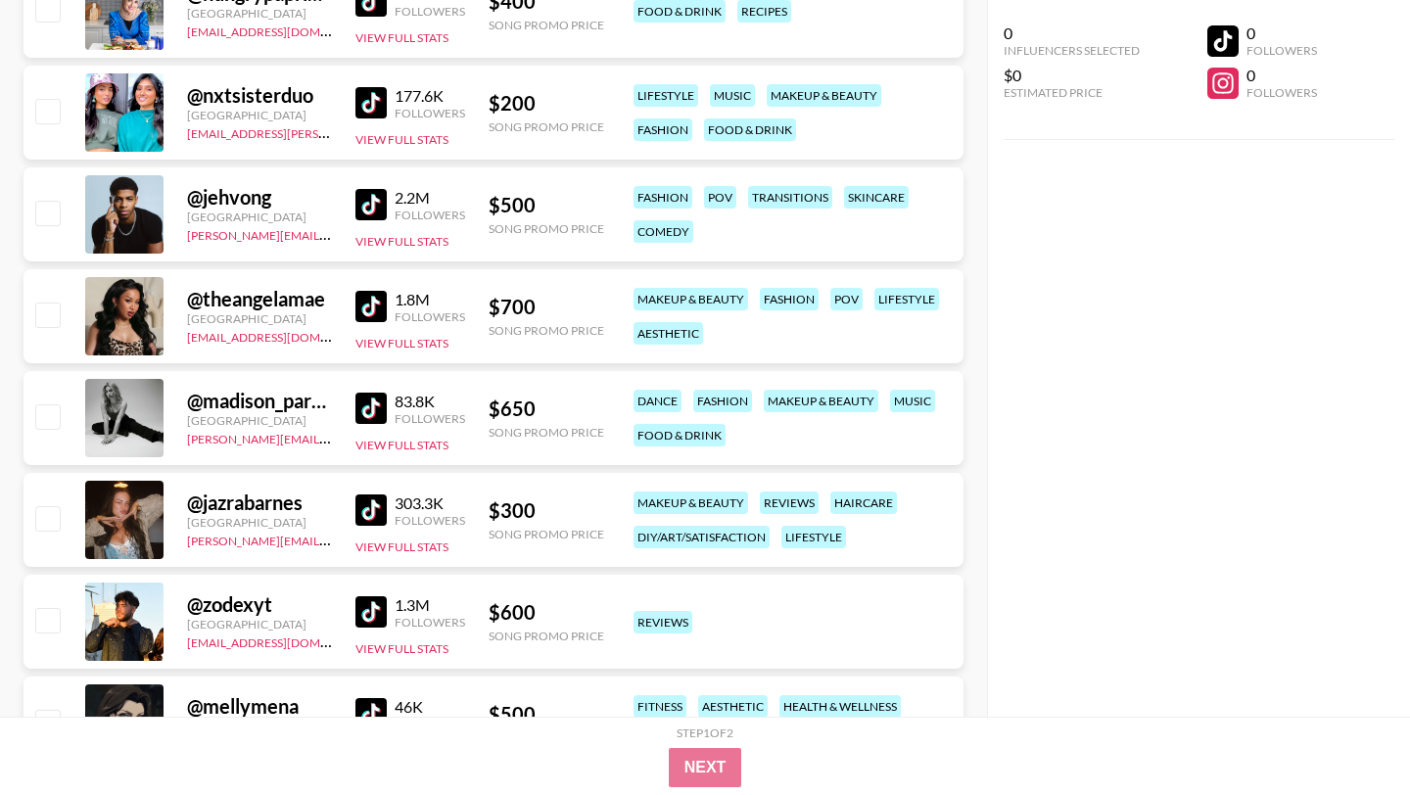
click at [364, 410] on img at bounding box center [370, 408] width 31 height 31
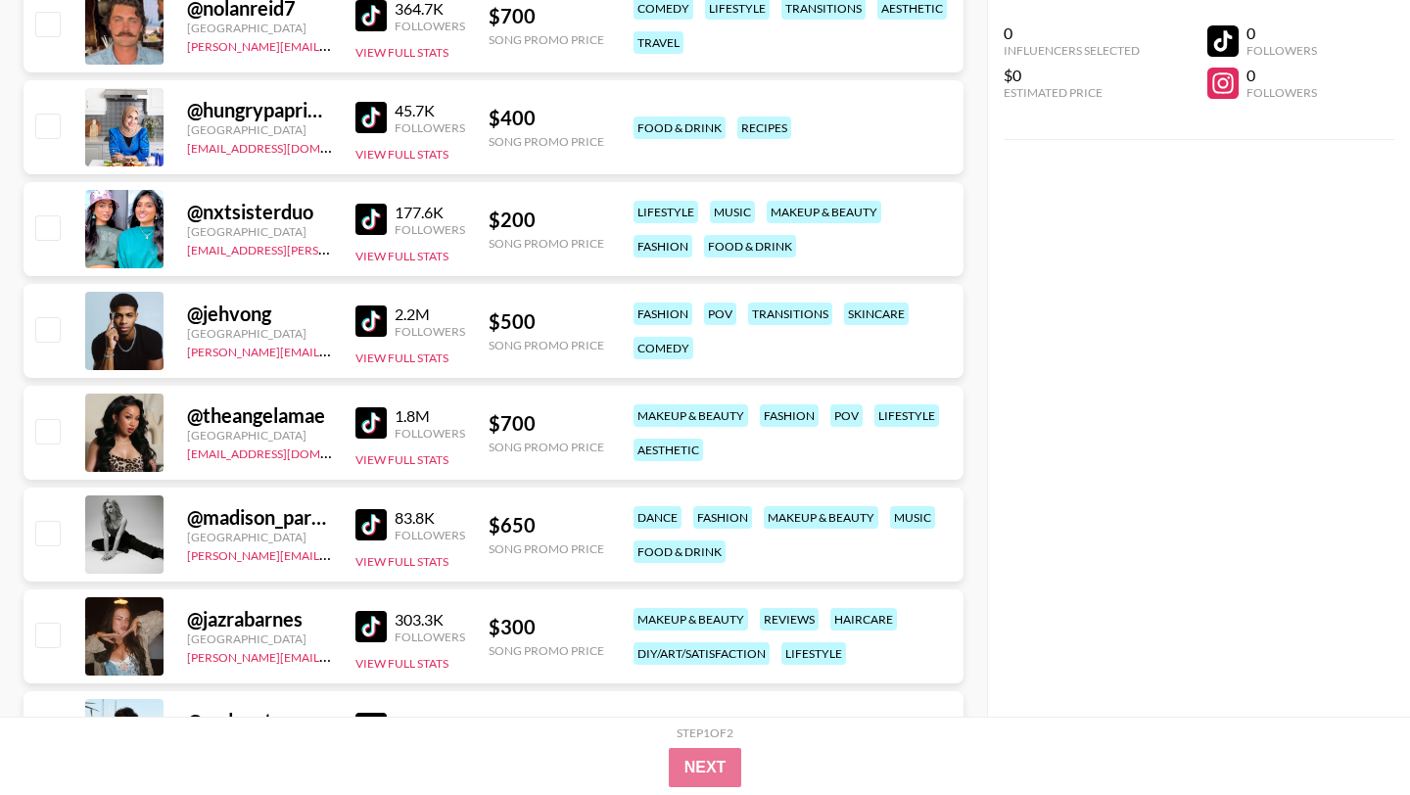
scroll to position [6204, 0]
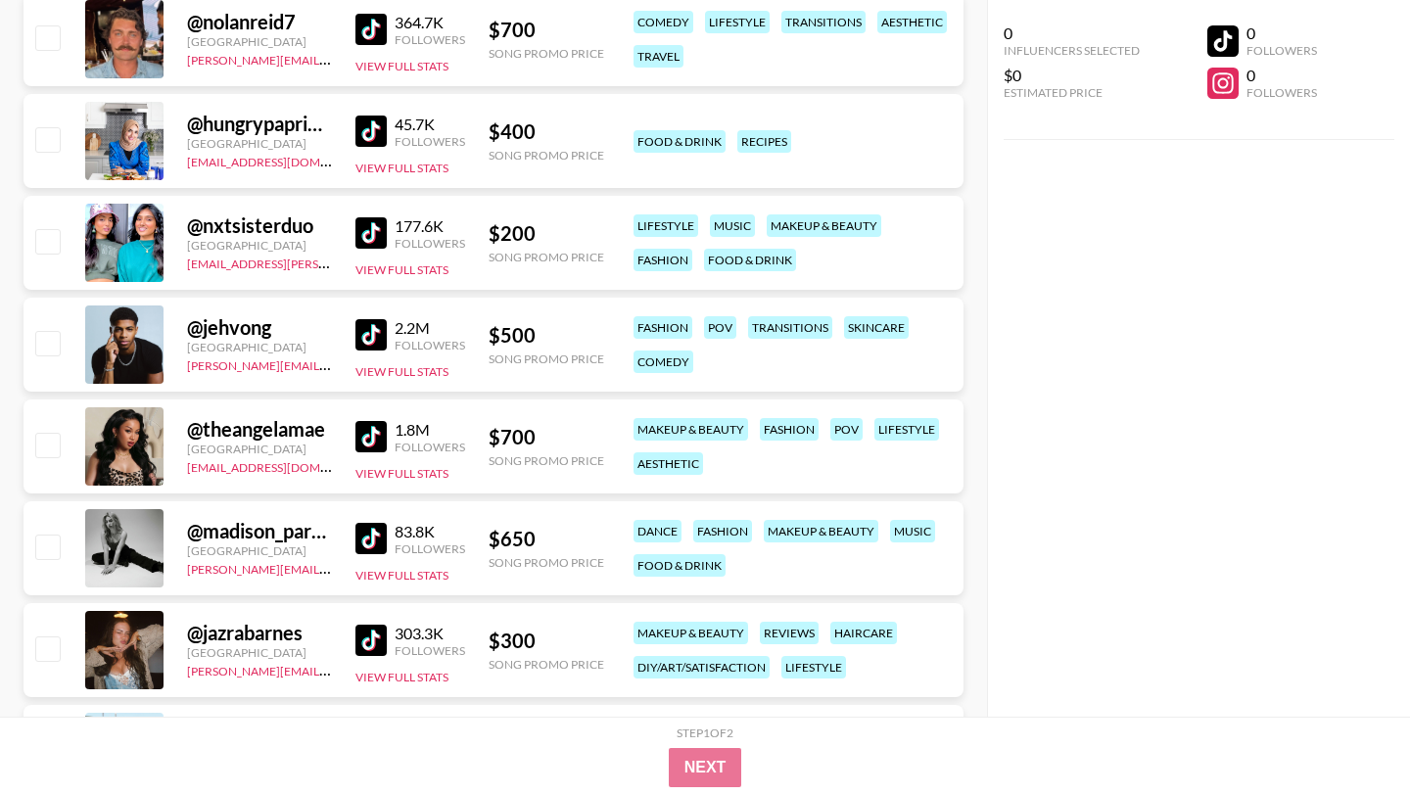
click at [379, 340] on img at bounding box center [370, 334] width 31 height 31
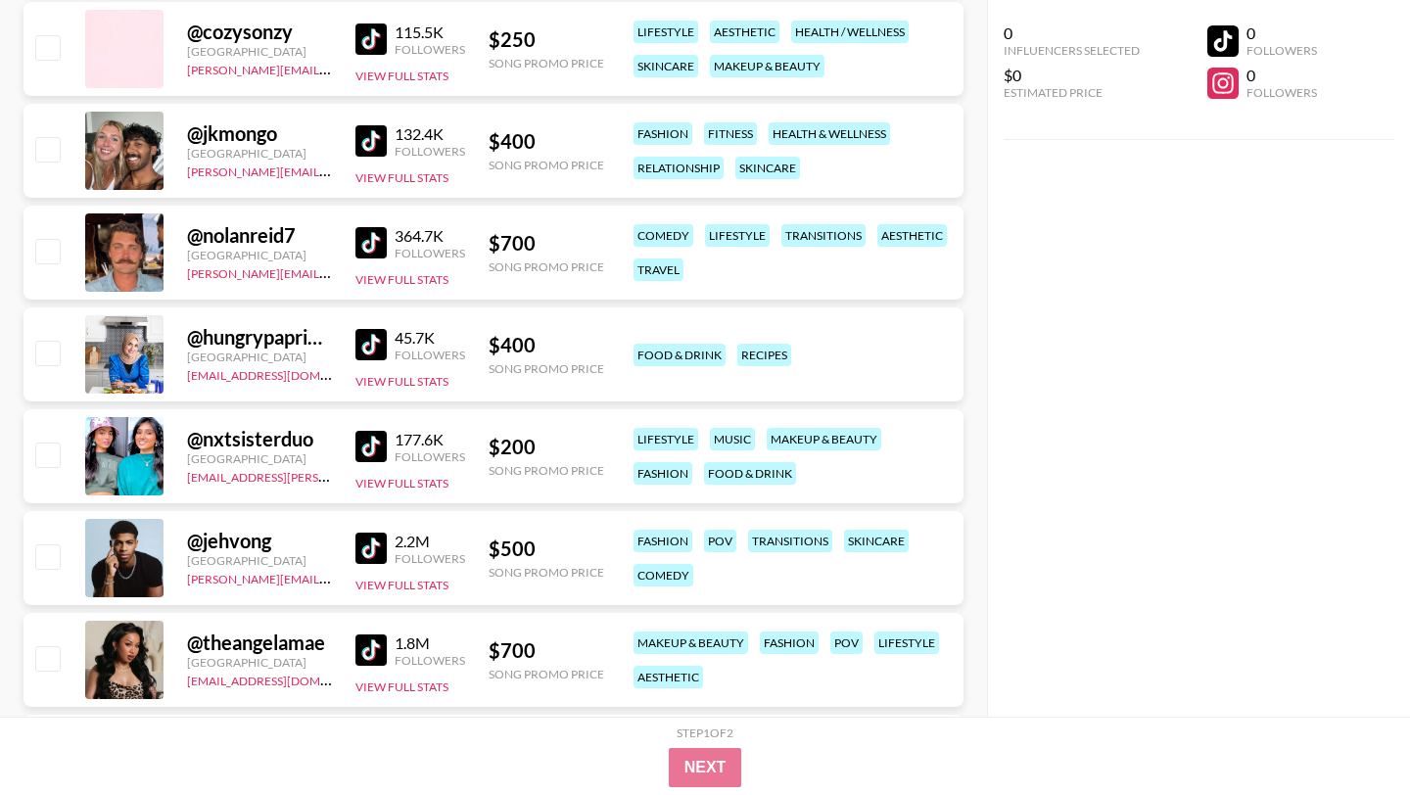
scroll to position [5989, 0]
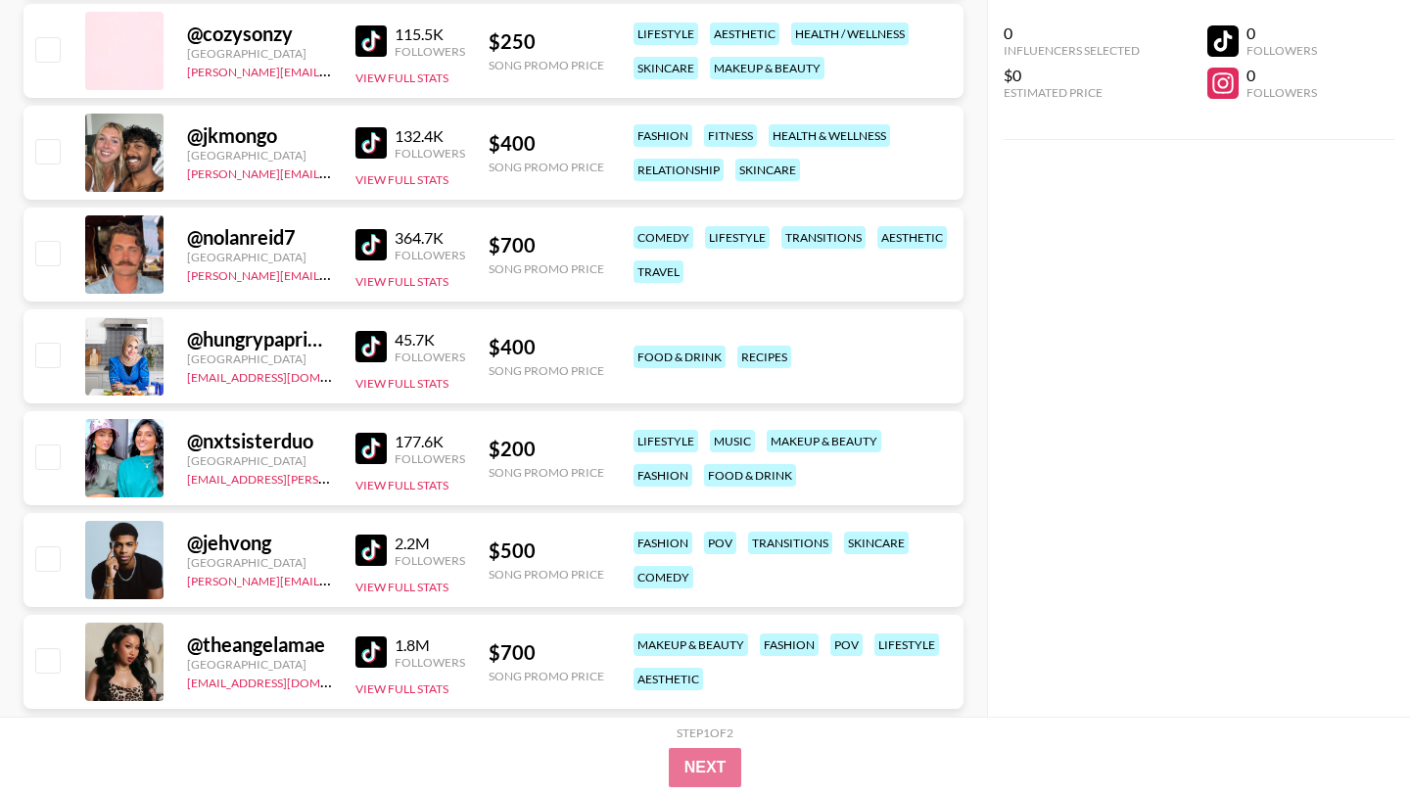
click at [378, 245] on img at bounding box center [370, 244] width 31 height 31
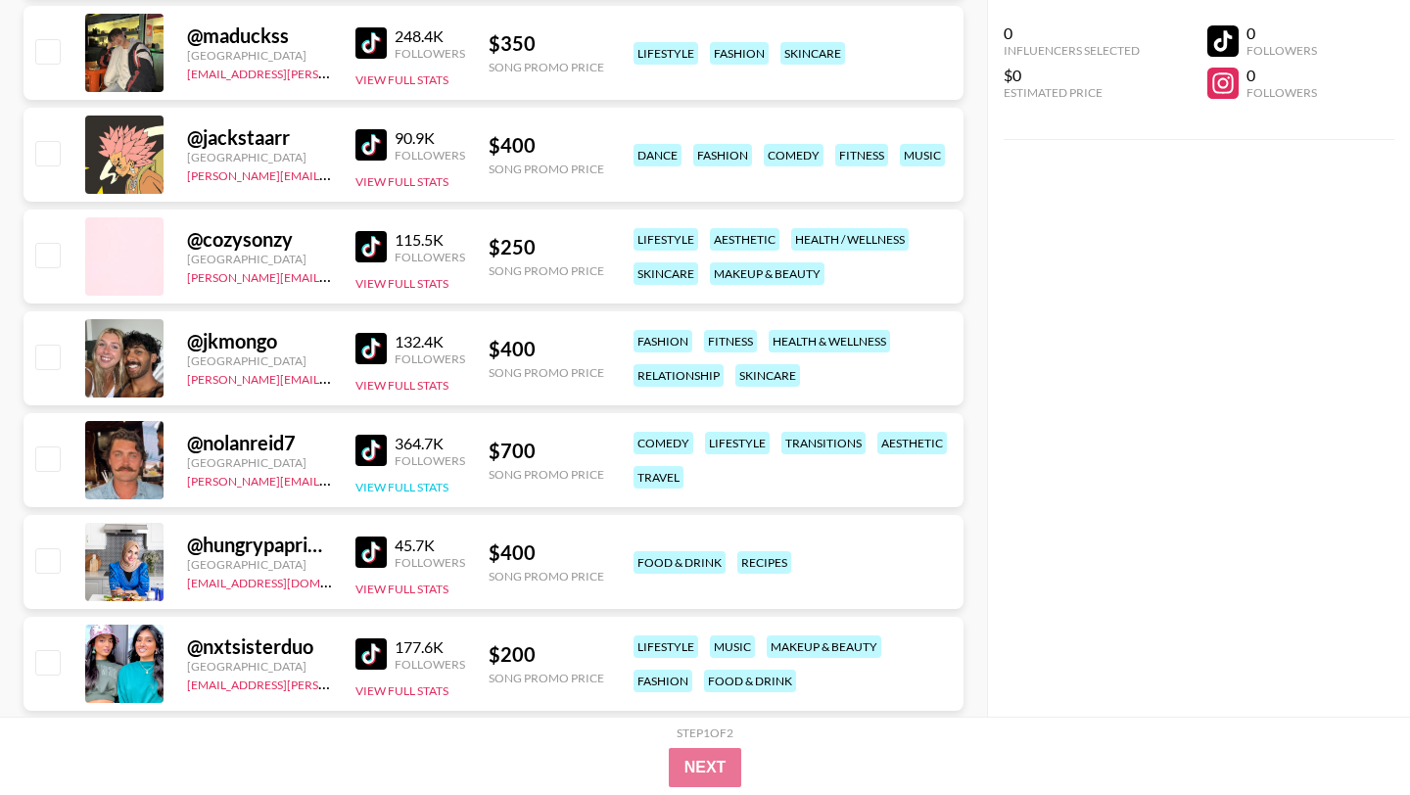
scroll to position [5757, 0]
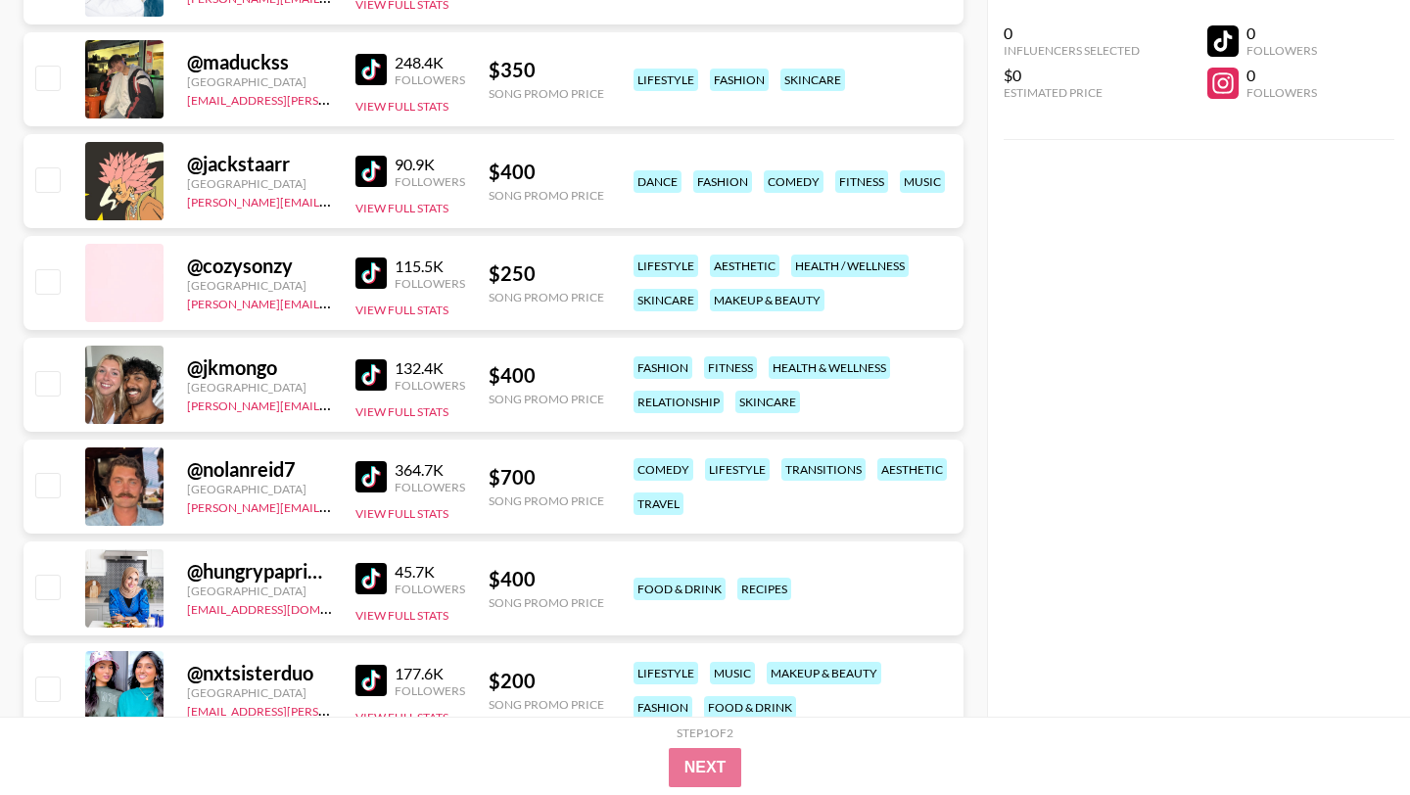
click at [377, 184] on img at bounding box center [370, 171] width 31 height 31
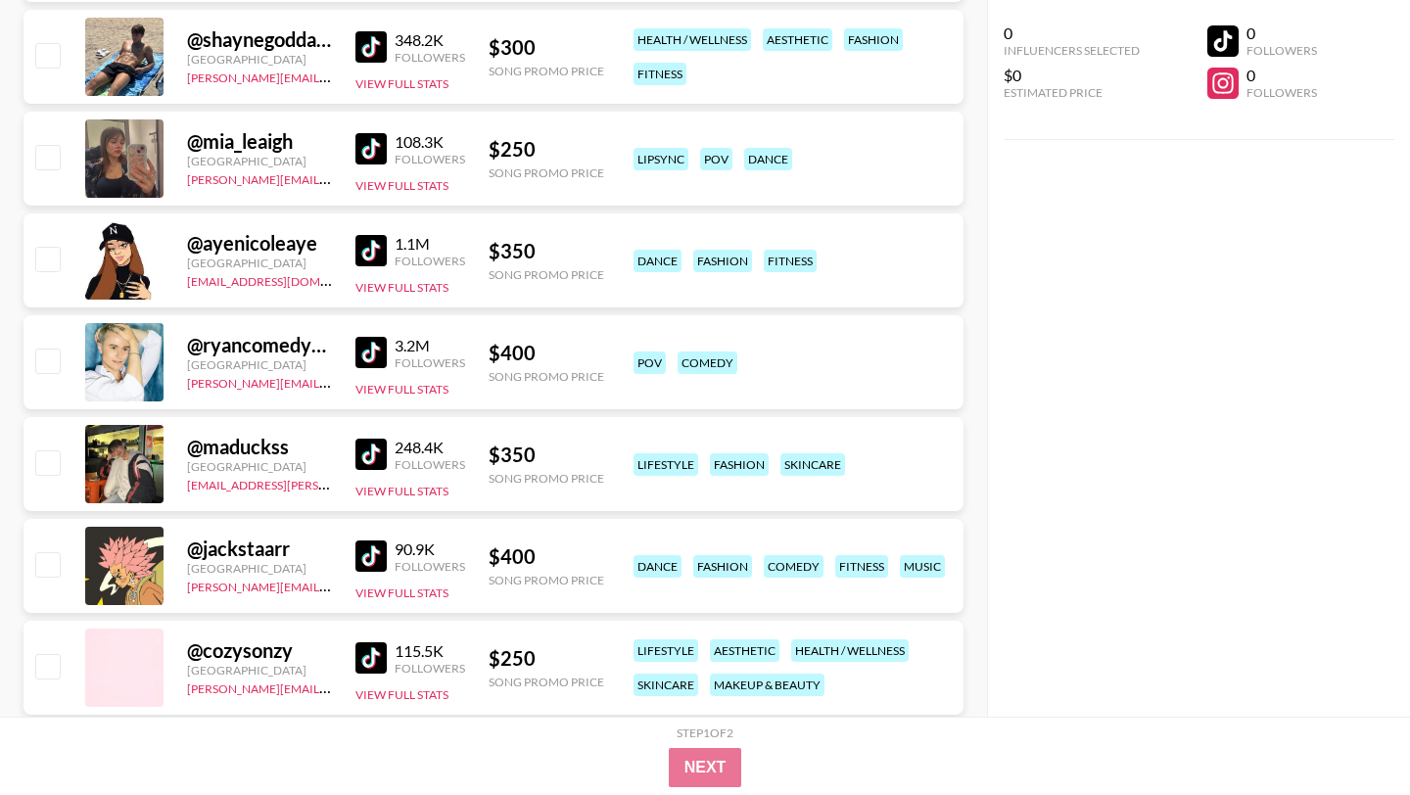
scroll to position [5336, 0]
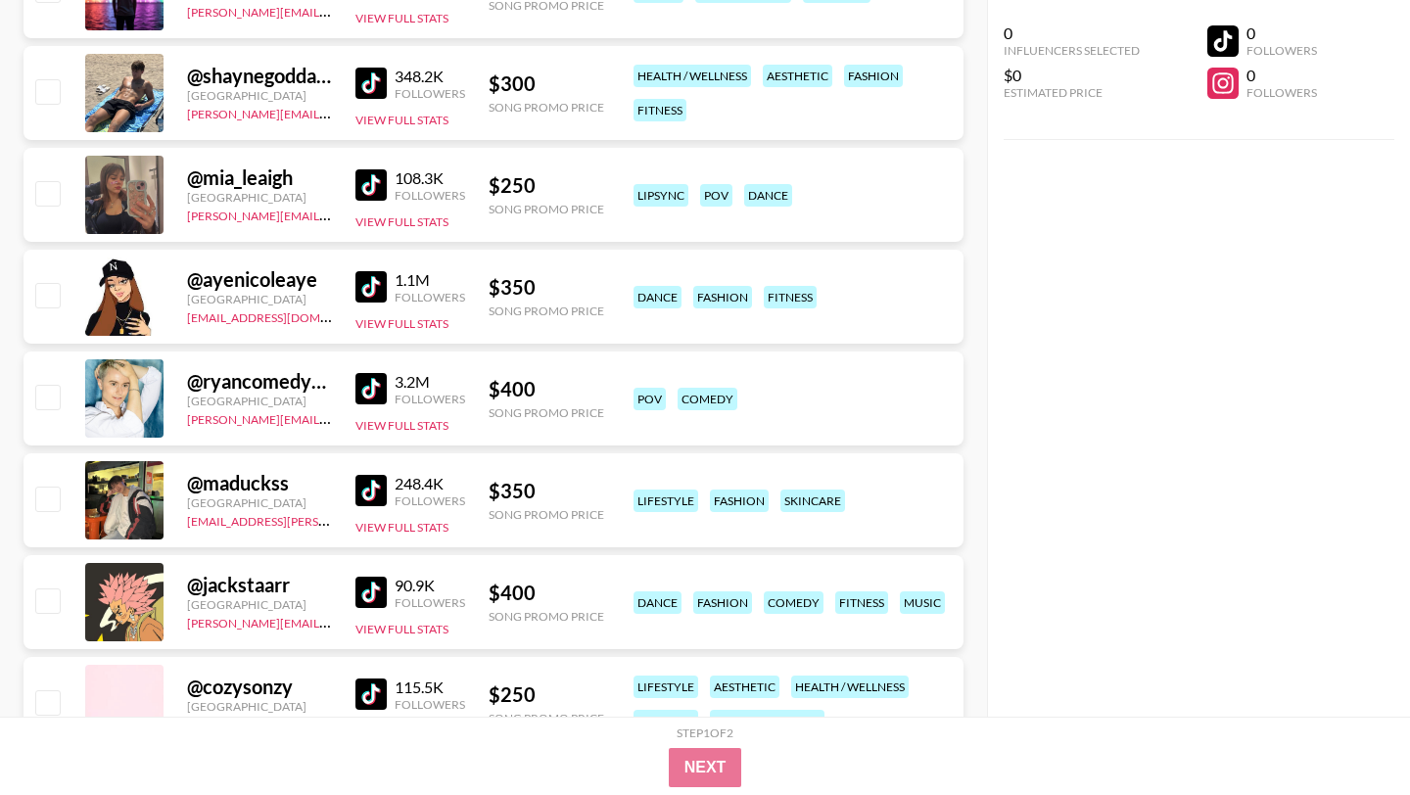
click at [373, 288] on img at bounding box center [370, 286] width 31 height 31
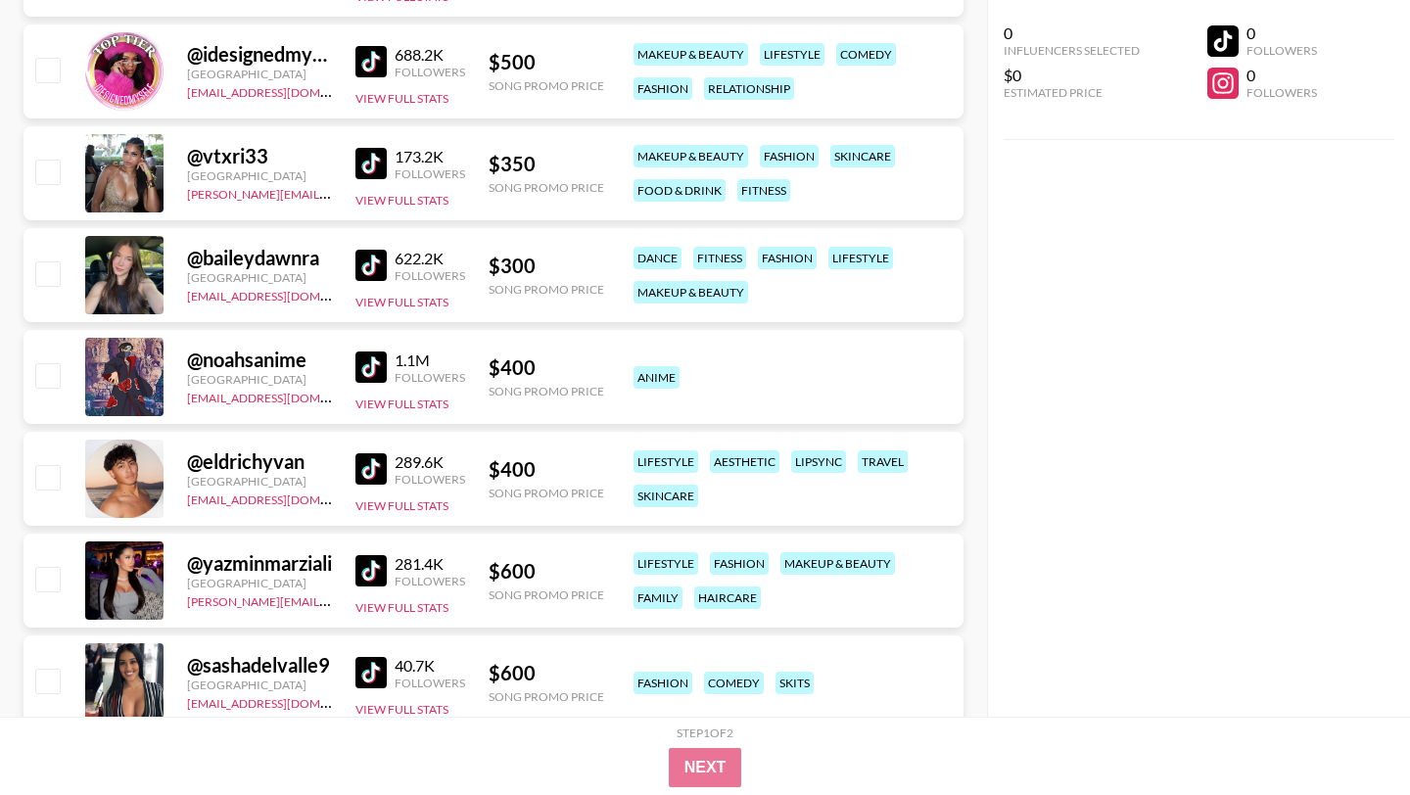
scroll to position [4329, 0]
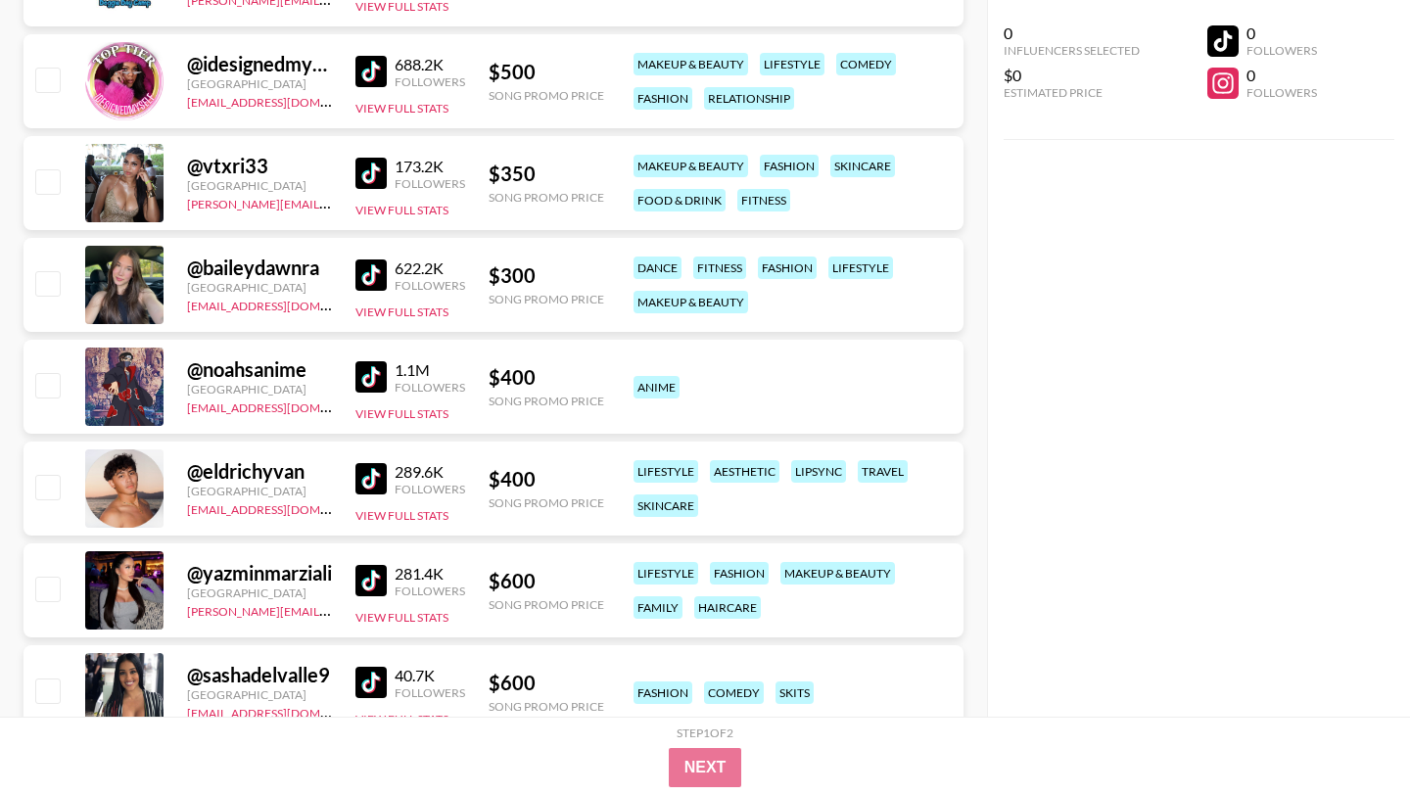
click at [382, 376] on img at bounding box center [370, 376] width 31 height 31
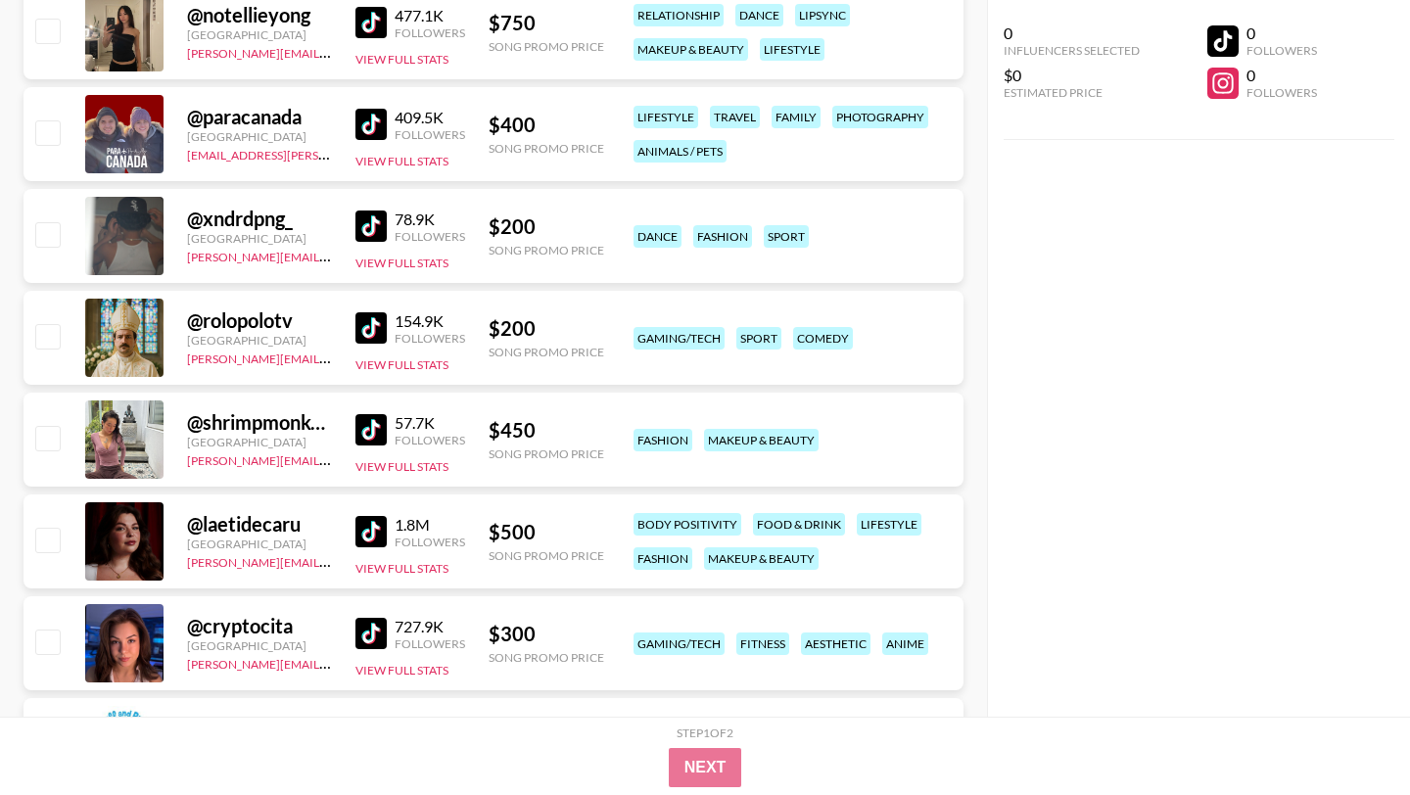
scroll to position [3450, 0]
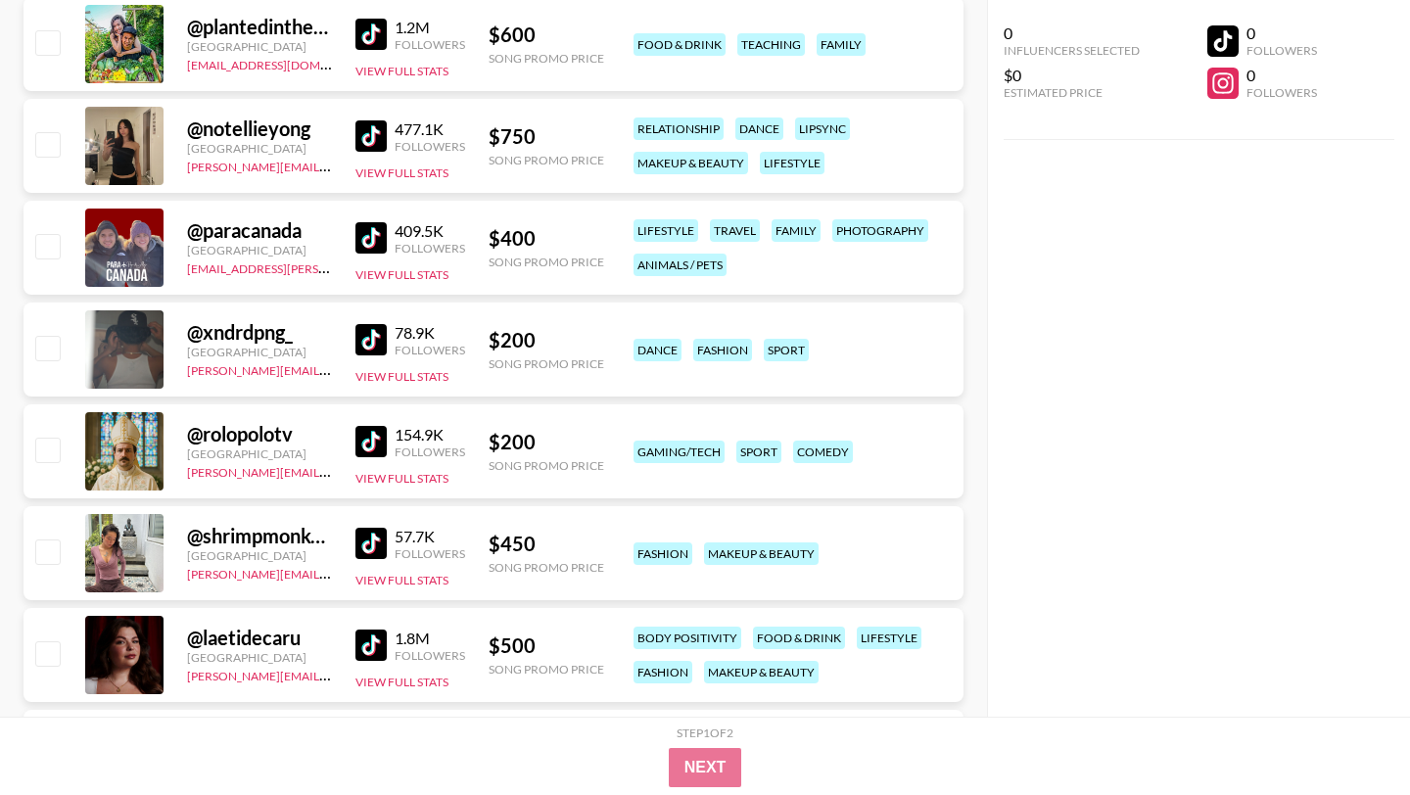
click at [373, 443] on img at bounding box center [370, 441] width 31 height 31
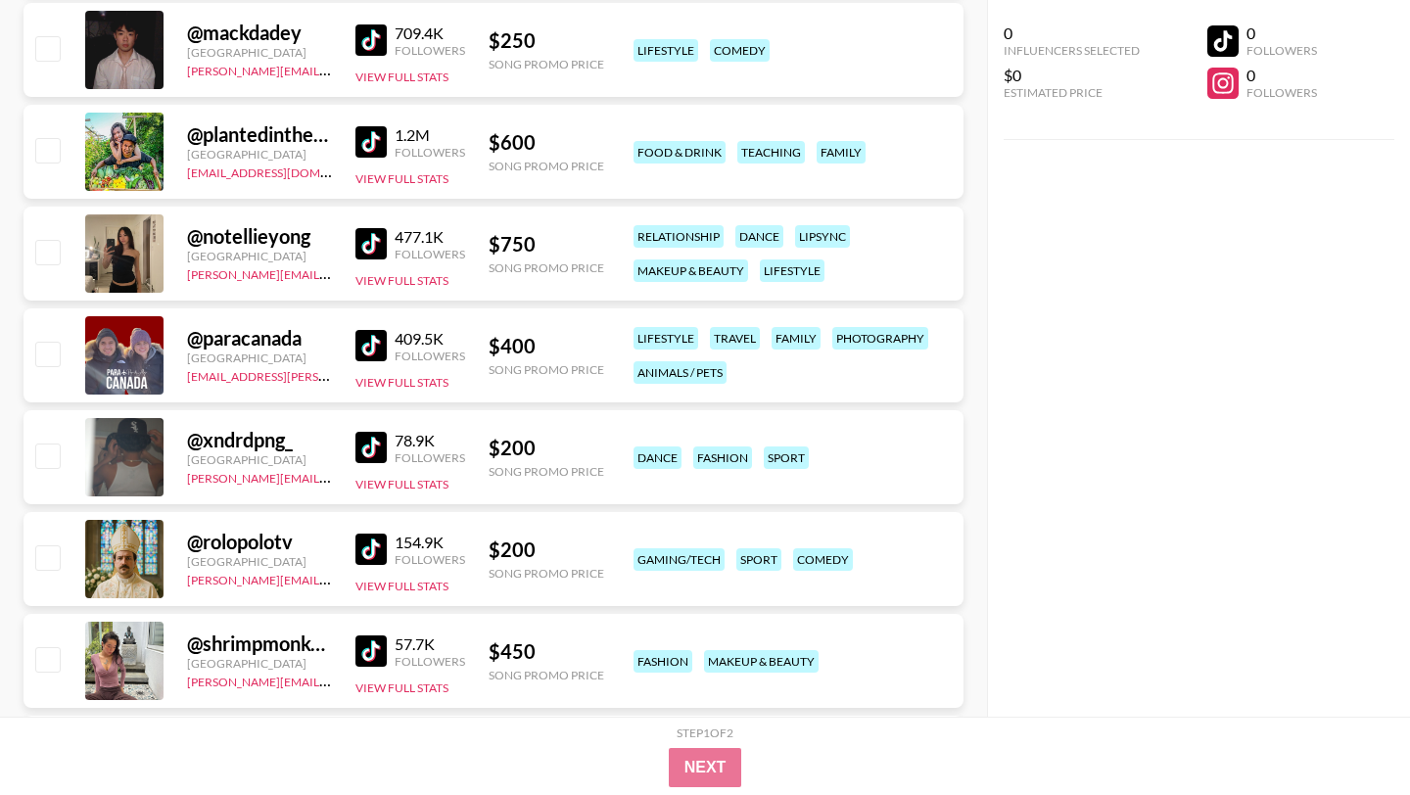
scroll to position [3621, 0]
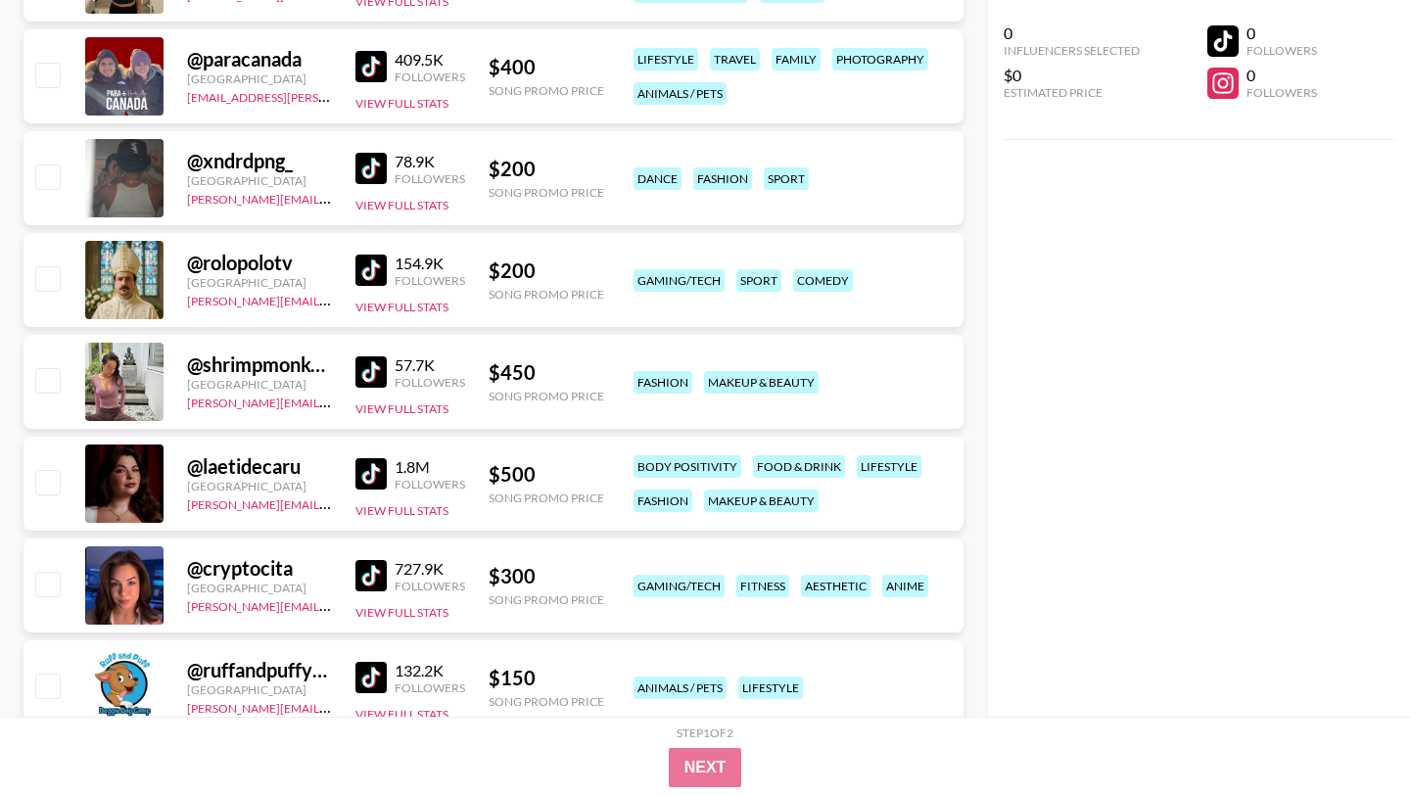
click at [379, 278] on img at bounding box center [370, 270] width 31 height 31
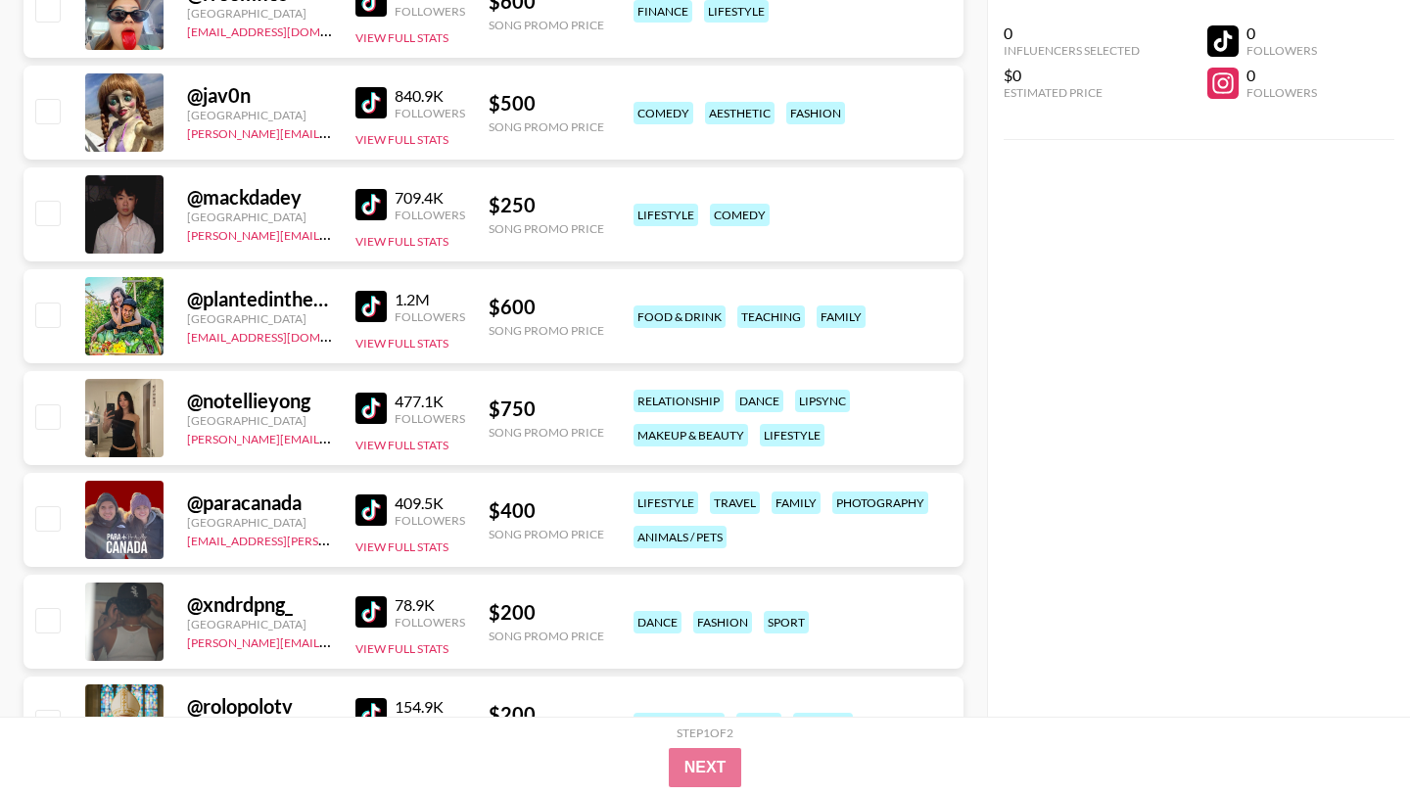
scroll to position [3189, 0]
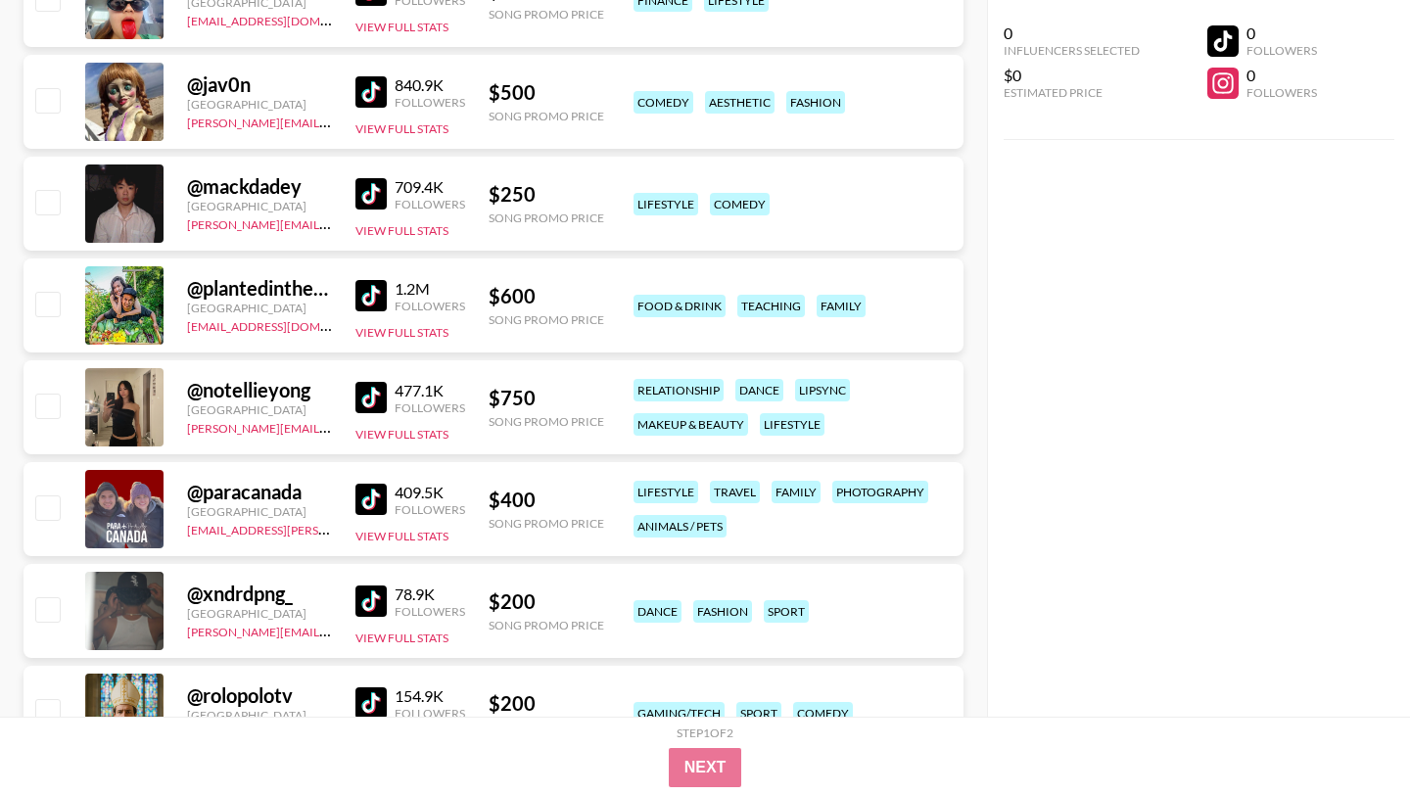
click at [357, 595] on img at bounding box center [370, 600] width 31 height 31
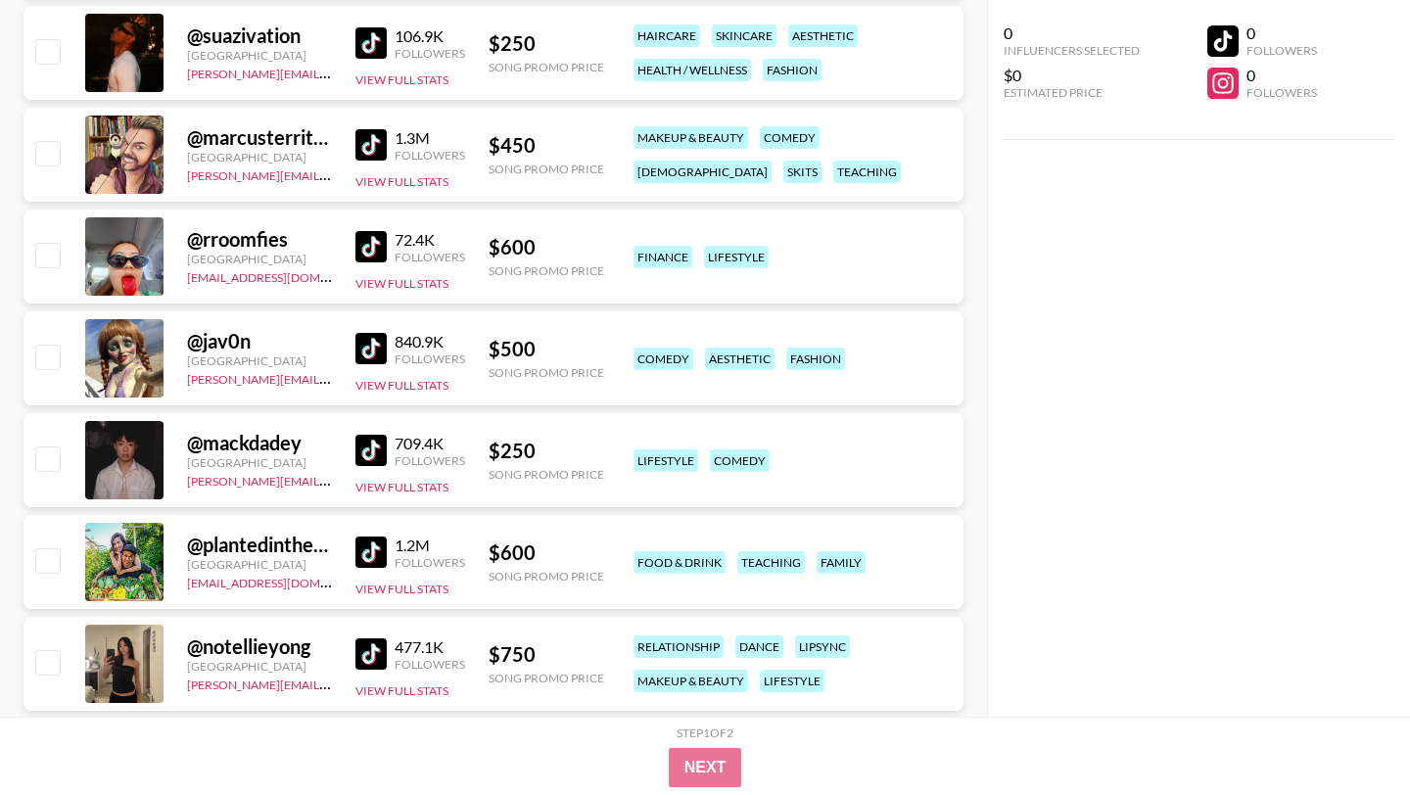
scroll to position [2767, 0]
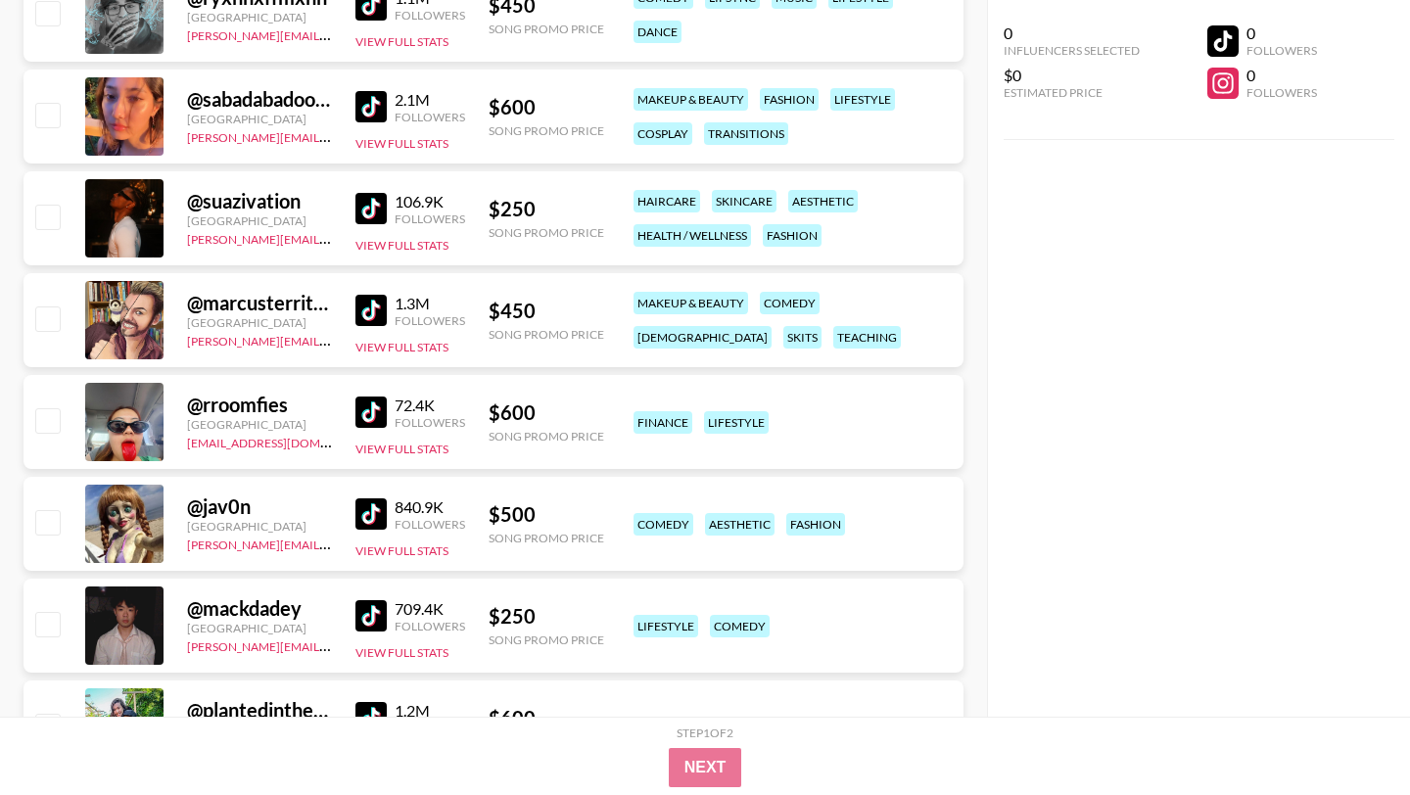
click at [374, 521] on img at bounding box center [370, 513] width 31 height 31
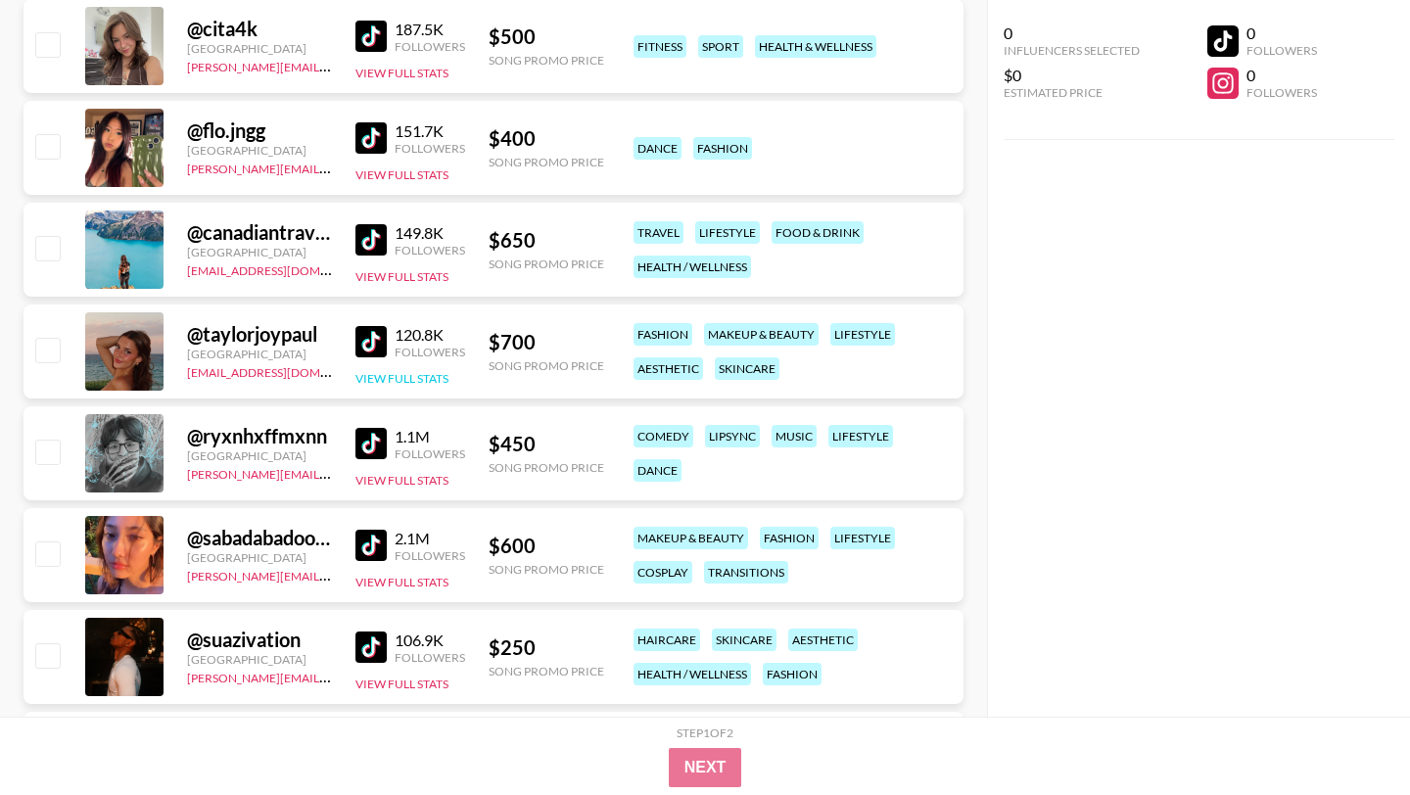
scroll to position [2326, 0]
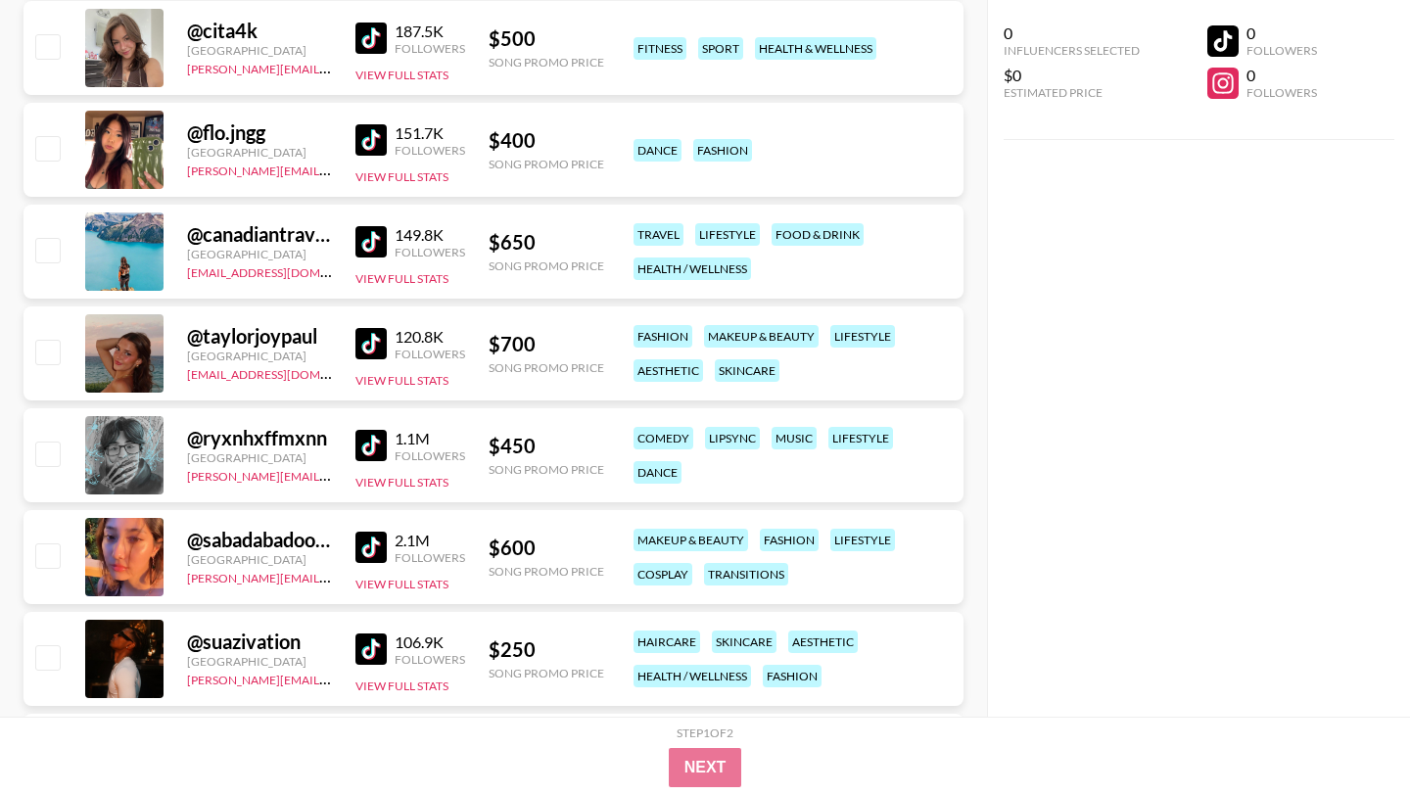
click at [368, 445] on img at bounding box center [370, 445] width 31 height 31
